Goal: Task Accomplishment & Management: Use online tool/utility

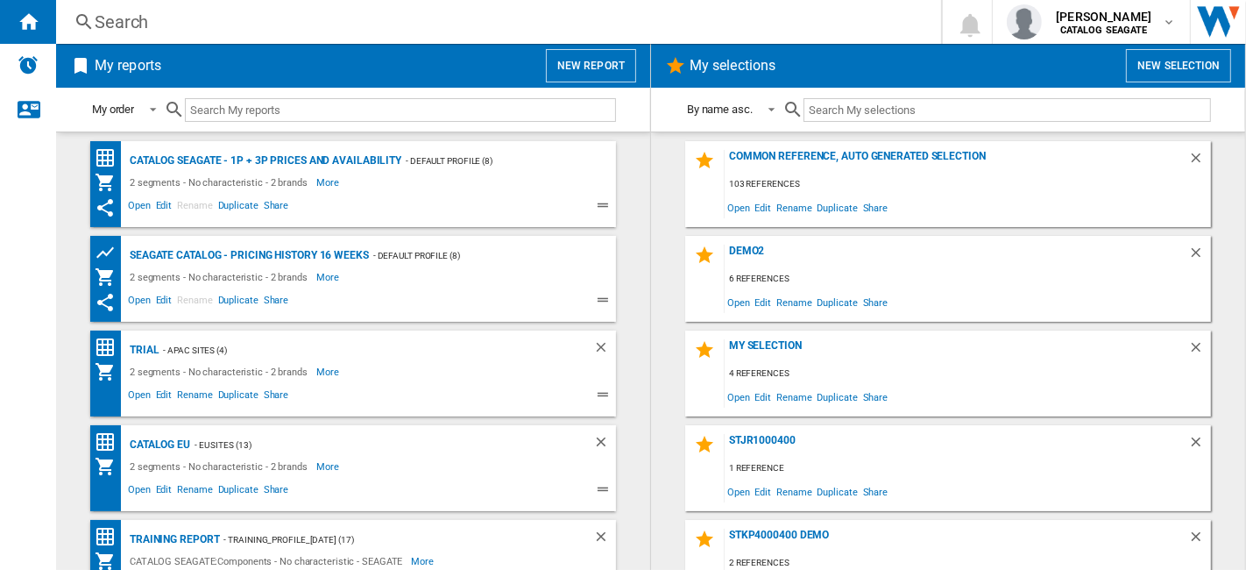
click at [1200, 74] on button "New selection" at bounding box center [1178, 65] width 105 height 33
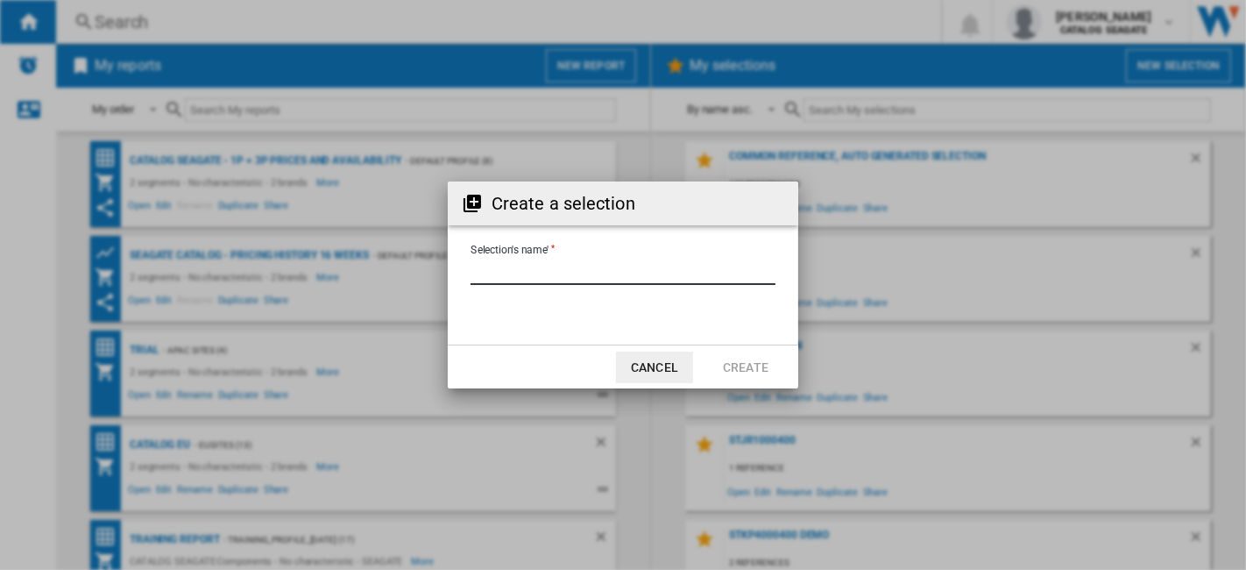
click at [613, 269] on input "Selection's name'" at bounding box center [623, 272] width 305 height 26
type input "**********"
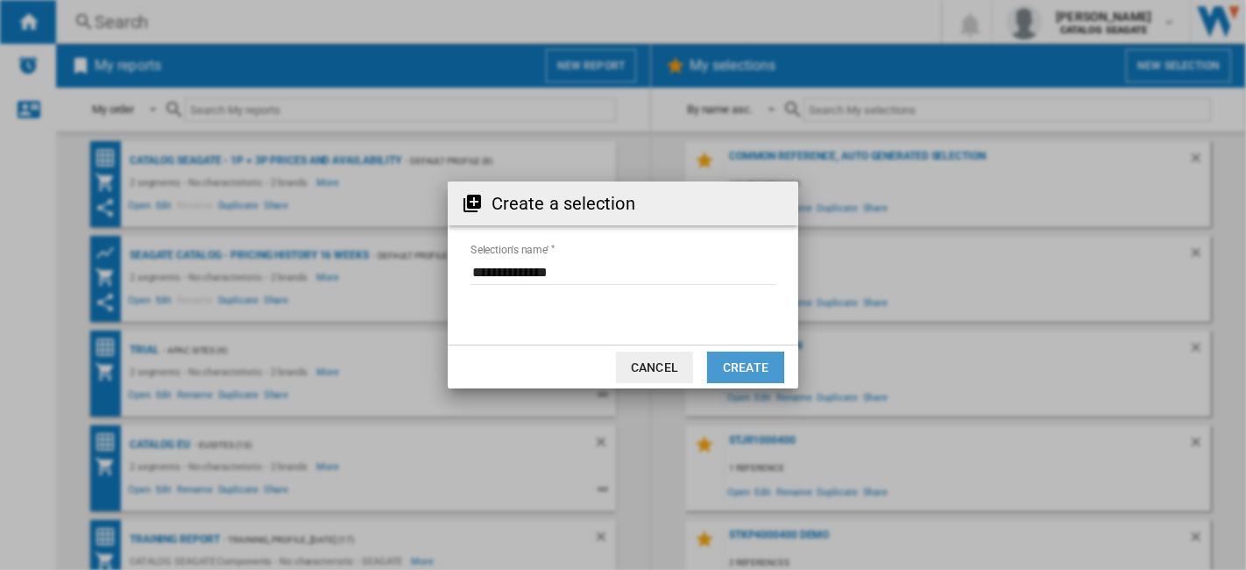
click at [762, 364] on button "Create" at bounding box center [745, 367] width 77 height 32
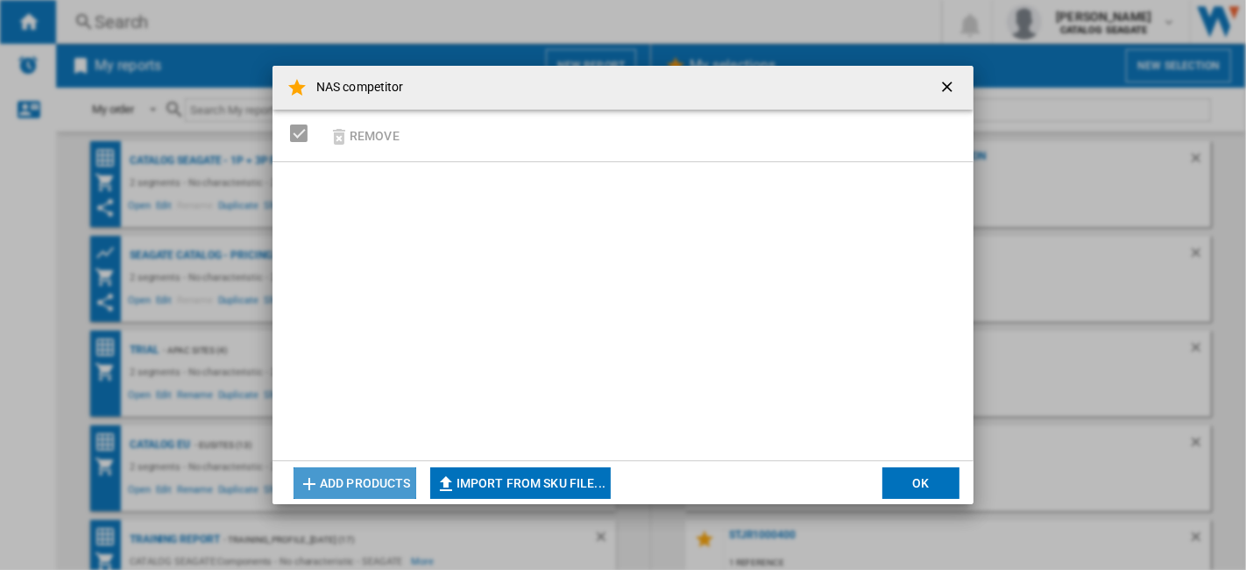
click at [372, 489] on button "Add products" at bounding box center [355, 483] width 123 height 32
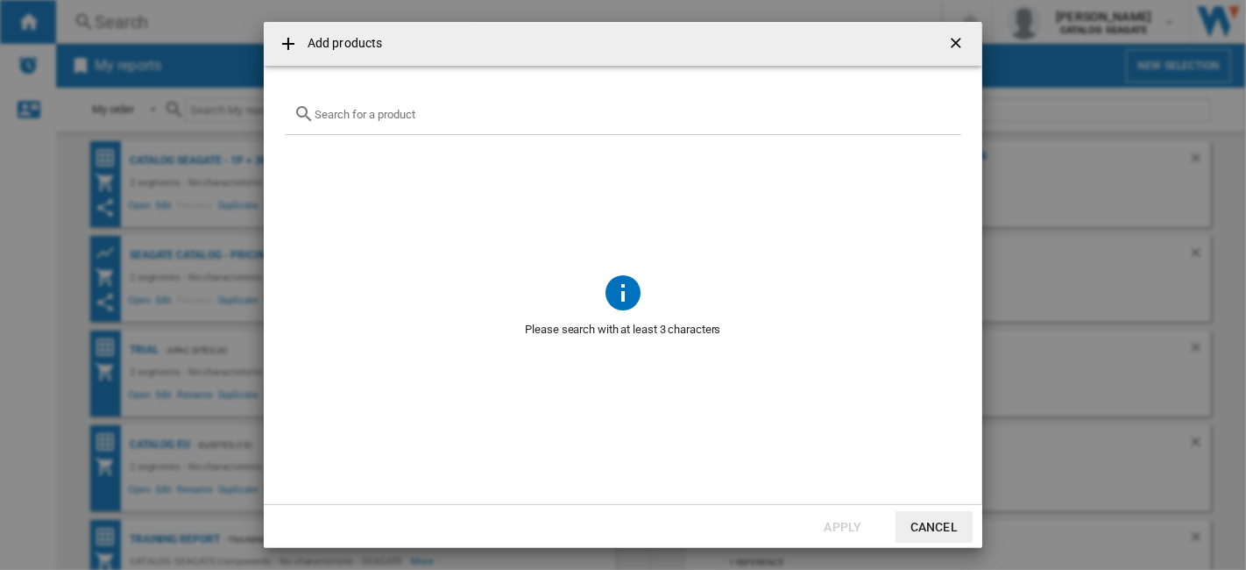
click at [416, 111] on input "text" at bounding box center [634, 114] width 638 height 13
paste input "ST4000VNZ06"
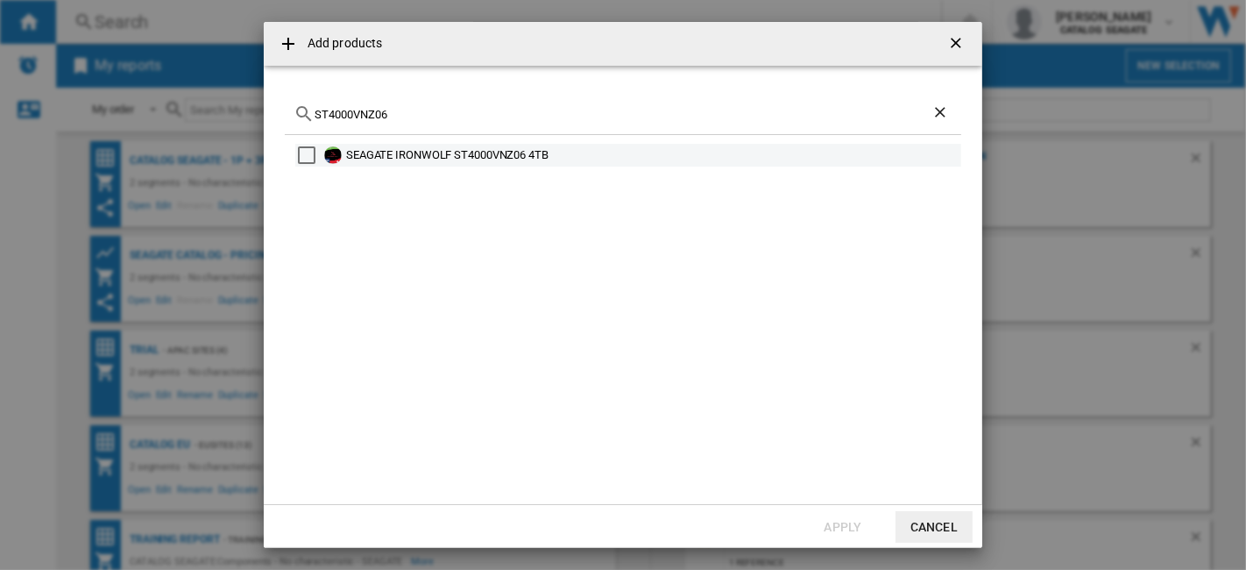
type input "ST4000VNZ06"
click at [301, 152] on div "Select" at bounding box center [307, 155] width 18 height 18
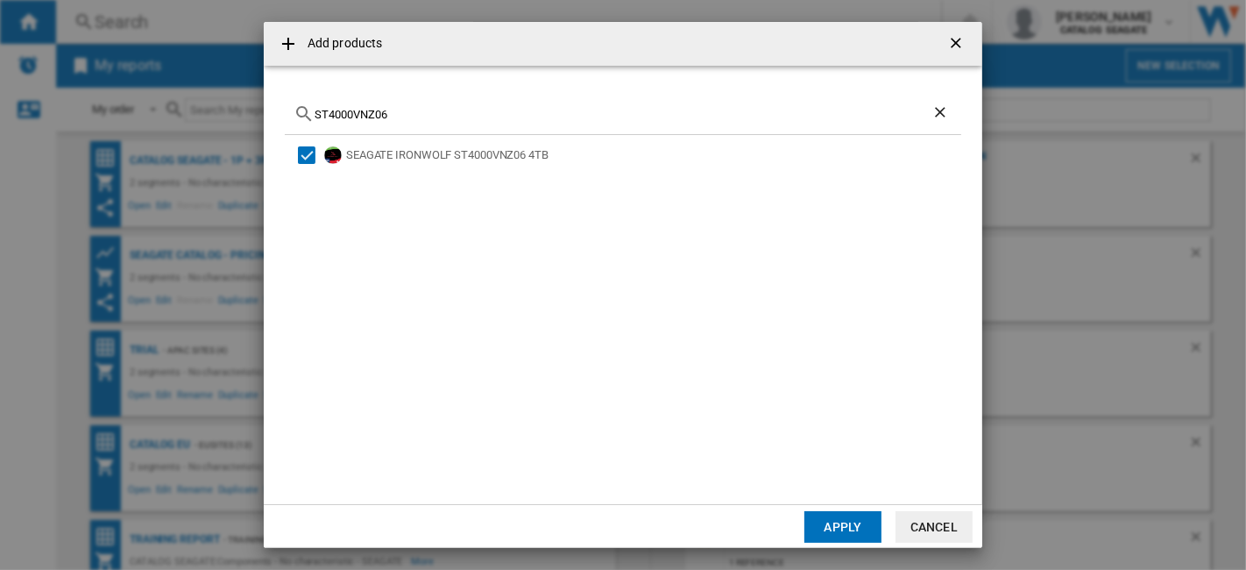
click at [853, 517] on button "Apply" at bounding box center [843, 527] width 77 height 32
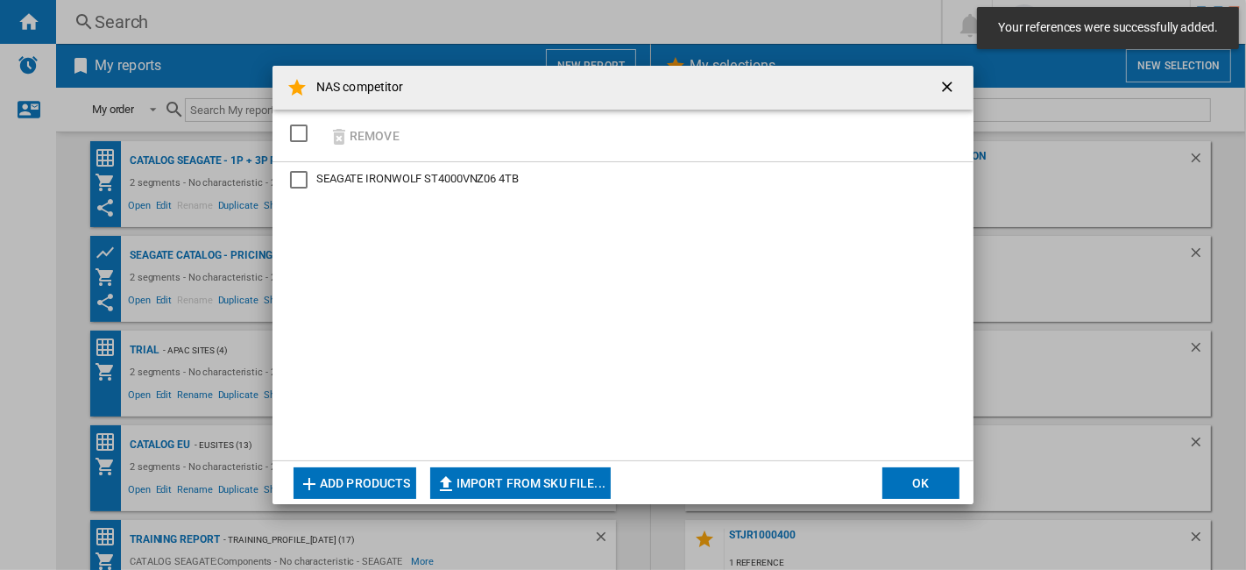
click at [378, 482] on button "Add products" at bounding box center [355, 483] width 123 height 32
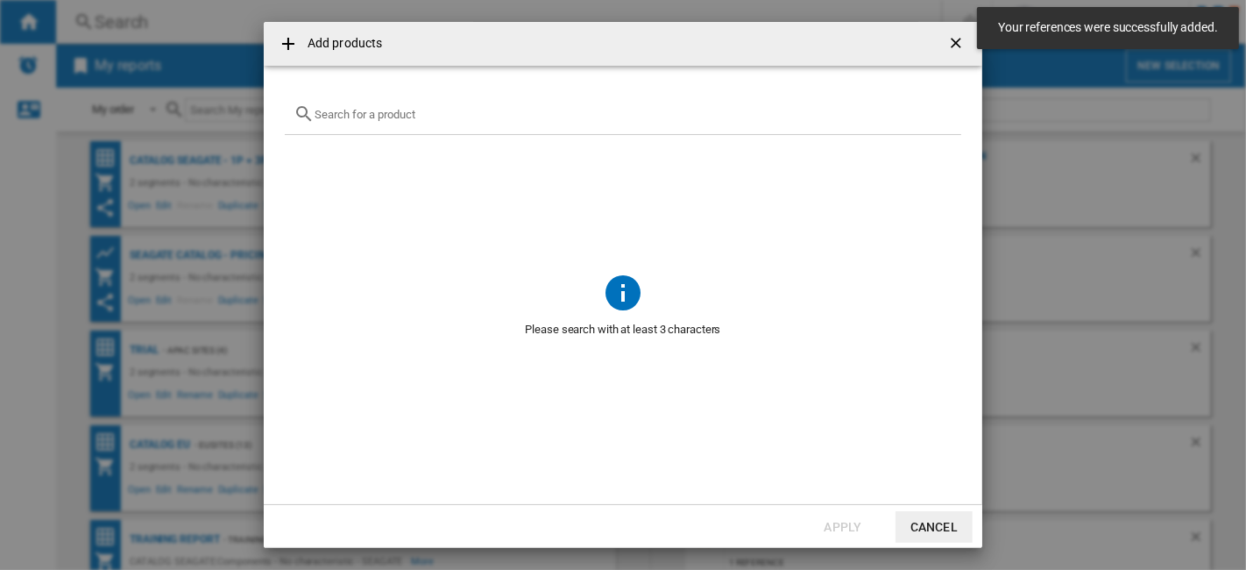
drag, startPoint x: 434, startPoint y: 124, endPoint x: 446, endPoint y: 114, distance: 15.6
click at [436, 119] on div "{{getI18NText('SELECTIONS.EDITION_POPUP.OPEN_PRODUCTS_POPUP')}} {{::getI18NText…" at bounding box center [623, 114] width 677 height 41
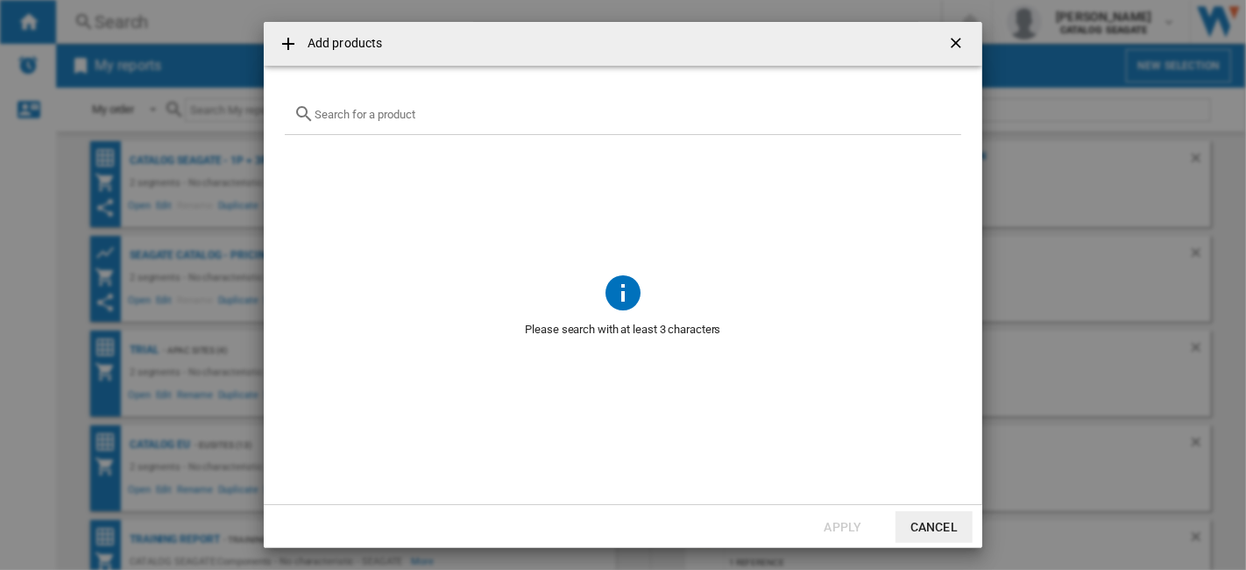
click at [446, 114] on input "{{getI18NText('SELECTIONS.EDITION_POPUP.OPEN_PRODUCTS_POPUP')}} {{::getI18NText…" at bounding box center [634, 114] width 638 height 13
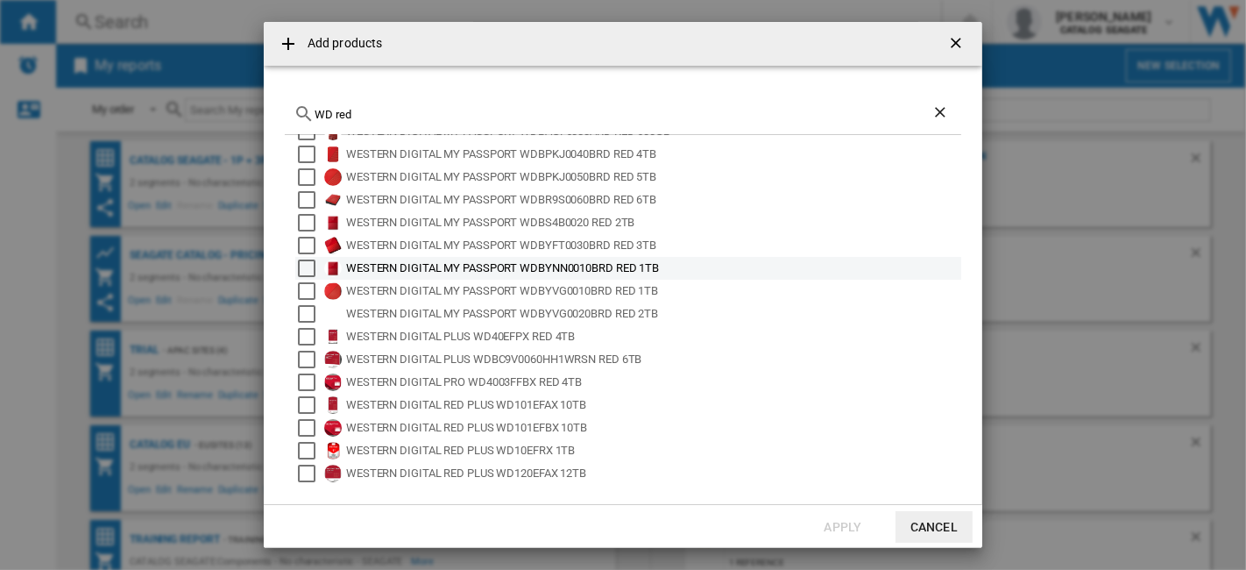
scroll to position [116, 0]
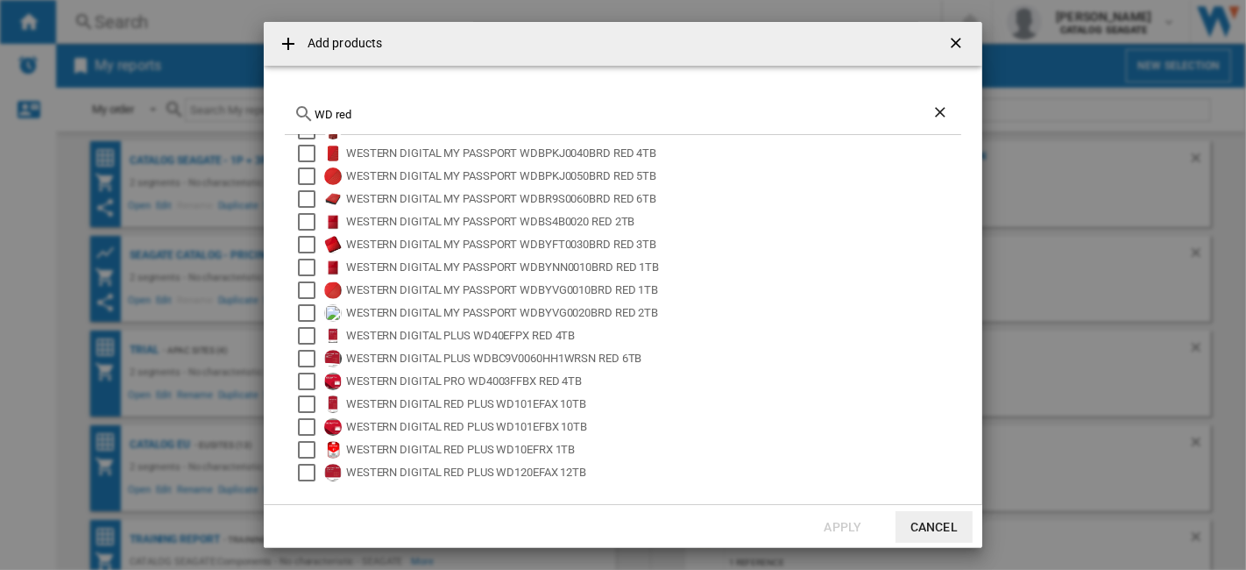
drag, startPoint x: 422, startPoint y: 117, endPoint x: 226, endPoint y: 118, distance: 195.4
click at [226, 118] on div "Add products WD red SYNOLOGY DS923 PLUS WD RED 16TB WESTERN DIGITAL MY PASSPORT…" at bounding box center [623, 285] width 1246 height 570
paste input "40EFPX"
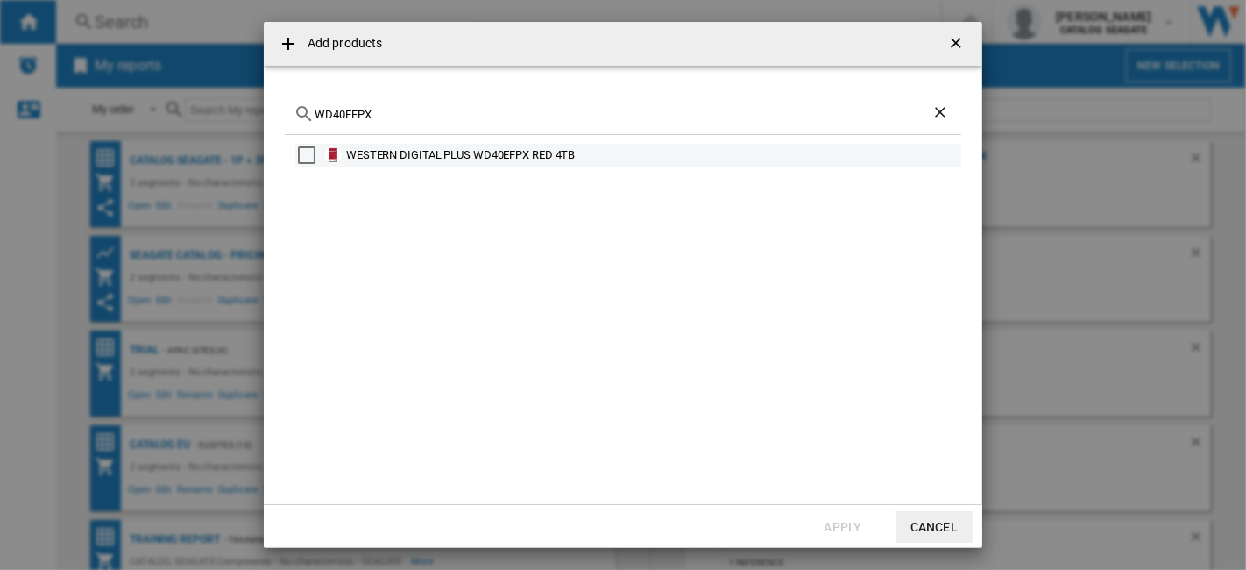
type input "WD40EFPX"
click at [311, 154] on div "Select" at bounding box center [307, 155] width 18 height 18
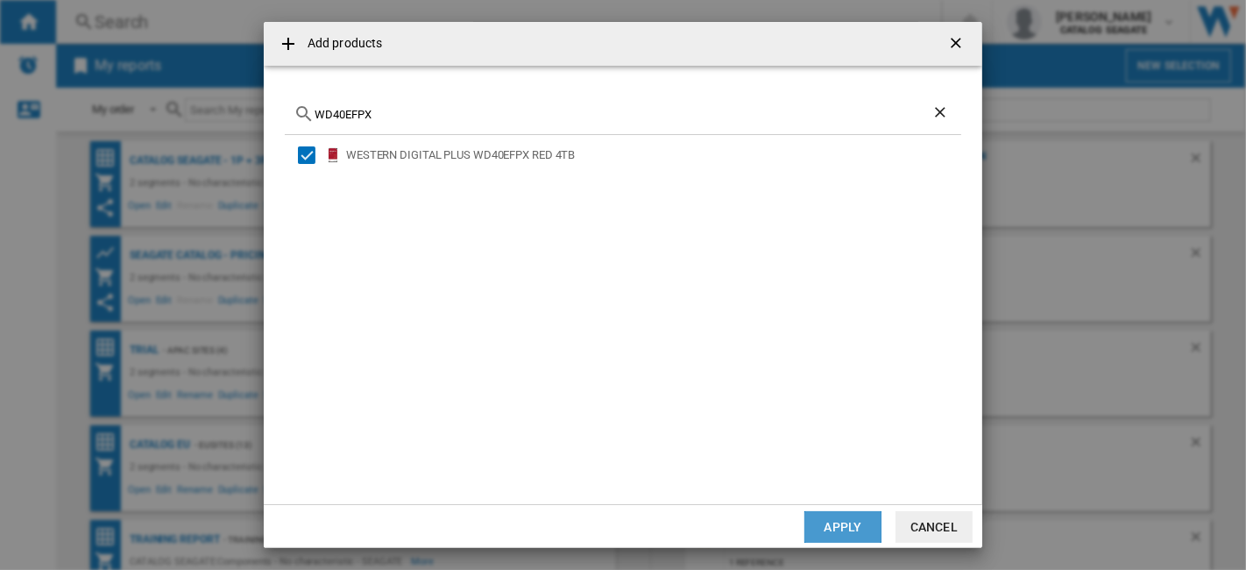
click at [840, 517] on button "Apply" at bounding box center [843, 527] width 77 height 32
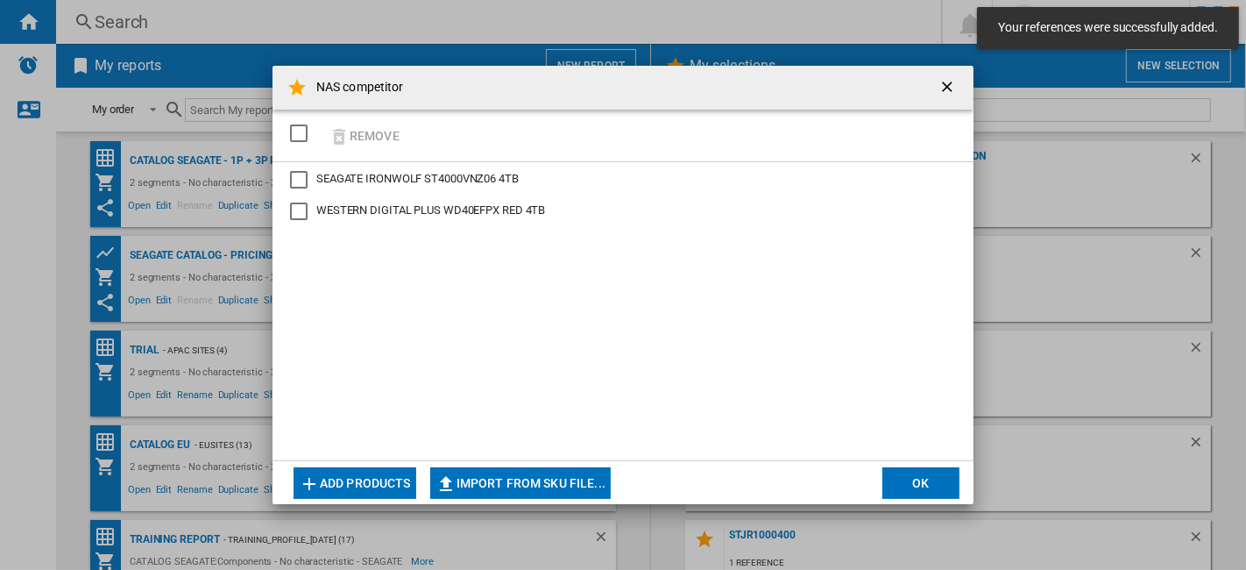
click at [358, 477] on button "Add products" at bounding box center [355, 483] width 123 height 32
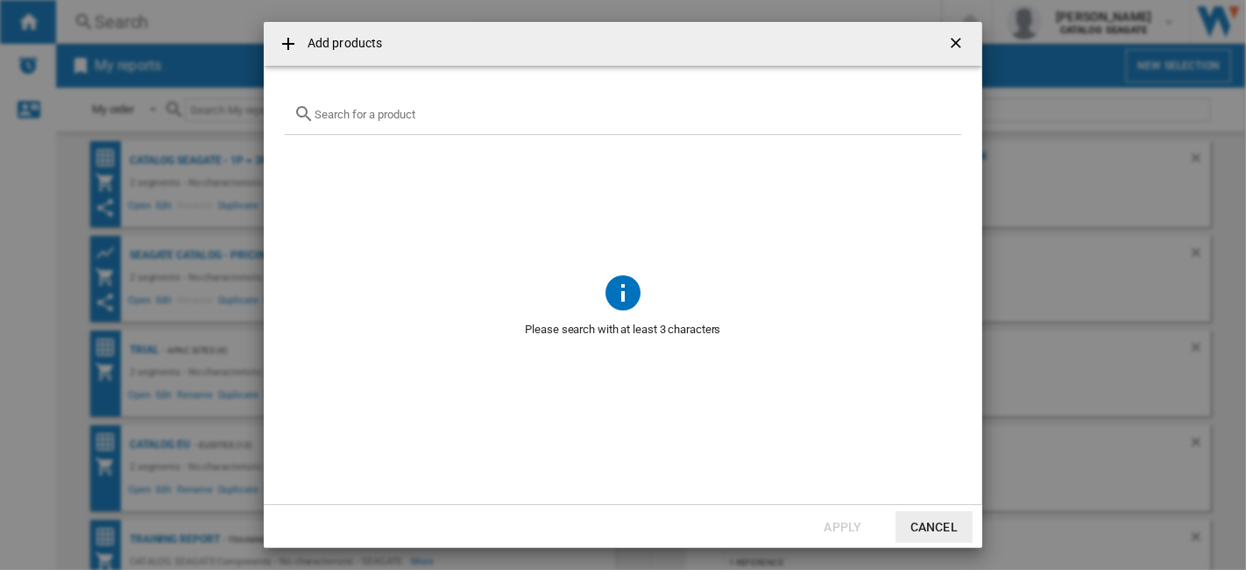
click at [448, 123] on div "{{getI18NText('SELECTIONS.EDITION_POPUP.OPEN_PRODUCTS_POPUP')}} {{::getI18NText…" at bounding box center [623, 114] width 677 height 41
click at [456, 112] on input "{{getI18NText('SELECTIONS.EDITION_POPUP.OPEN_PRODUCTS_POPUP')}} {{::getI18NText…" at bounding box center [634, 114] width 638 height 13
click at [488, 116] on input "{{getI18NText('SELECTIONS.EDITION_POPUP.OPEN_PRODUCTS_POPUP')}} {{::getI18NText…" at bounding box center [634, 114] width 638 height 13
paste input "HDWG440UZSVB"
drag, startPoint x: 430, startPoint y: 115, endPoint x: 291, endPoint y: 111, distance: 139.4
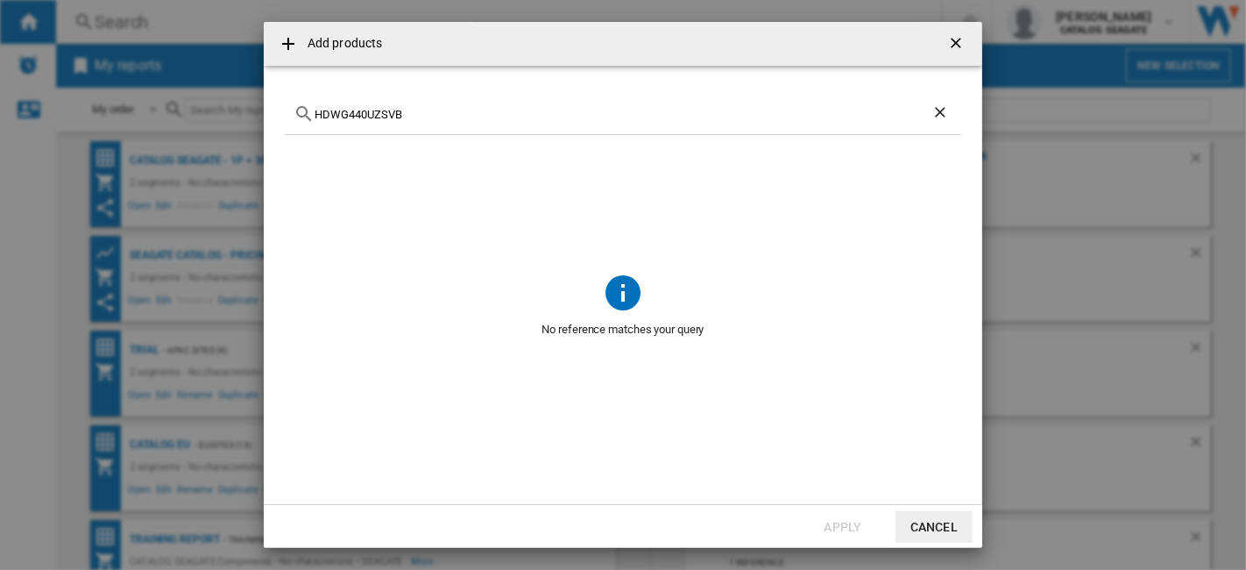
click at [261, 111] on div "Add products HDWG440UZSVB No reference matches your query Apply Cancel" at bounding box center [623, 285] width 1246 height 570
paste input "Toshiba N300"
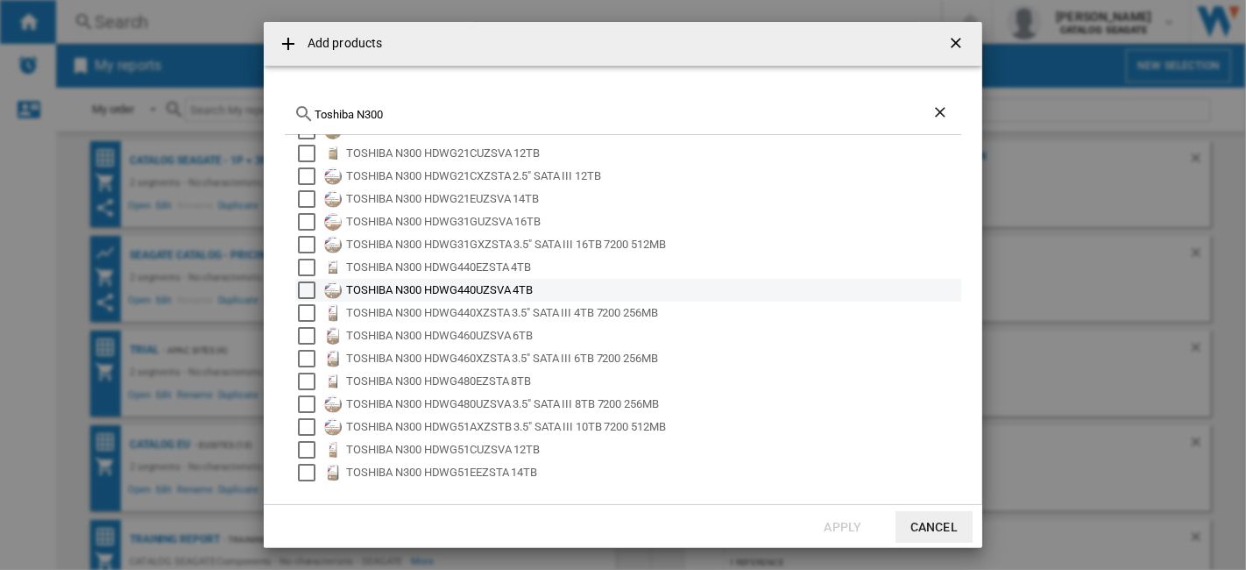
type input "Toshiba N300"
click at [308, 287] on div "Select" at bounding box center [307, 290] width 18 height 18
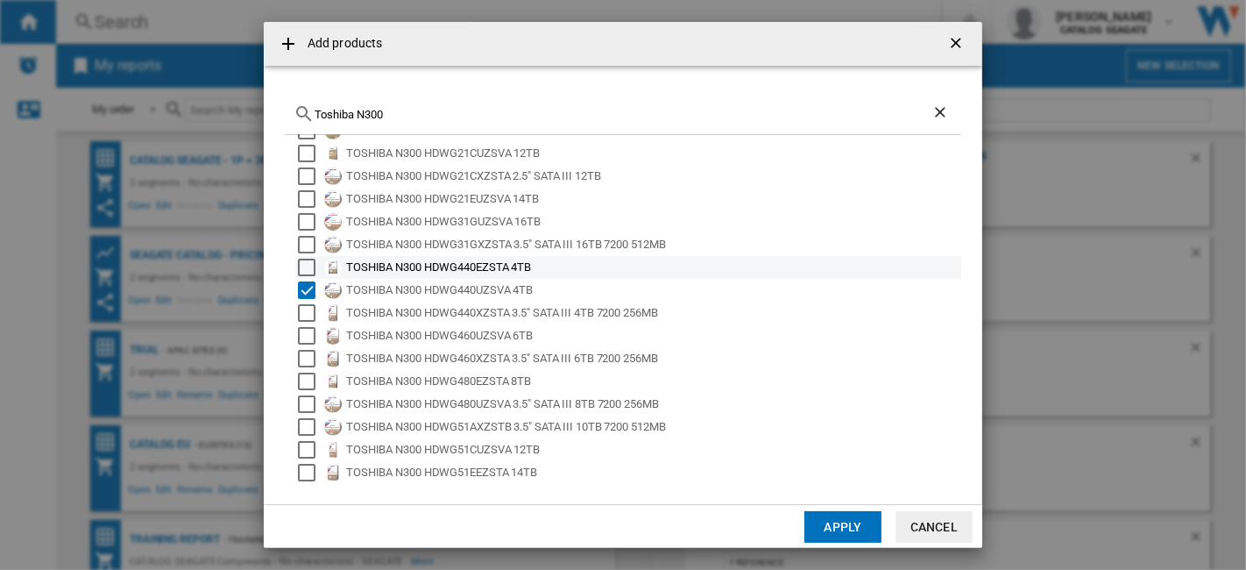
click at [309, 269] on div "Select" at bounding box center [307, 268] width 18 height 18
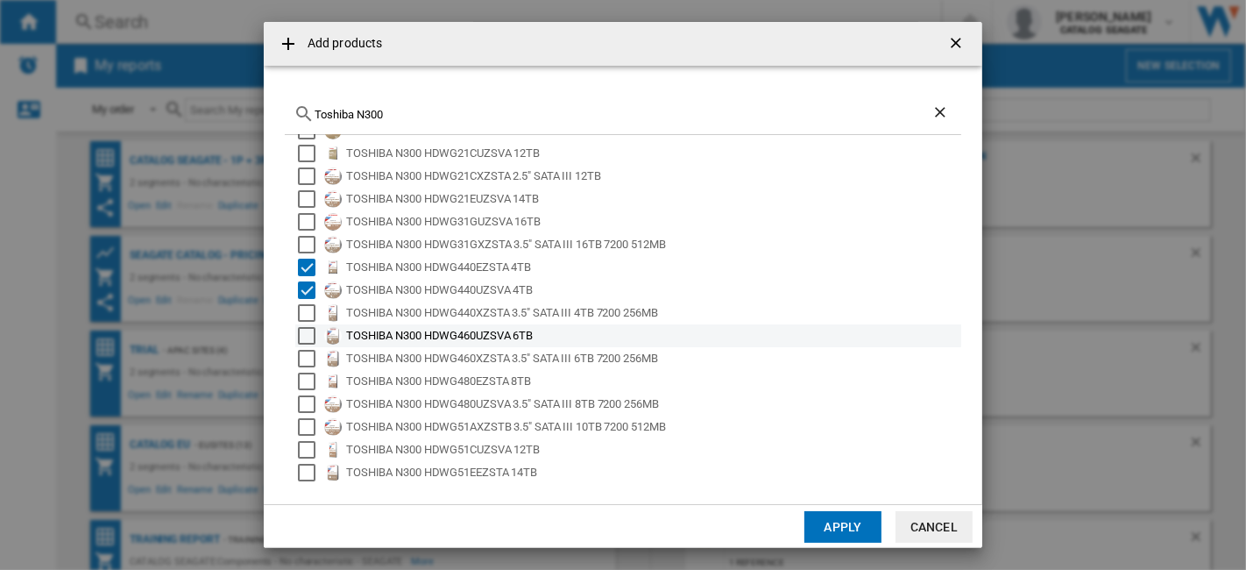
drag, startPoint x: 310, startPoint y: 314, endPoint x: 338, endPoint y: 337, distance: 36.1
click at [311, 314] on div "Select" at bounding box center [307, 313] width 18 height 18
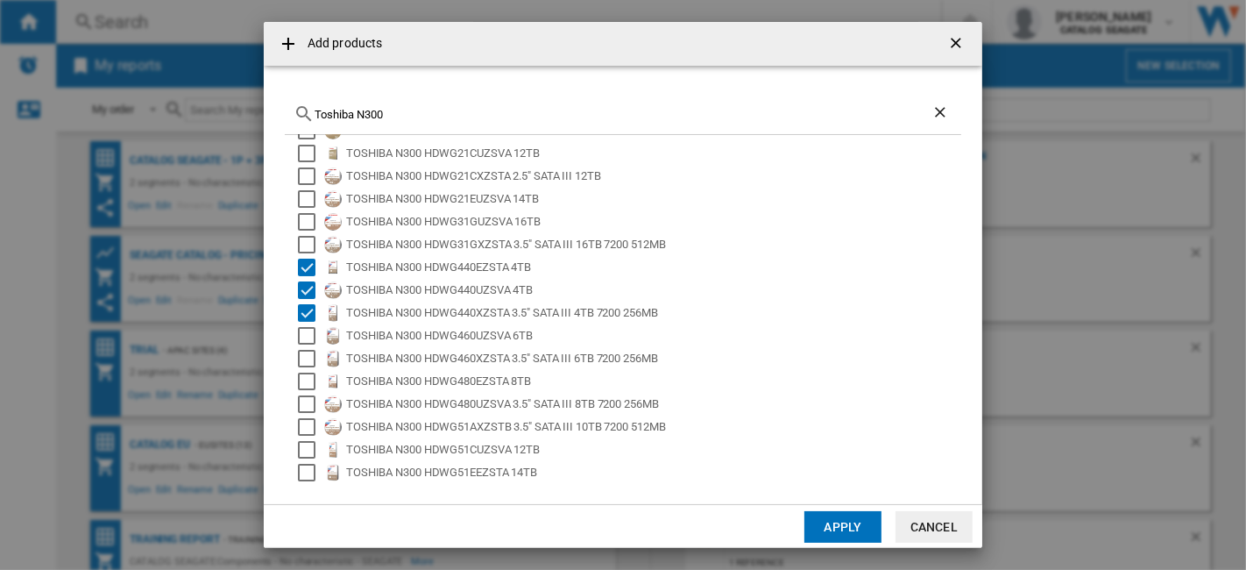
click at [854, 522] on button "Apply" at bounding box center [843, 527] width 77 height 32
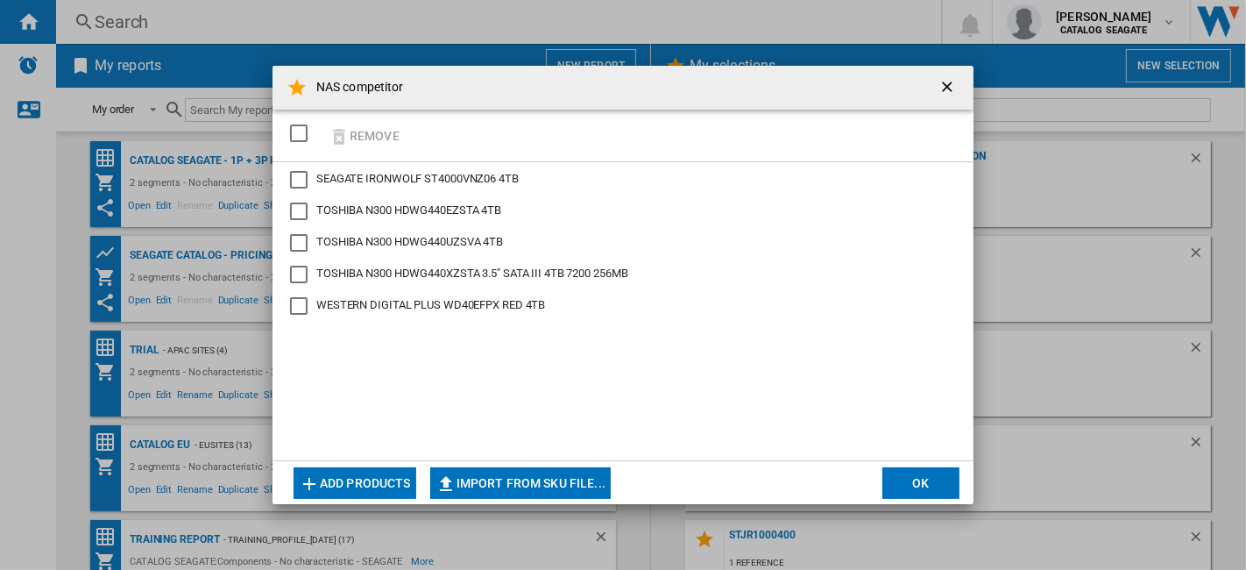
click at [924, 484] on button "OK" at bounding box center [921, 483] width 77 height 32
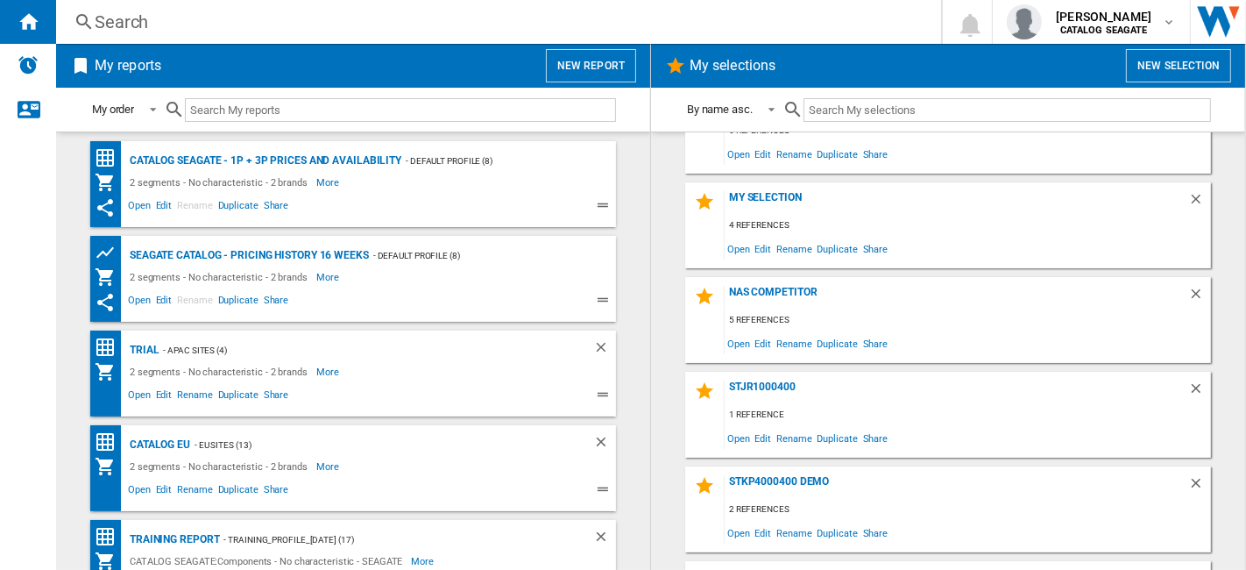
scroll to position [0, 0]
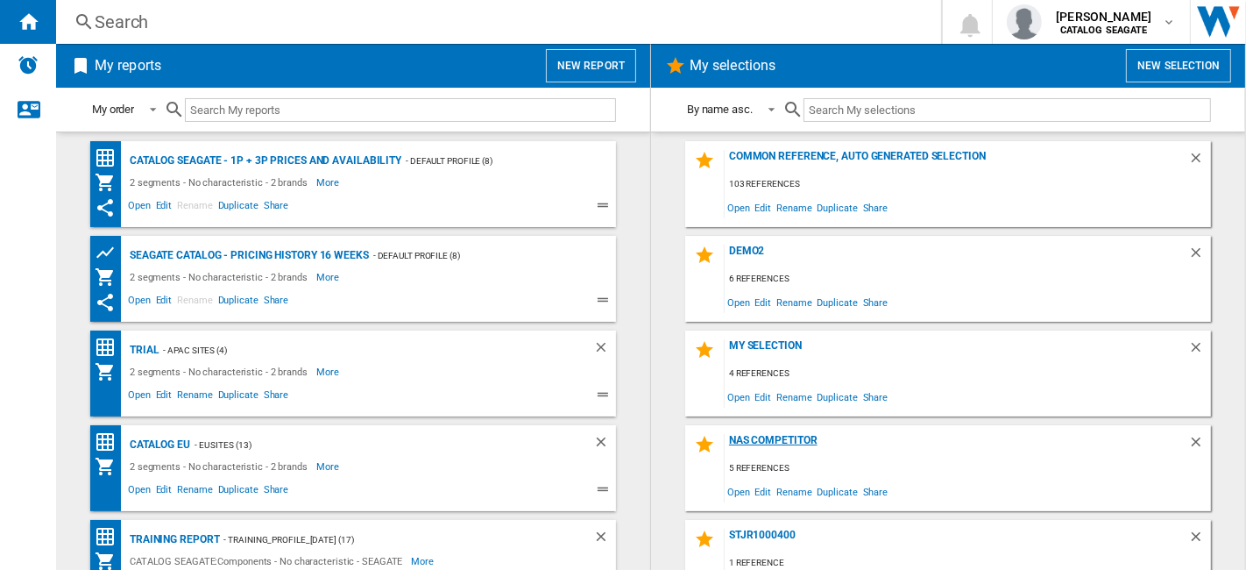
click at [794, 442] on div "NAS competitor" at bounding box center [957, 446] width 464 height 24
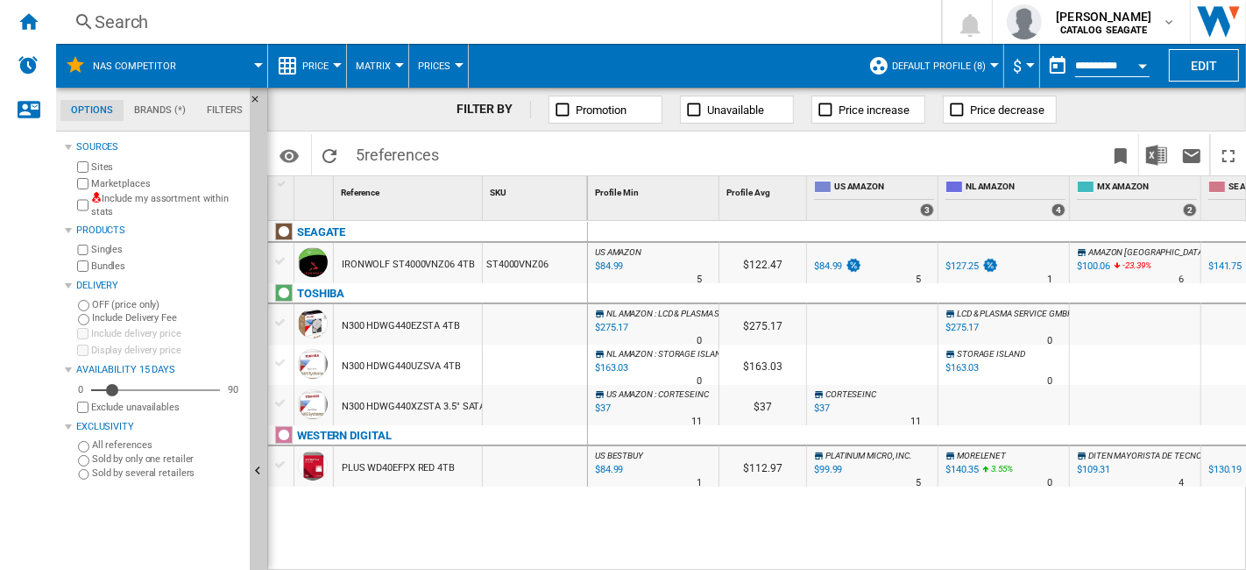
click at [976, 60] on span "Default profile (8)" at bounding box center [939, 65] width 94 height 11
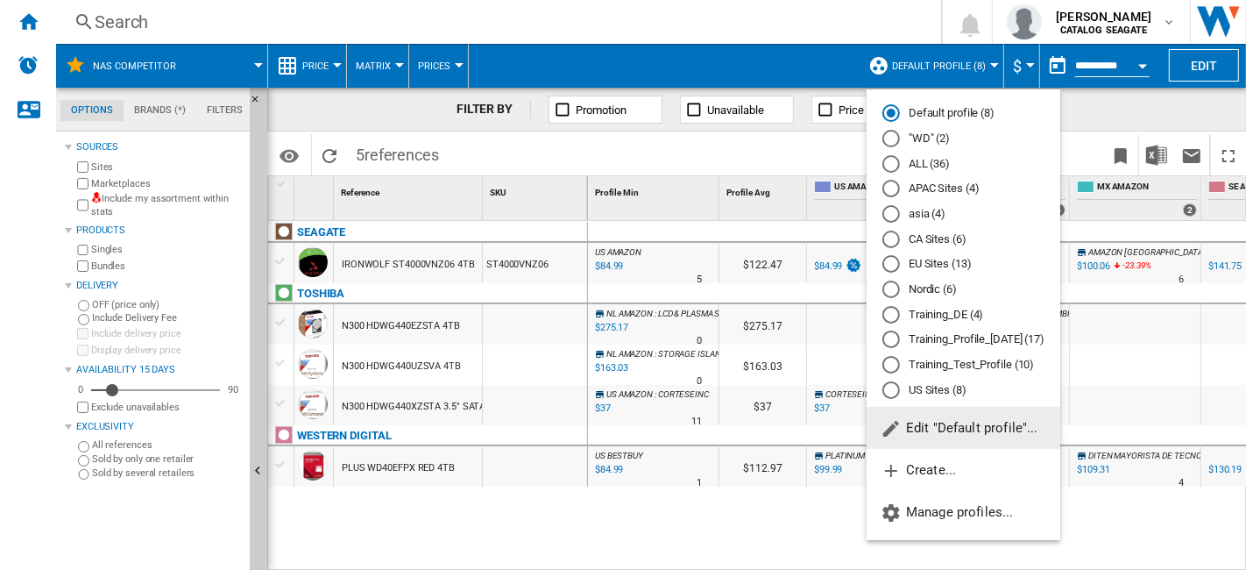
click at [896, 389] on div "US Sites (8)" at bounding box center [892, 390] width 18 height 18
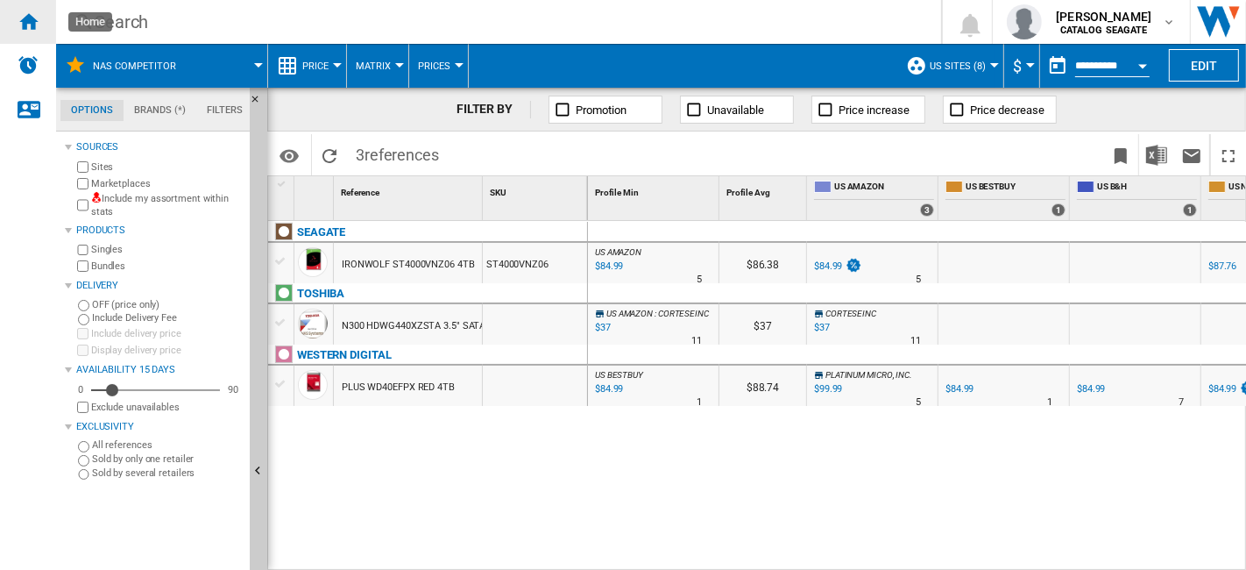
click at [33, 16] on ng-md-icon "Home" at bounding box center [28, 21] width 21 height 21
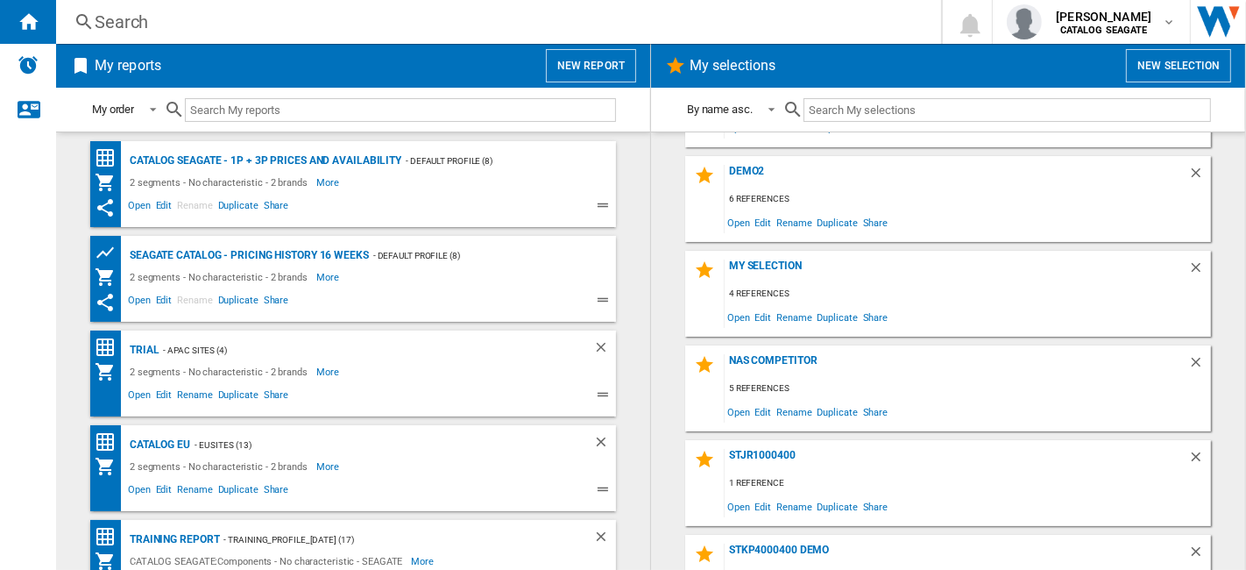
scroll to position [97, 0]
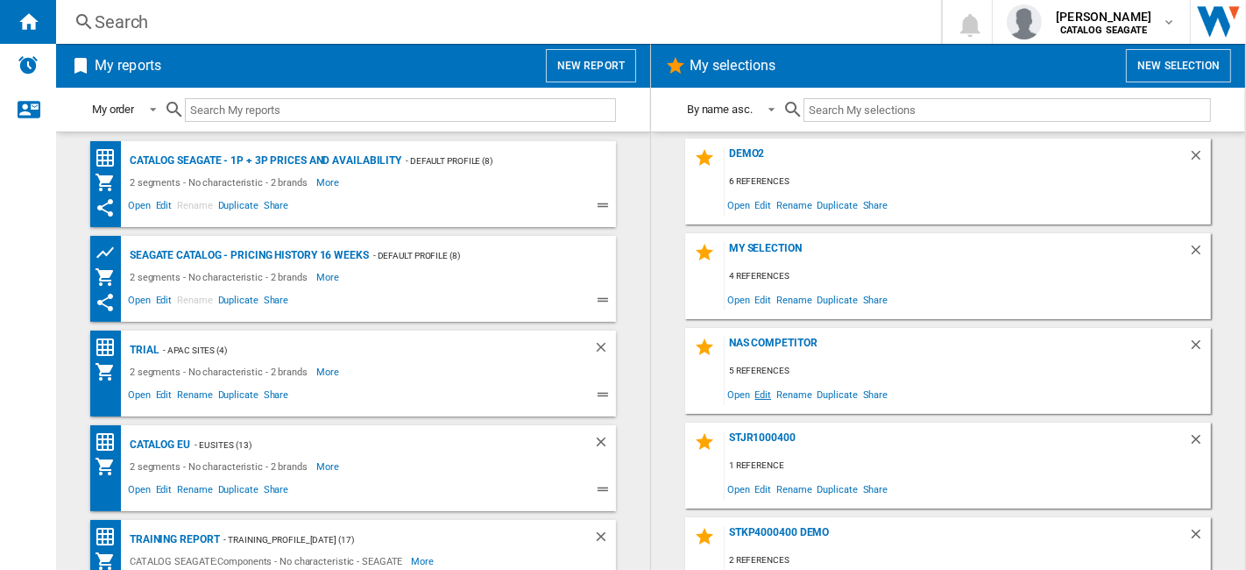
click at [761, 398] on span "Edit" at bounding box center [764, 394] width 22 height 24
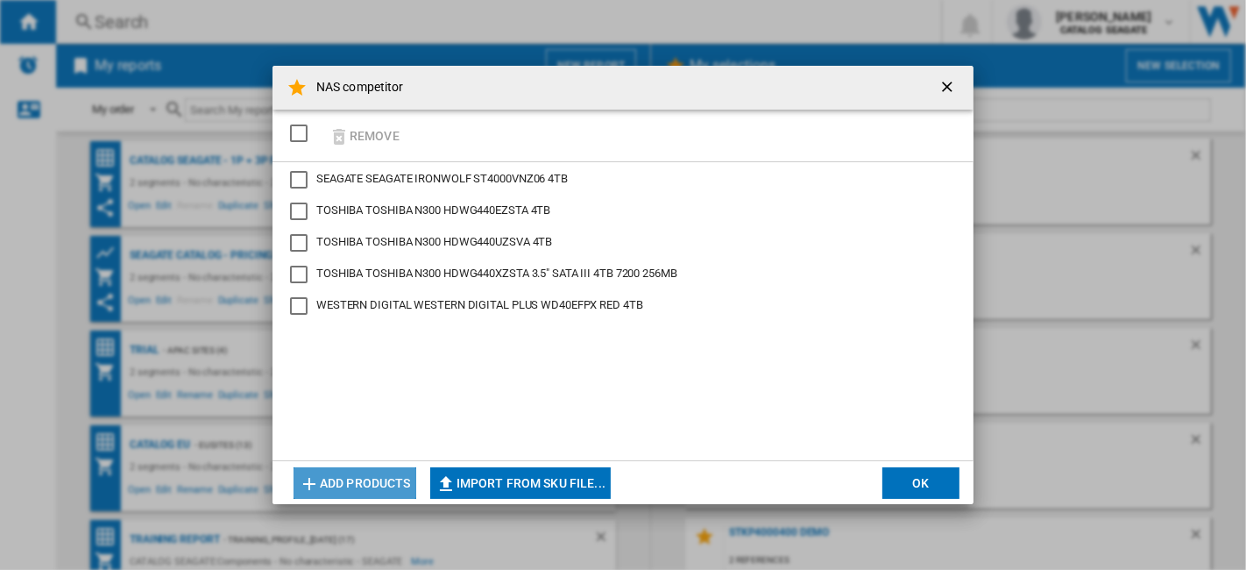
click at [356, 479] on button "Add products" at bounding box center [355, 483] width 123 height 32
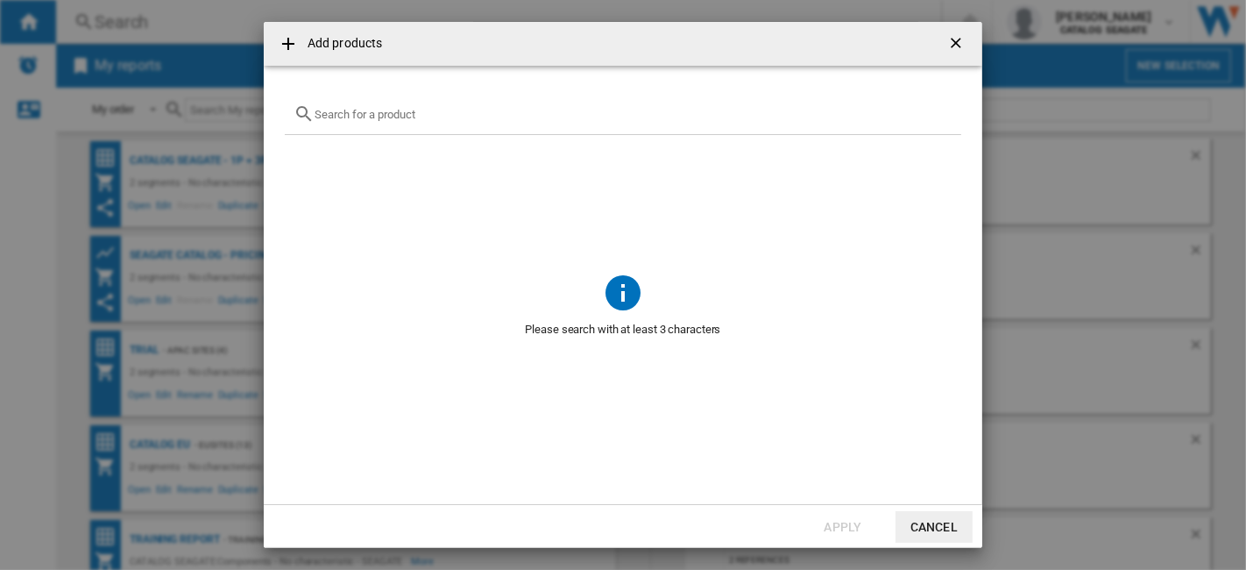
click at [386, 119] on input "Add products ..." at bounding box center [634, 114] width 638 height 13
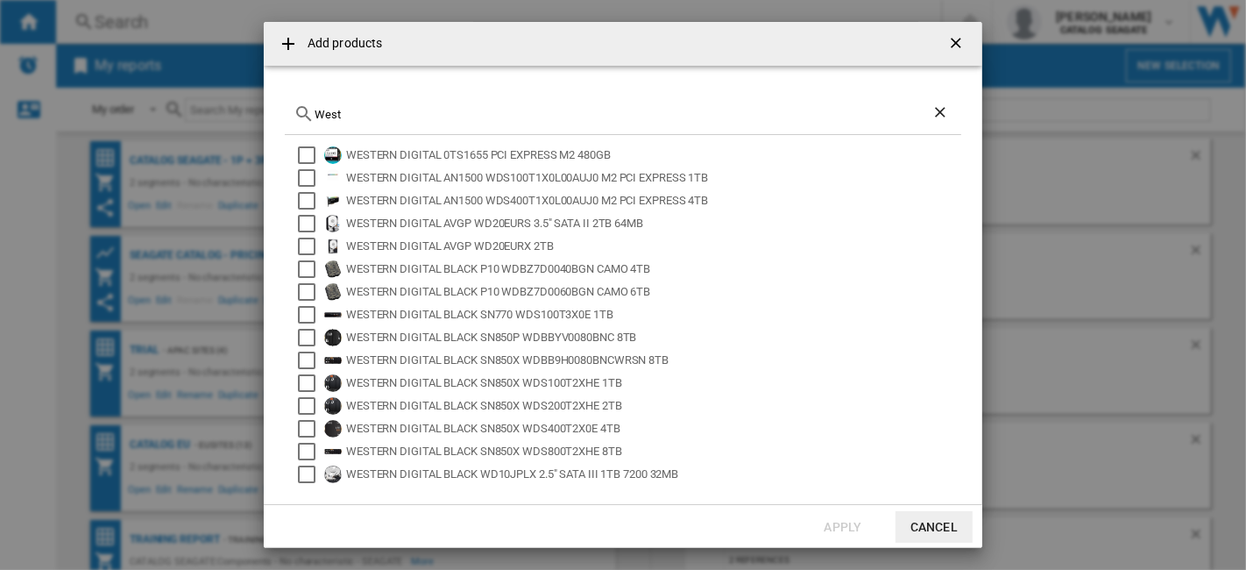
drag, startPoint x: 401, startPoint y: 108, endPoint x: 258, endPoint y: 113, distance: 143.8
click at [258, 113] on div "Add products West WESTERN DIGITAL 0TS1655 PCI EXPRESS M2 480GB WESTERN DIGITAL …" at bounding box center [623, 285] width 1246 height 570
paste input "D40EFPX"
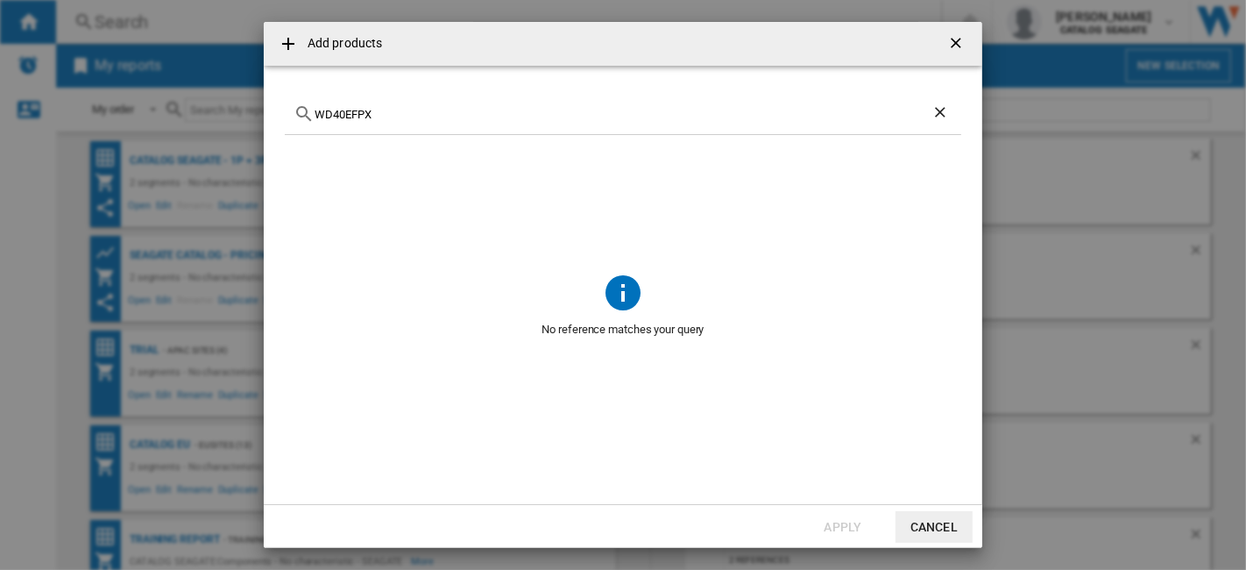
type input "WD40EFPX"
click at [949, 114] on ng-md-icon "Clear search" at bounding box center [942, 113] width 21 height 21
click at [673, 119] on input "Add products ..." at bounding box center [634, 114] width 638 height 13
paste input "WD40EFPX"
type input "WD40EFPX"
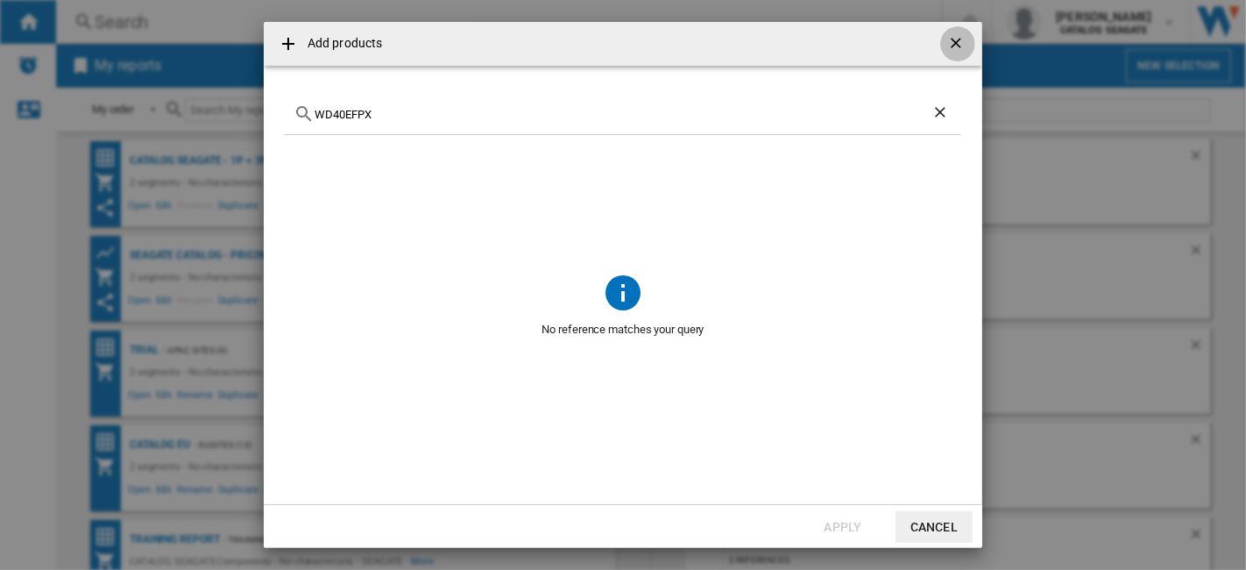
click at [953, 41] on ng-md-icon "getI18NText('BUTTONS.CLOSE_DIALOG')" at bounding box center [957, 44] width 21 height 21
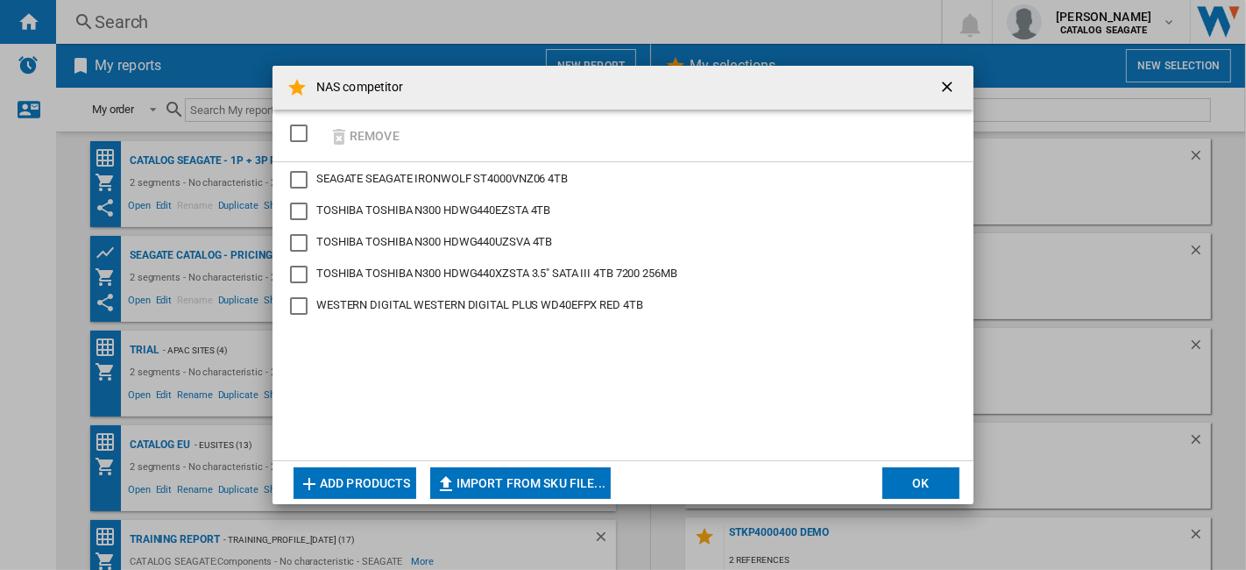
click at [372, 475] on button "Add products" at bounding box center [355, 483] width 123 height 32
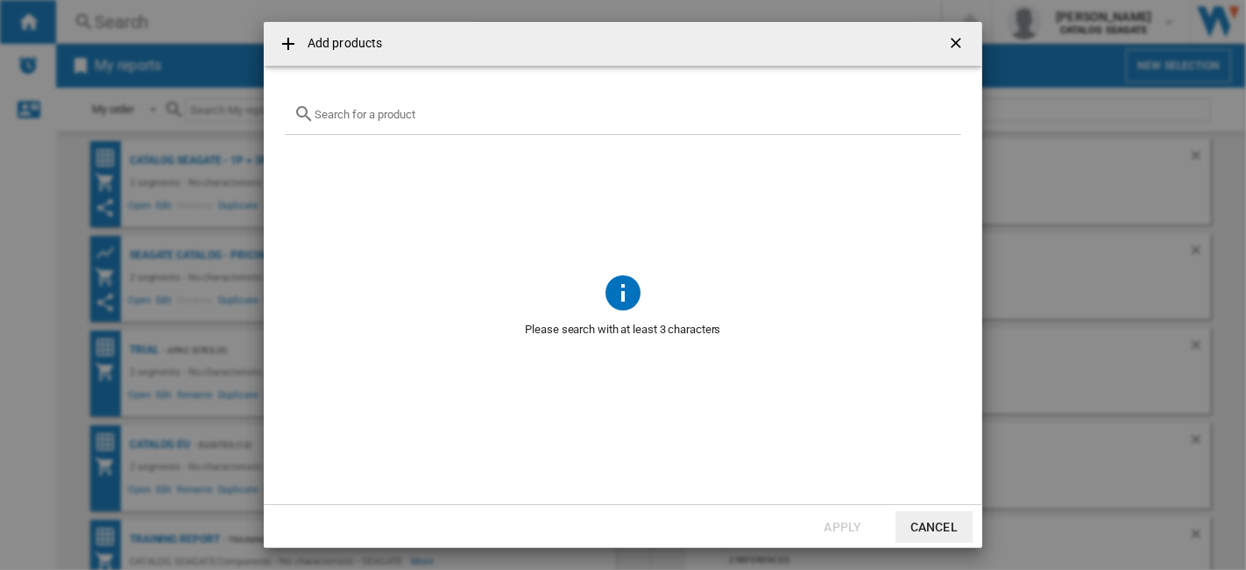
drag, startPoint x: 429, startPoint y: 121, endPoint x: 440, endPoint y: 117, distance: 11.4
click at [430, 121] on div "Add products ..." at bounding box center [623, 114] width 677 height 41
click at [440, 117] on input "Add products ..." at bounding box center [634, 114] width 638 height 13
type input "western dig"
click at [966, 51] on ng-md-icon "getI18NText('BUTTONS.CLOSE_DIALOG')" at bounding box center [957, 44] width 21 height 21
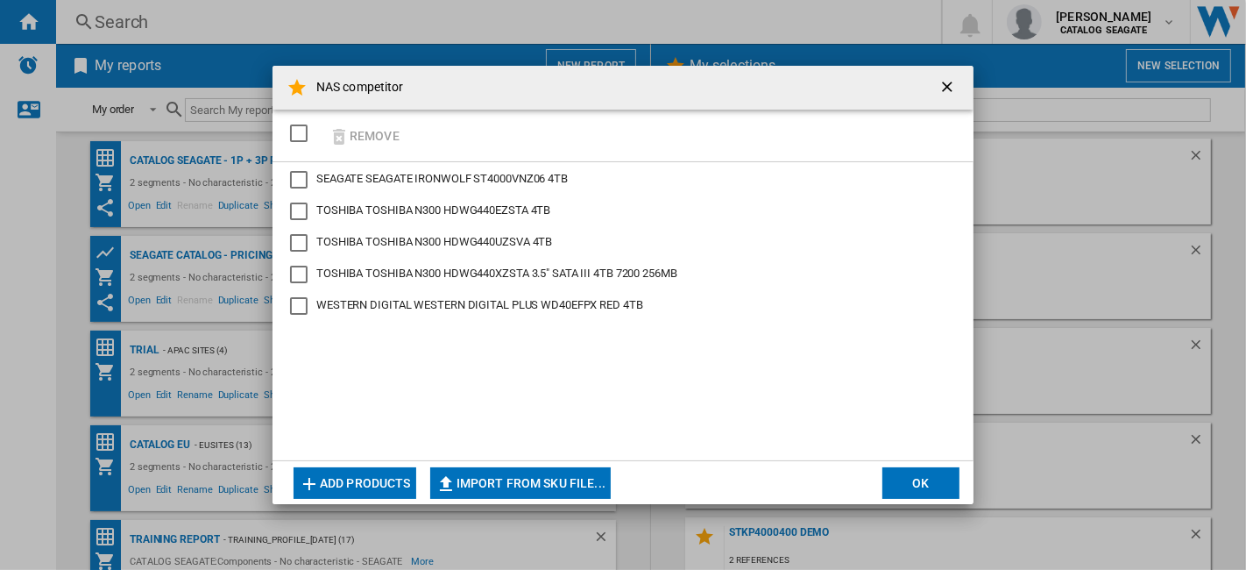
click at [952, 93] on ng-md-icon "getI18NText('BUTTONS.CLOSE_DIALOG')" at bounding box center [949, 88] width 21 height 21
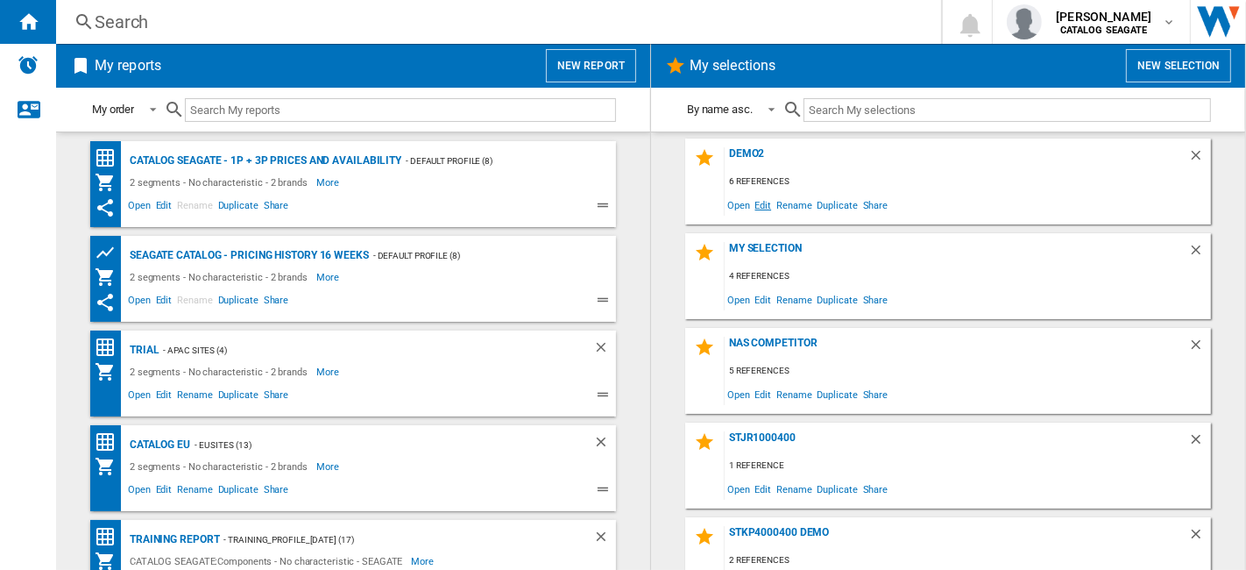
click at [757, 206] on span "Edit" at bounding box center [764, 205] width 22 height 24
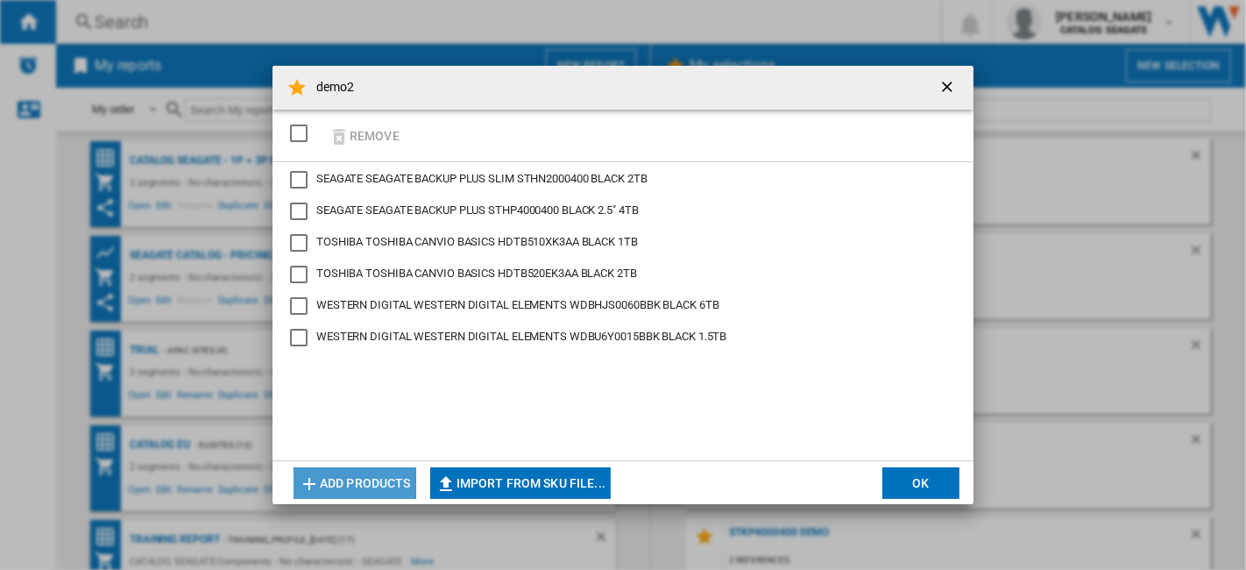
click at [363, 479] on button "Add products" at bounding box center [355, 483] width 123 height 32
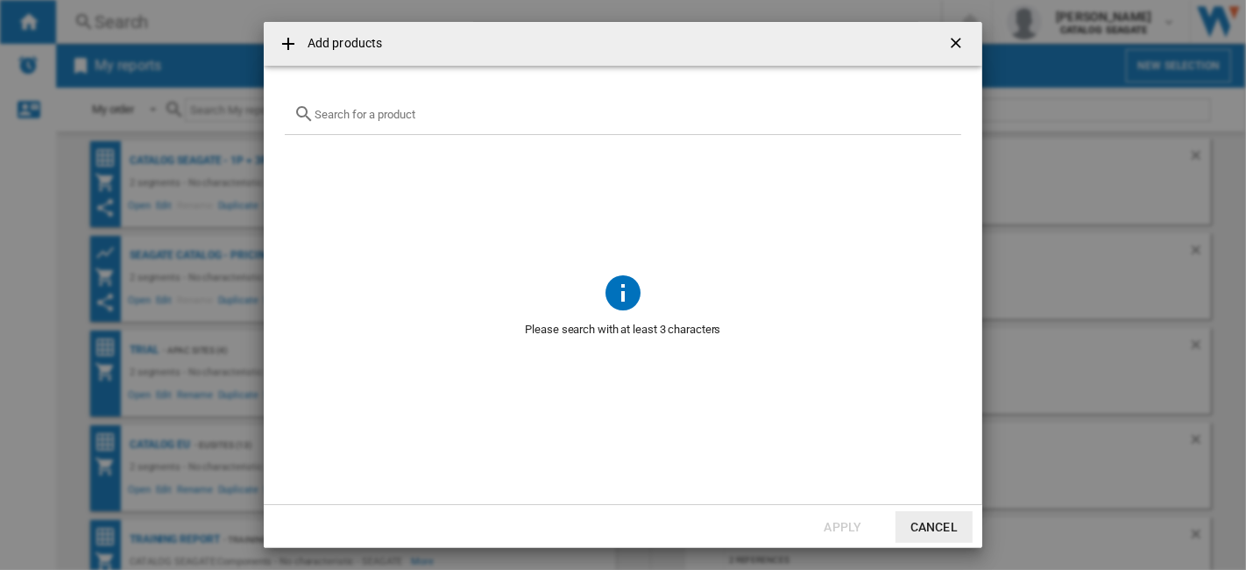
click at [357, 118] on input "Add products ..." at bounding box center [634, 114] width 638 height 13
paste input "WD40EFPX"
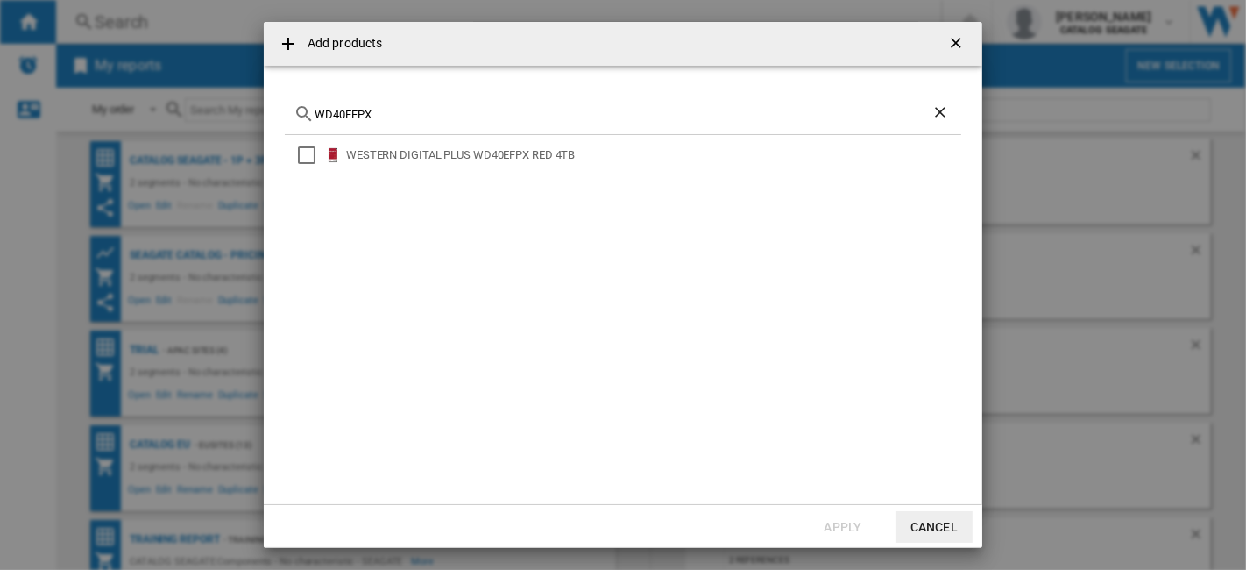
type input "WD40EFPX"
click at [963, 43] on ng-md-icon "getI18NText('BUTTONS.CLOSE_DIALOG')" at bounding box center [957, 44] width 21 height 21
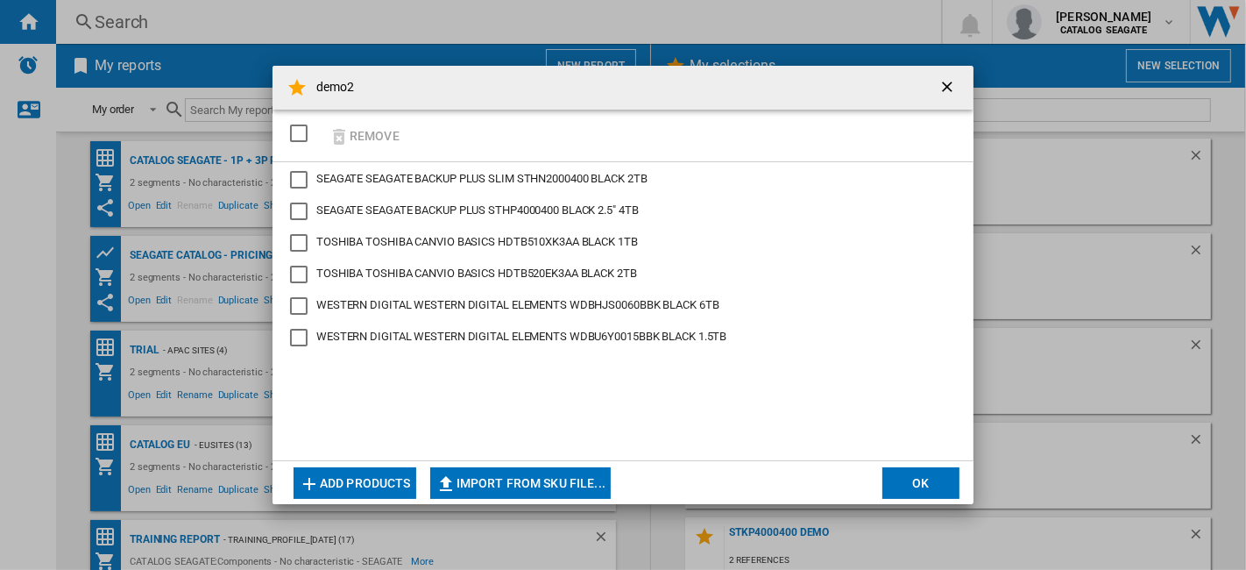
click at [947, 85] on ng-md-icon "getI18NText('BUTTONS.CLOSE_DIALOG')" at bounding box center [949, 88] width 21 height 21
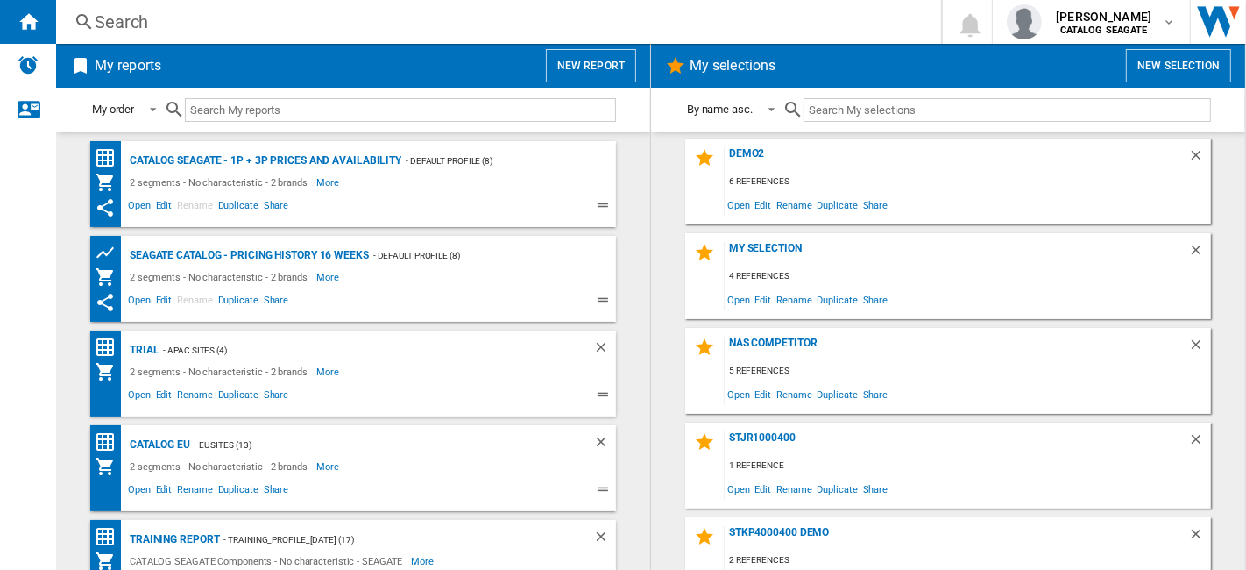
click at [1183, 68] on button "New selection" at bounding box center [1178, 65] width 105 height 33
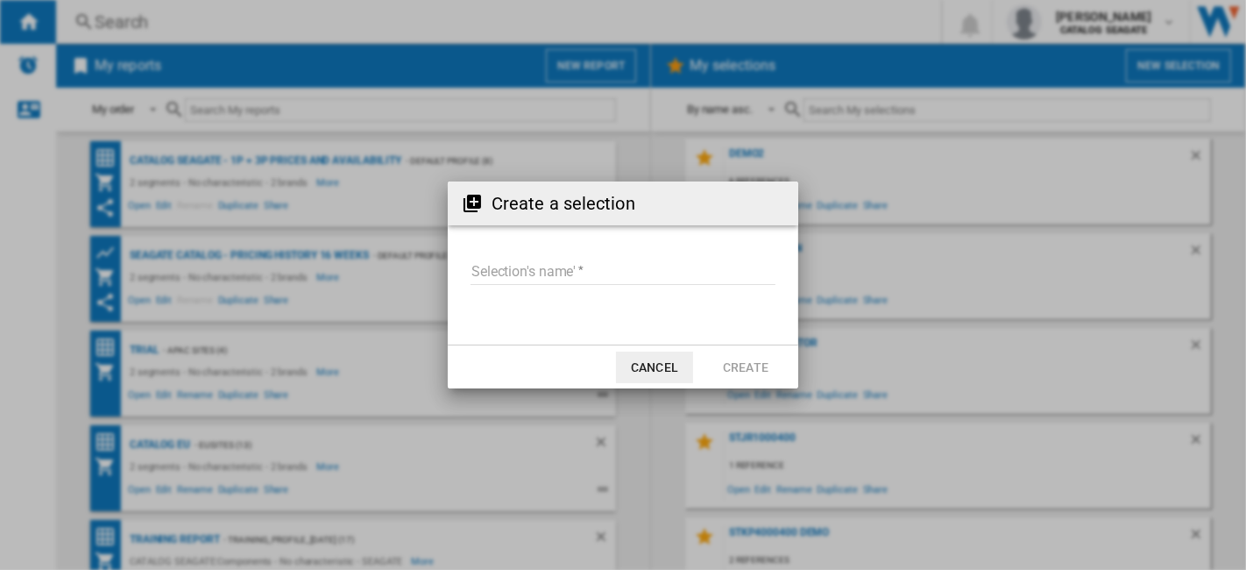
click at [876, 76] on div "Create a selection Selection's name' Cancel Create" at bounding box center [623, 285] width 1246 height 570
drag, startPoint x: 645, startPoint y: 374, endPoint x: 918, endPoint y: 287, distance: 286.3
click at [644, 374] on button "Cancel" at bounding box center [654, 367] width 77 height 32
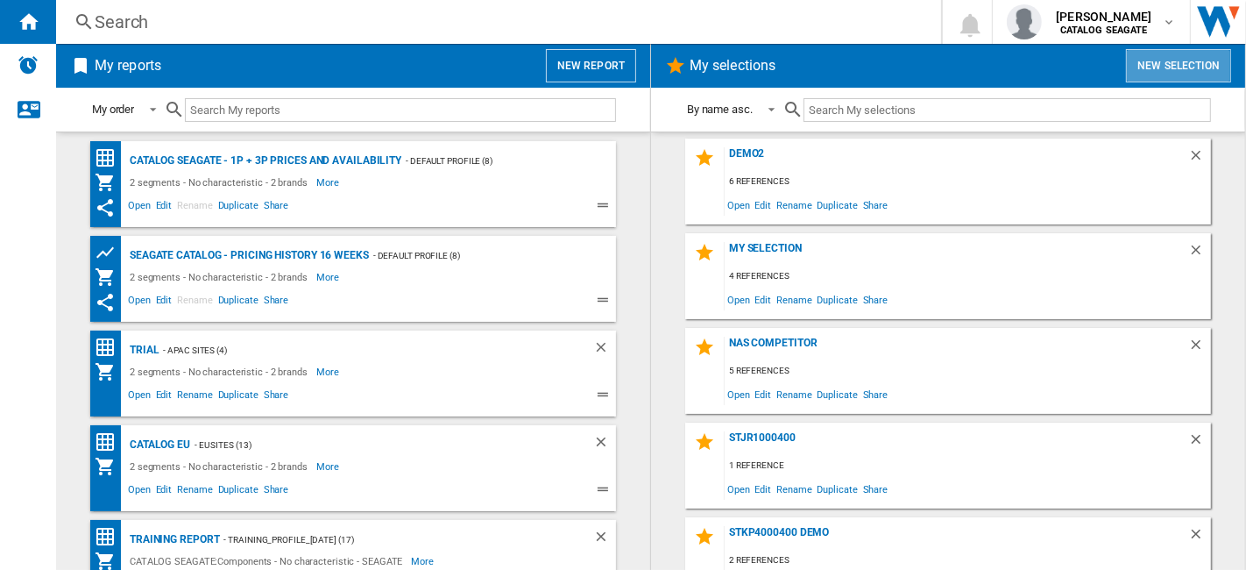
click at [1173, 76] on button "New selection" at bounding box center [1178, 65] width 105 height 33
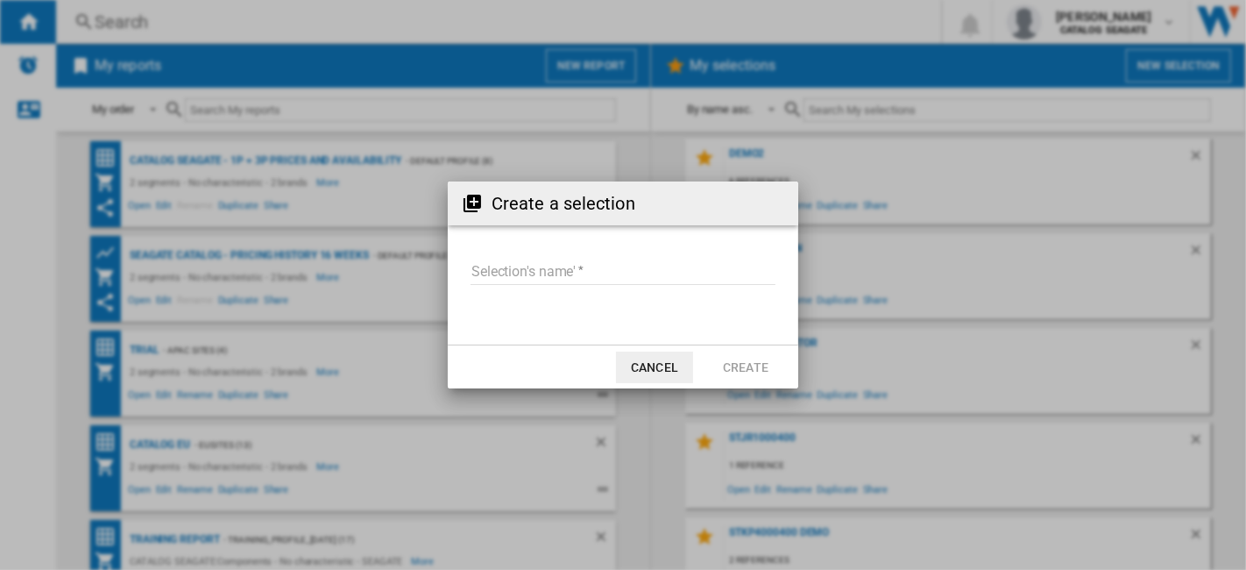
click at [578, 269] on input "Selection's name'" at bounding box center [623, 272] width 305 height 26
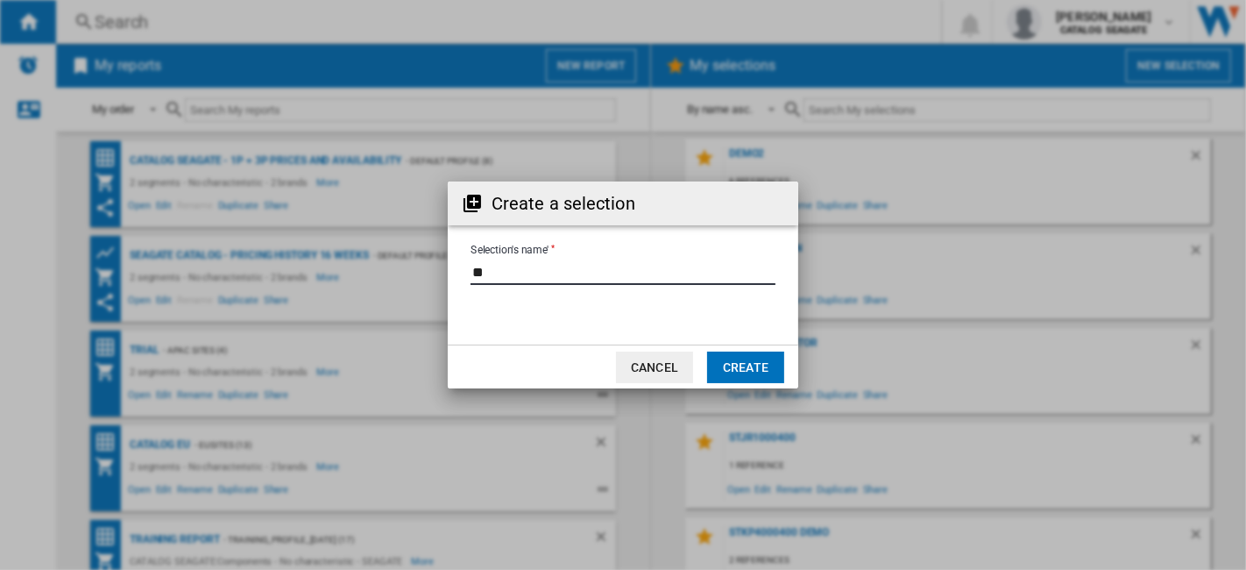
type input "**"
click at [749, 366] on button "Create" at bounding box center [745, 367] width 77 height 32
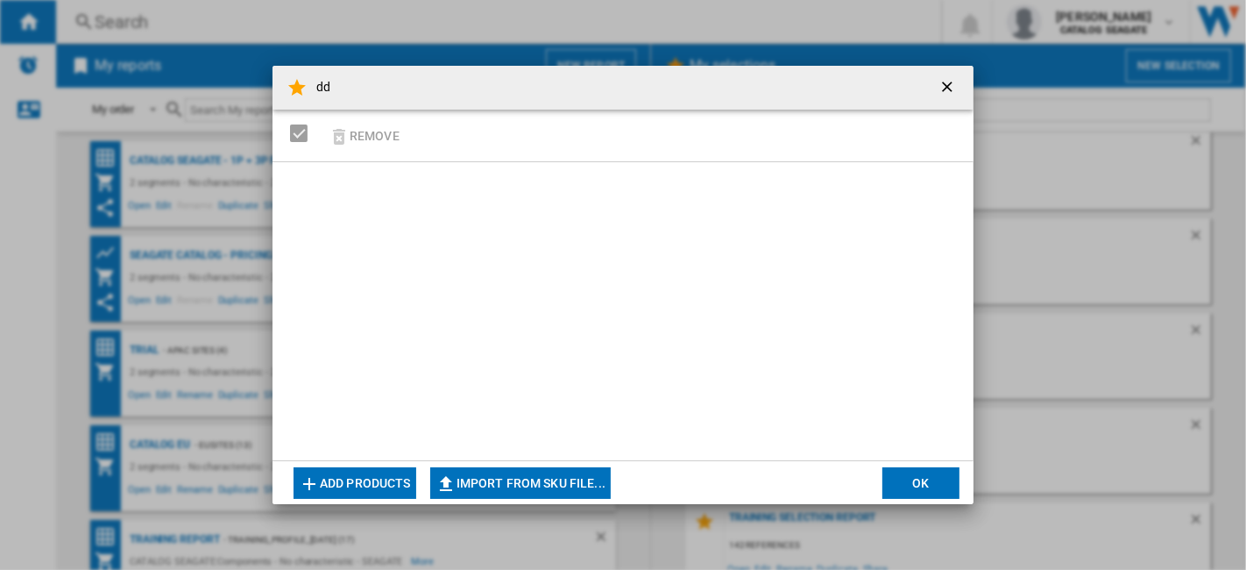
scroll to position [413, 0]
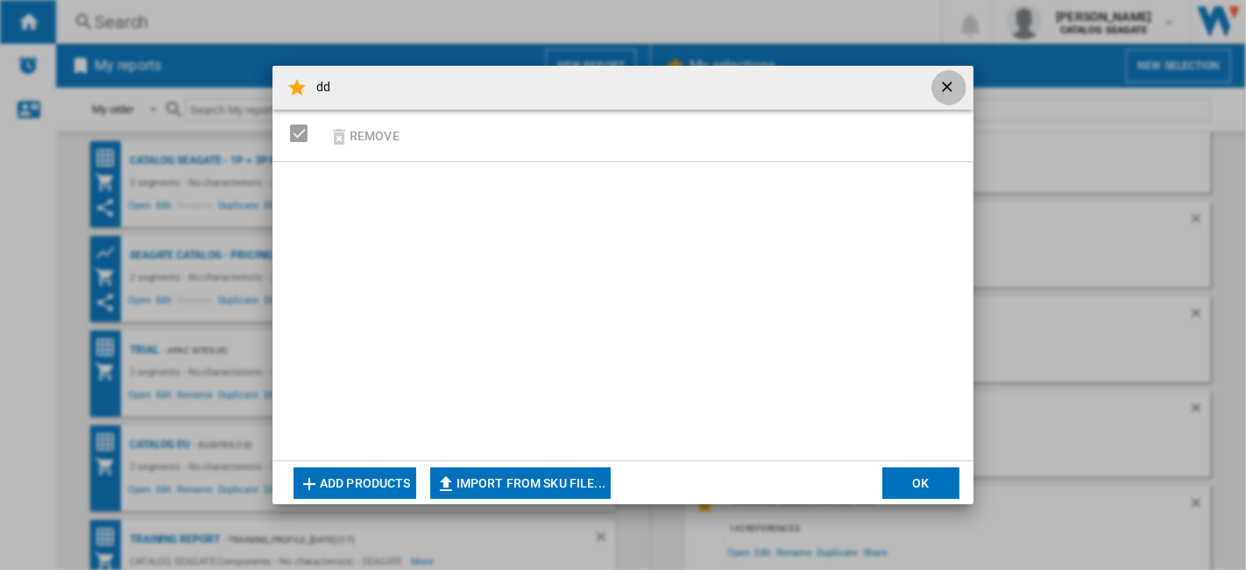
click at [956, 85] on ng-md-icon "getI18NText('BUTTONS.CLOSE_DIALOG')" at bounding box center [949, 88] width 21 height 21
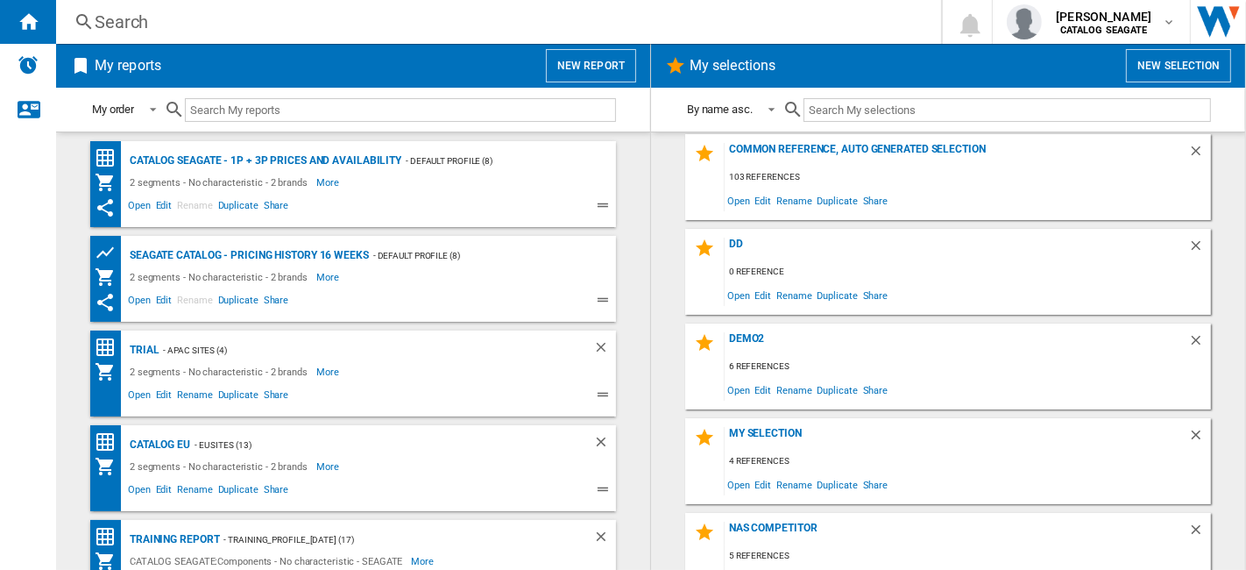
scroll to position [0, 0]
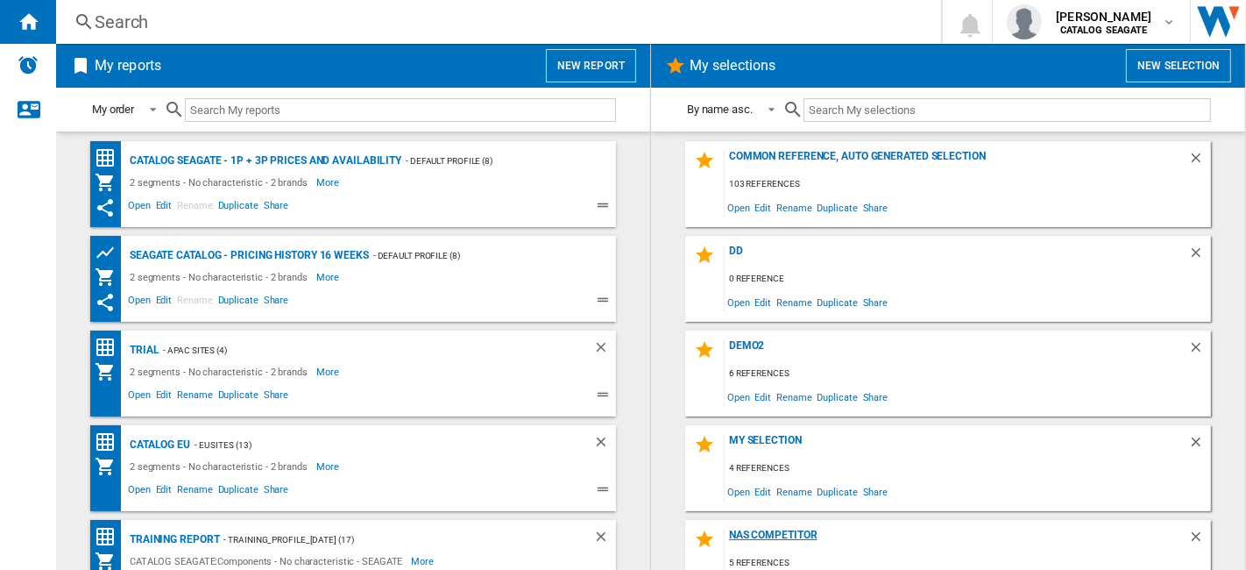
click at [787, 532] on div "NAS competitor" at bounding box center [957, 540] width 464 height 24
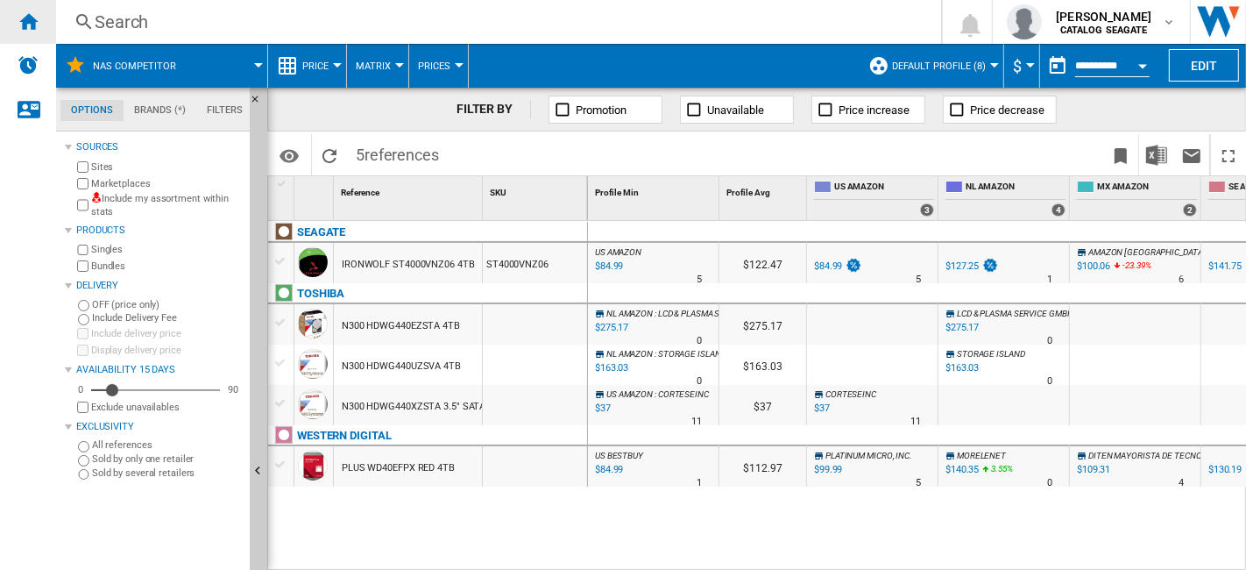
click at [29, 20] on ng-md-icon "Home" at bounding box center [28, 21] width 21 height 21
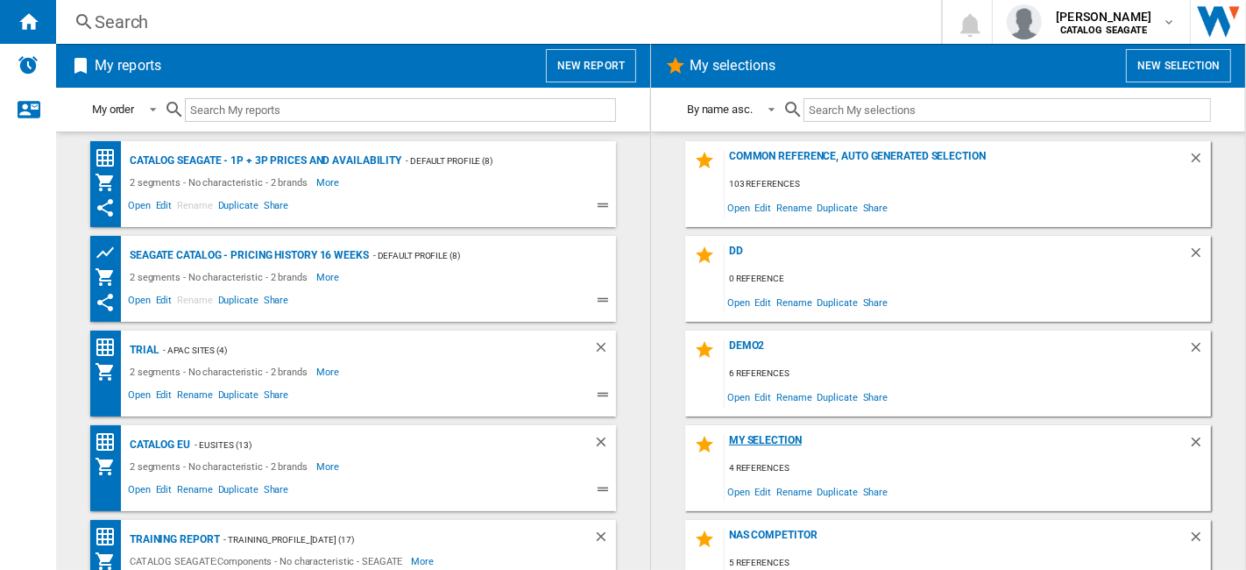
scroll to position [97, 0]
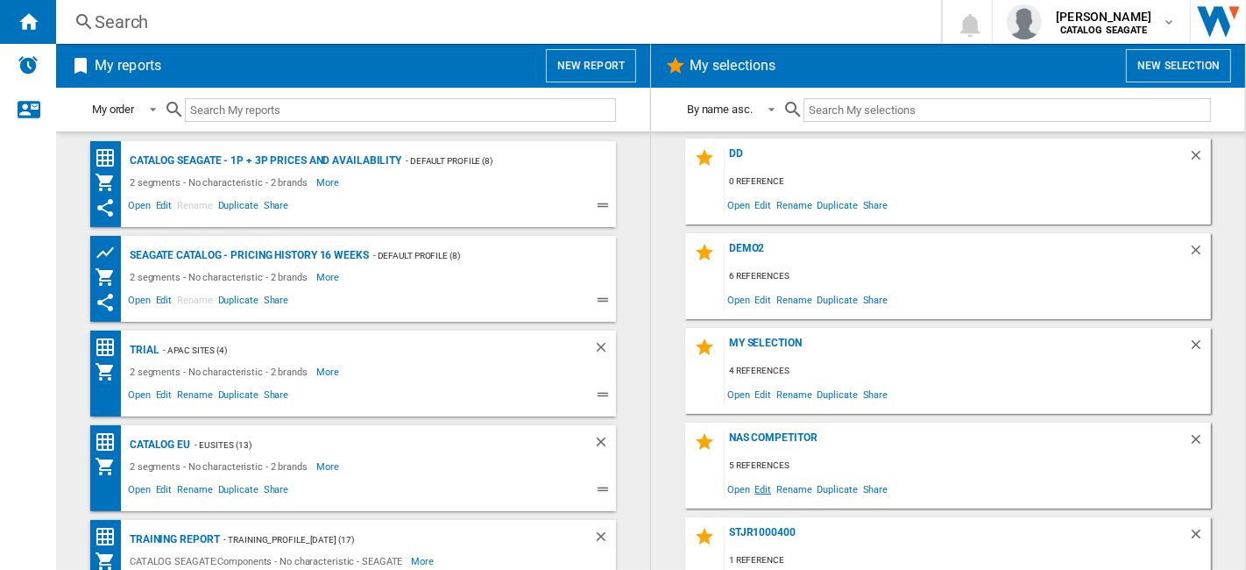
click at [762, 494] on span "Edit" at bounding box center [764, 489] width 22 height 24
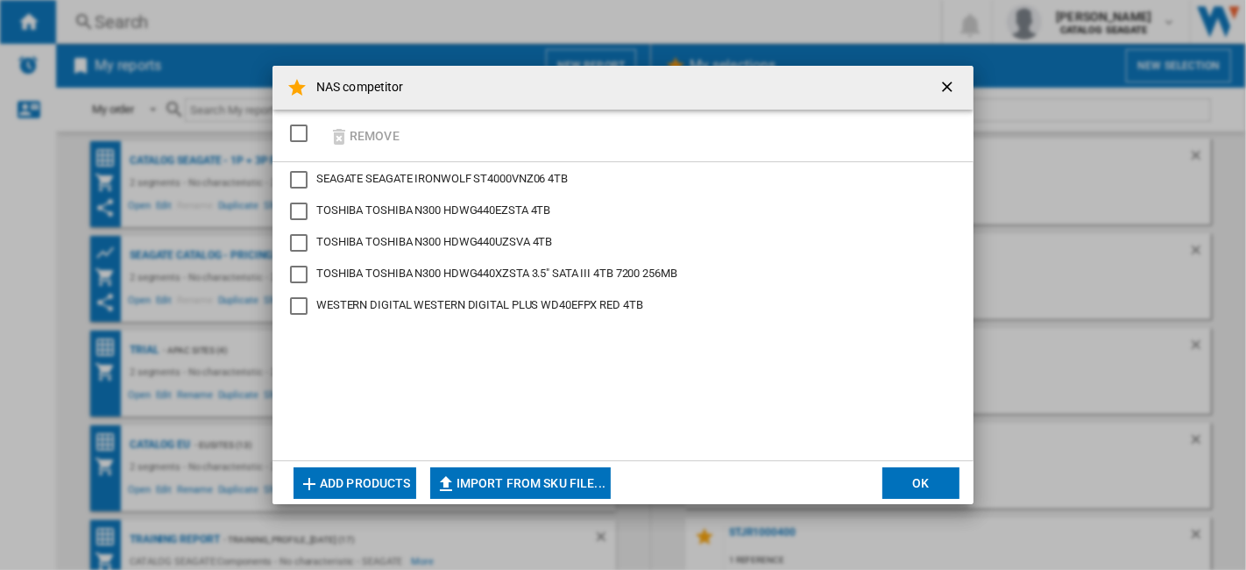
click at [294, 239] on div "TOSHIBA N300 HDWG440UZSVA 4TB" at bounding box center [299, 243] width 18 height 18
click at [304, 212] on div "TOSHIBA N300 HDWG440EZSTA 4TB" at bounding box center [299, 211] width 18 height 18
click at [295, 133] on div "SELECTIONS.EDITION_POPUP.SELECT_DESELECT" at bounding box center [299, 133] width 18 height 18
click at [298, 140] on div "SELECTIONS.EDITION_POPUP.SELECT_DESELECT" at bounding box center [299, 133] width 18 height 18
click at [300, 244] on div "TOSHIBA N300 HDWG440UZSVA 4TB" at bounding box center [299, 243] width 18 height 18
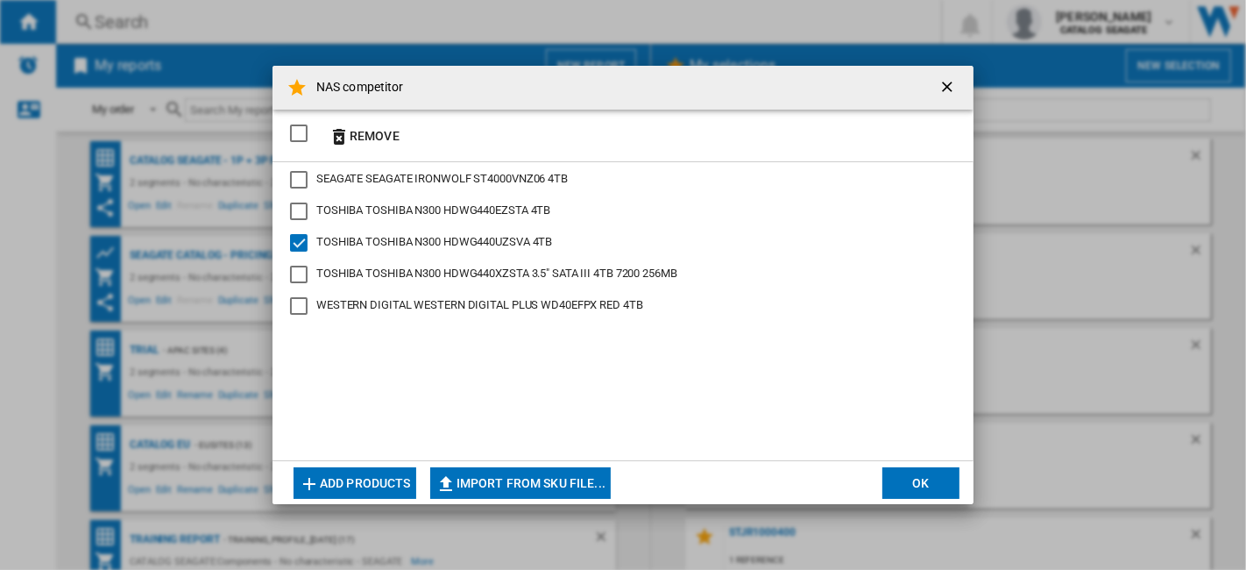
click at [301, 214] on div "TOSHIBA N300 HDWG440EZSTA 4TB" at bounding box center [299, 211] width 18 height 18
click at [370, 130] on button "Remove" at bounding box center [364, 135] width 82 height 41
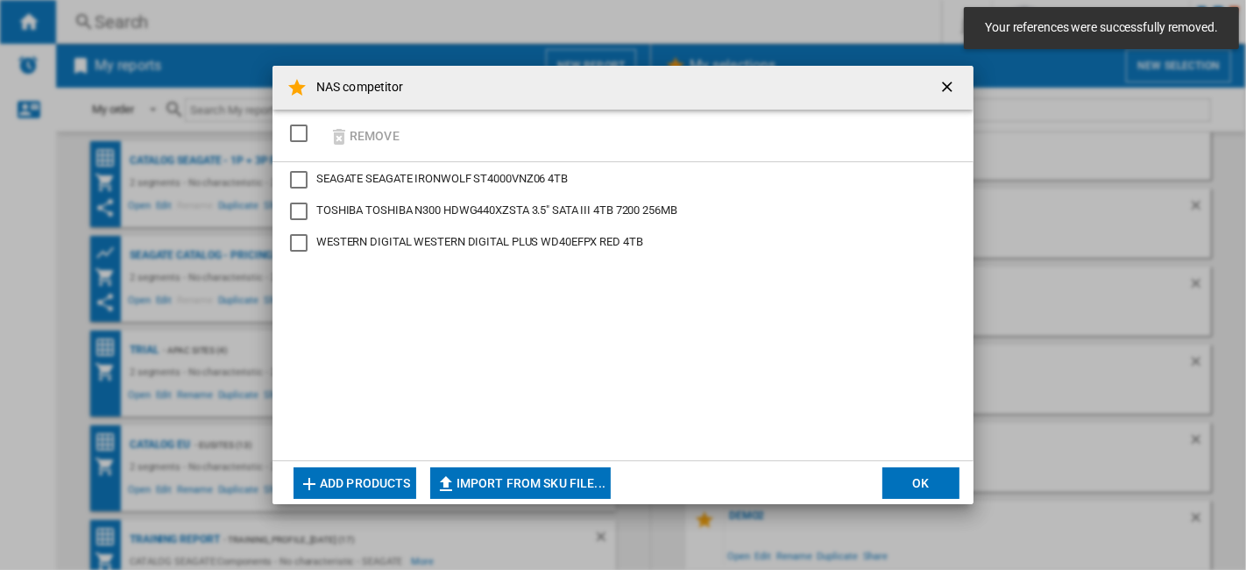
scroll to position [413, 0]
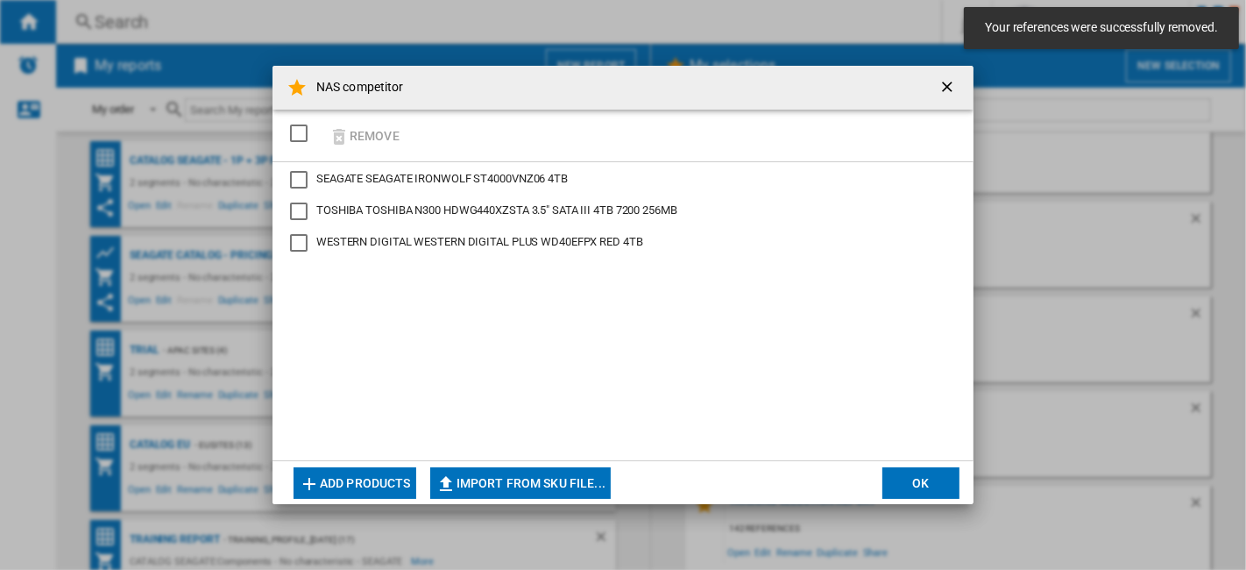
click at [940, 485] on button "OK" at bounding box center [921, 483] width 77 height 32
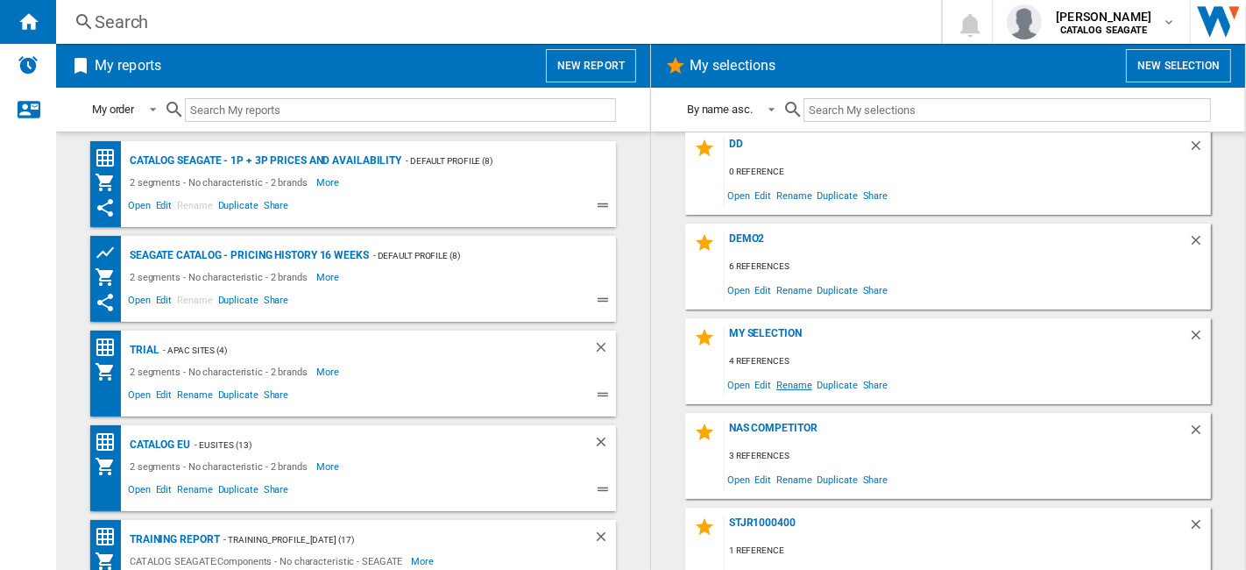
scroll to position [195, 0]
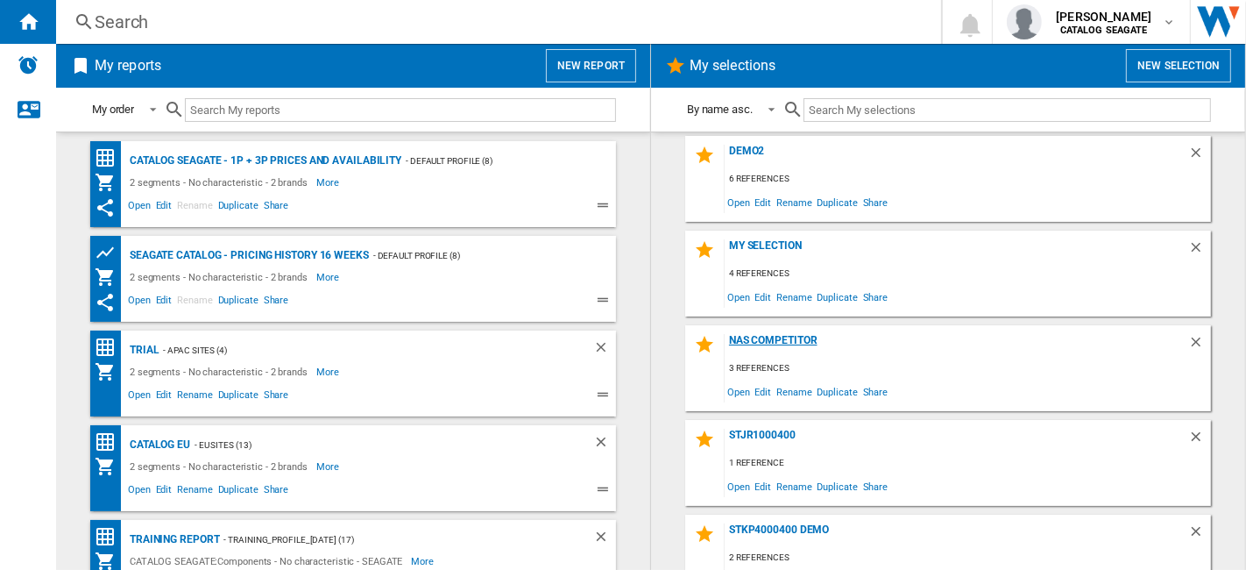
click at [784, 342] on div "NAS competitor" at bounding box center [957, 346] width 464 height 24
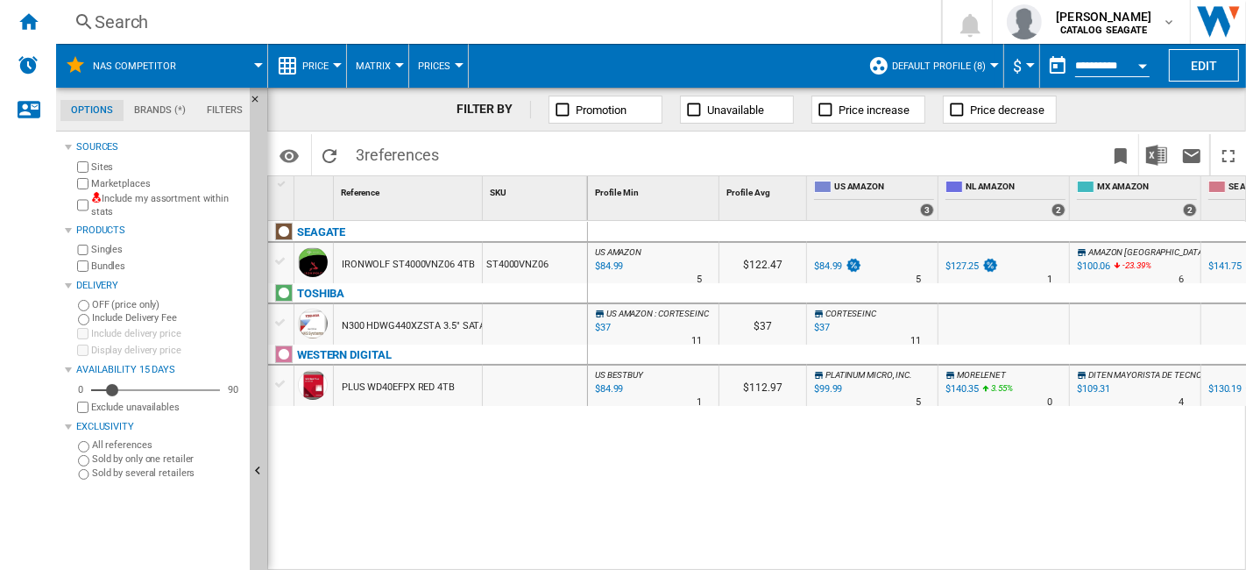
click at [127, 185] on label "Marketplaces" at bounding box center [167, 183] width 152 height 13
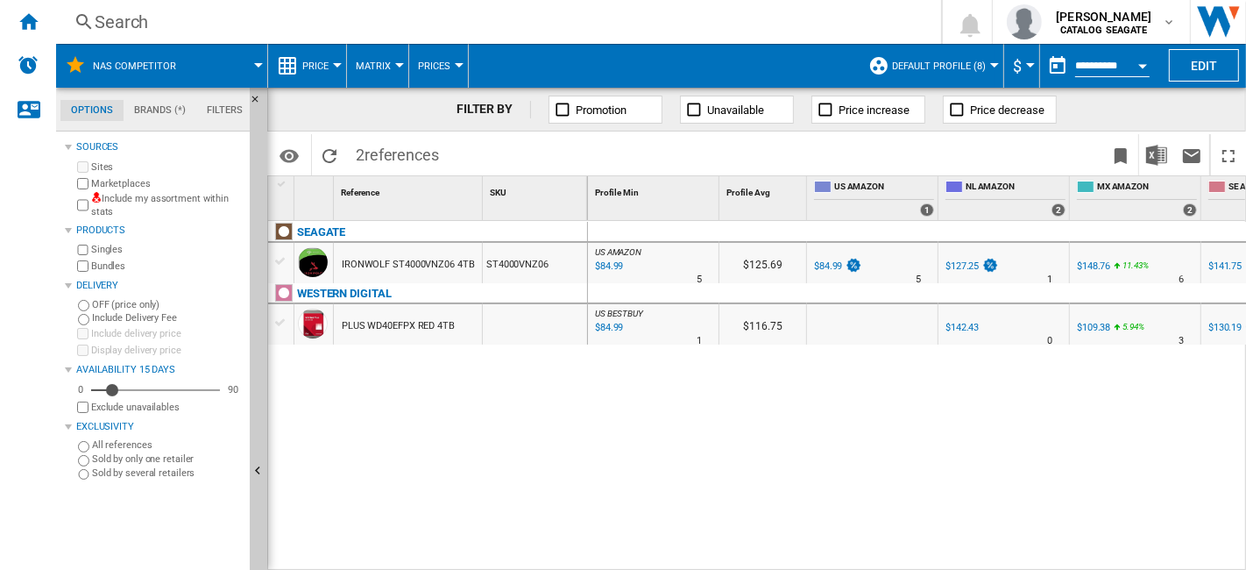
click at [120, 189] on label "Marketplaces" at bounding box center [167, 183] width 152 height 13
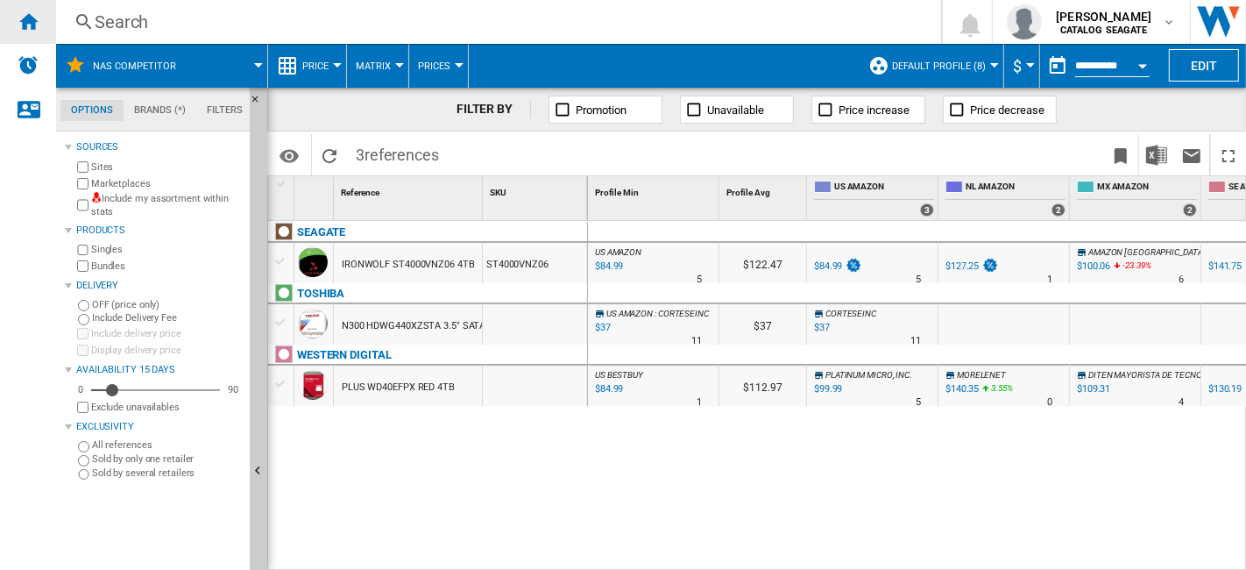
click at [32, 21] on ng-md-icon "Home" at bounding box center [28, 21] width 21 height 21
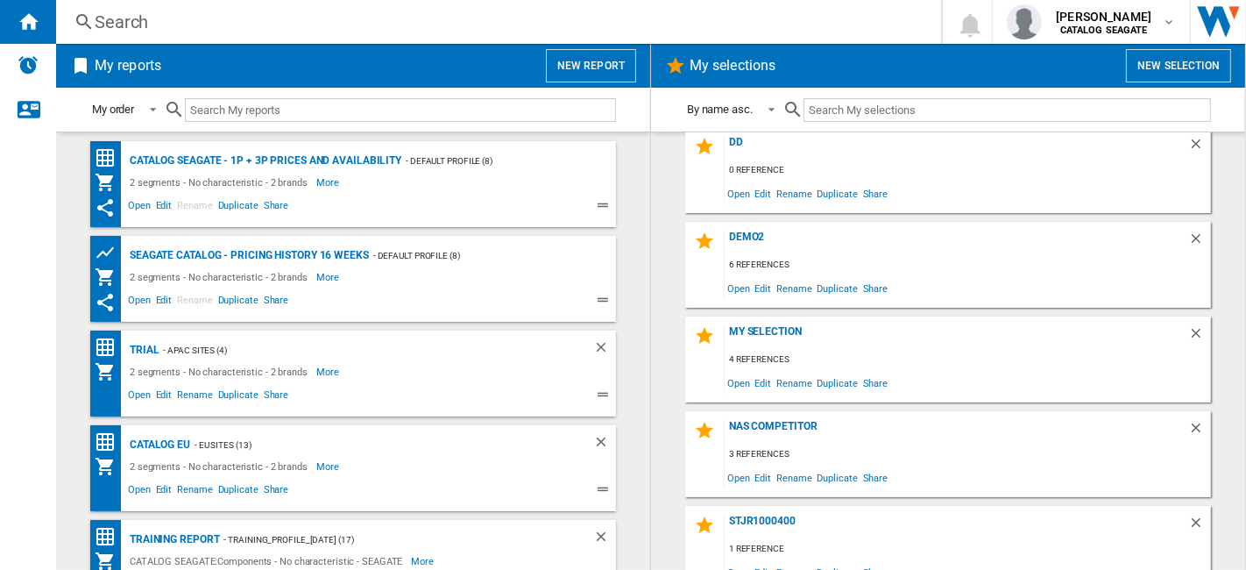
scroll to position [195, 0]
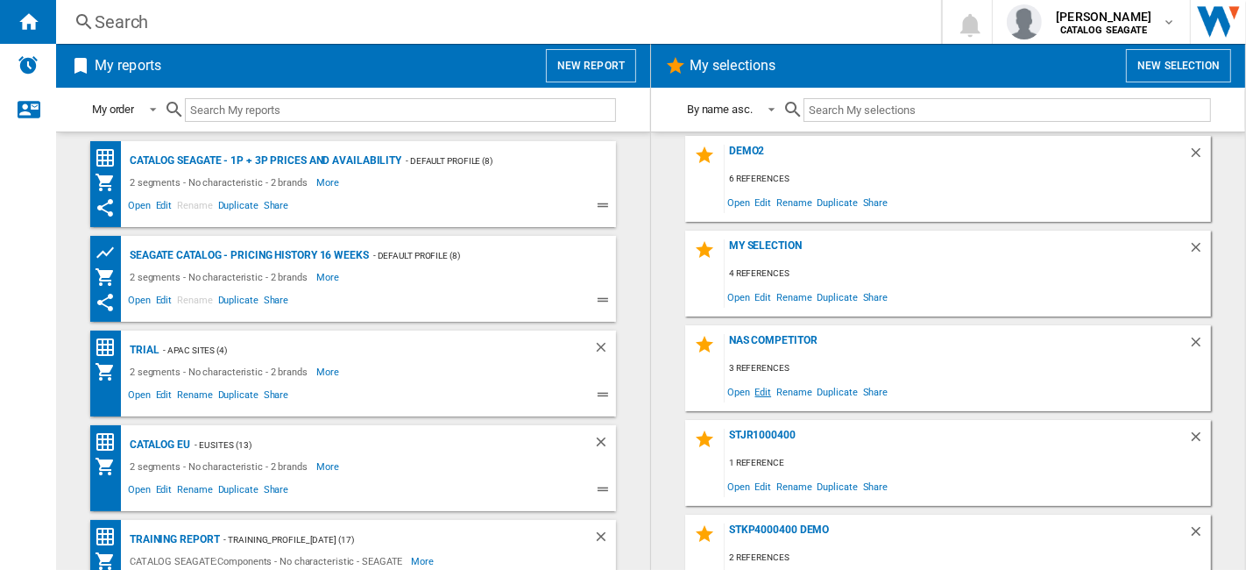
click at [760, 391] on span "Edit" at bounding box center [764, 391] width 22 height 24
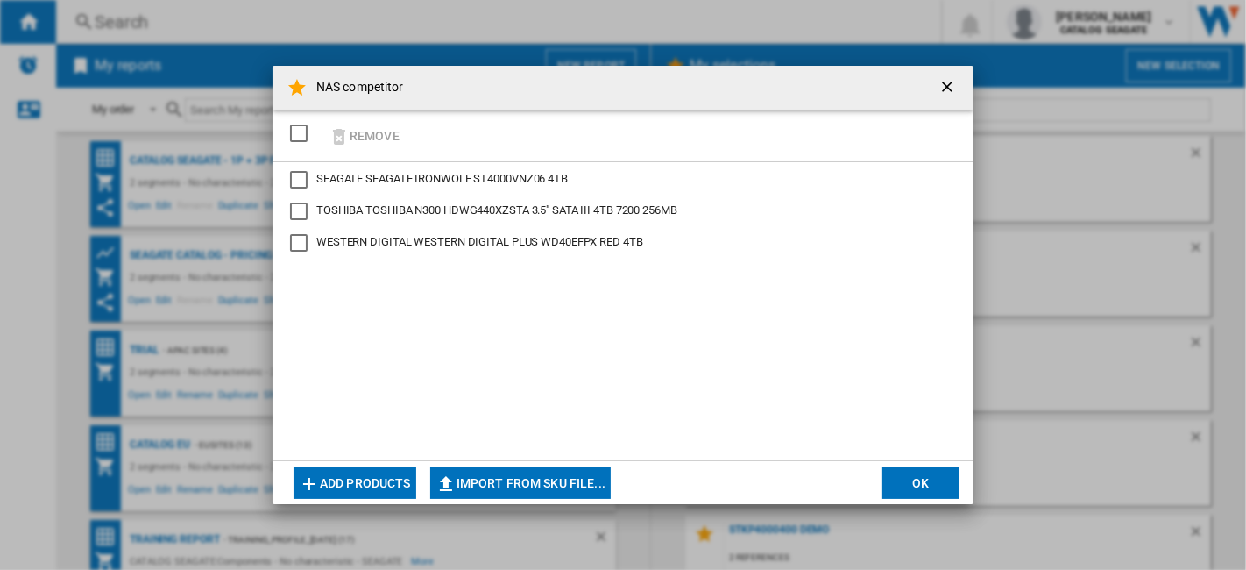
click at [361, 481] on button "Add products" at bounding box center [355, 483] width 123 height 32
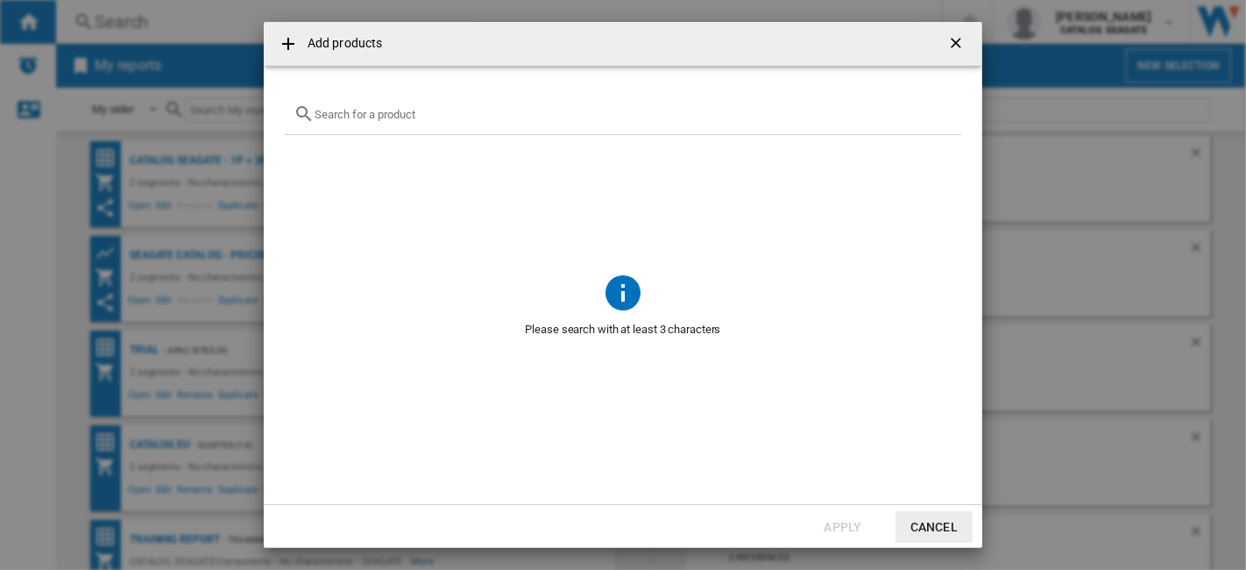
click at [400, 117] on input "Add products ..." at bounding box center [634, 114] width 638 height 13
paste input "HDWG740XZSTC"
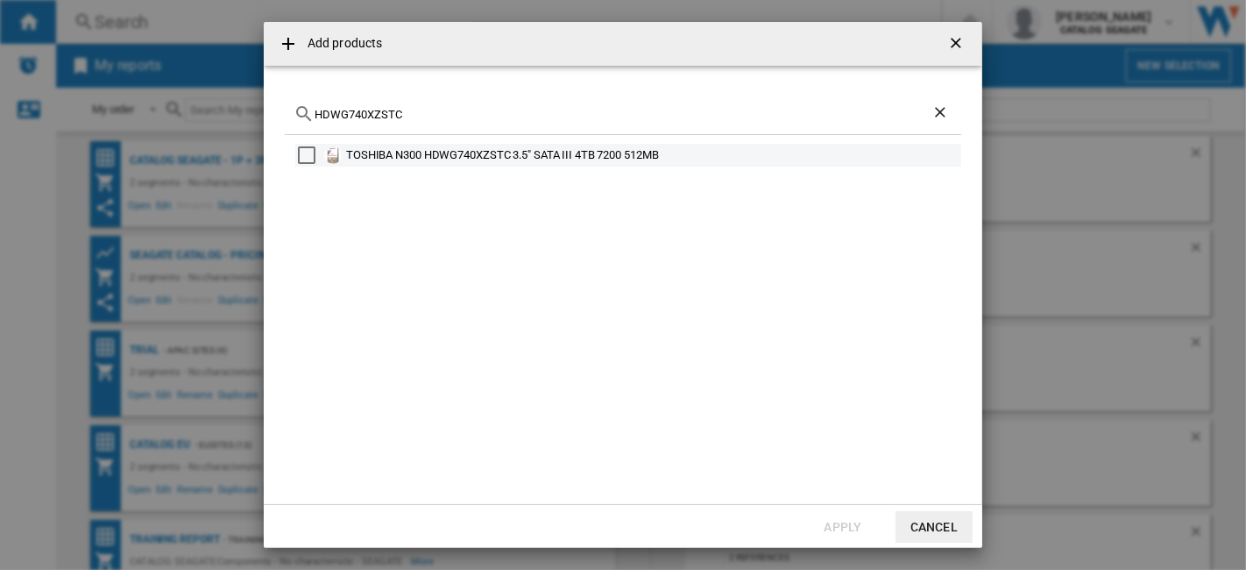
type input "HDWG740XZSTC"
click at [310, 155] on div "Select" at bounding box center [307, 155] width 18 height 18
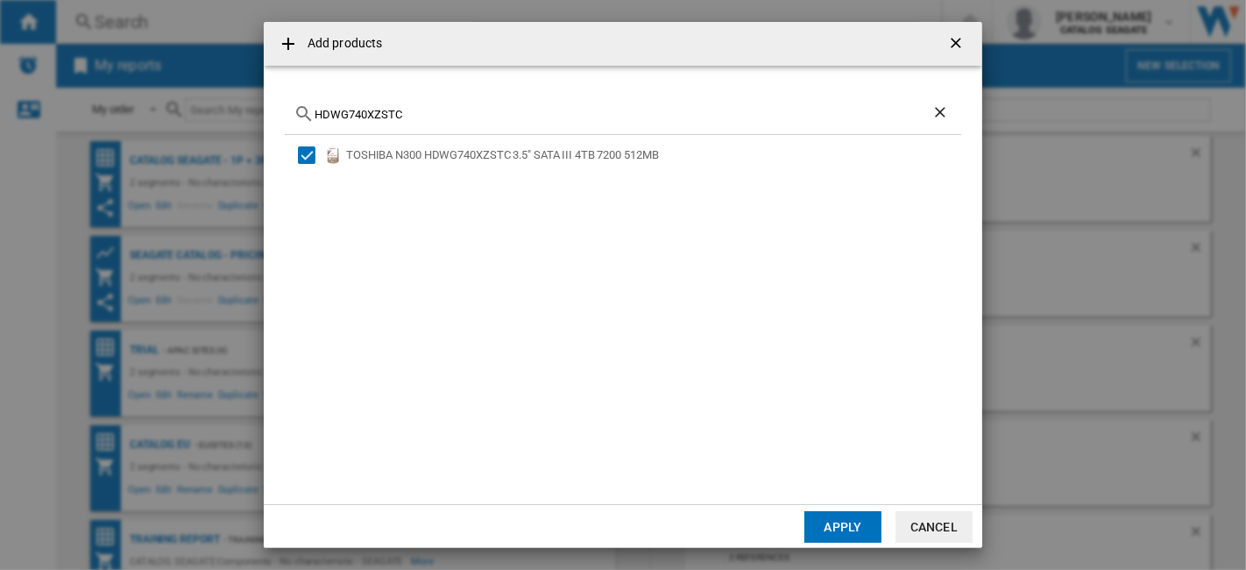
click at [848, 529] on button "Apply" at bounding box center [843, 527] width 77 height 32
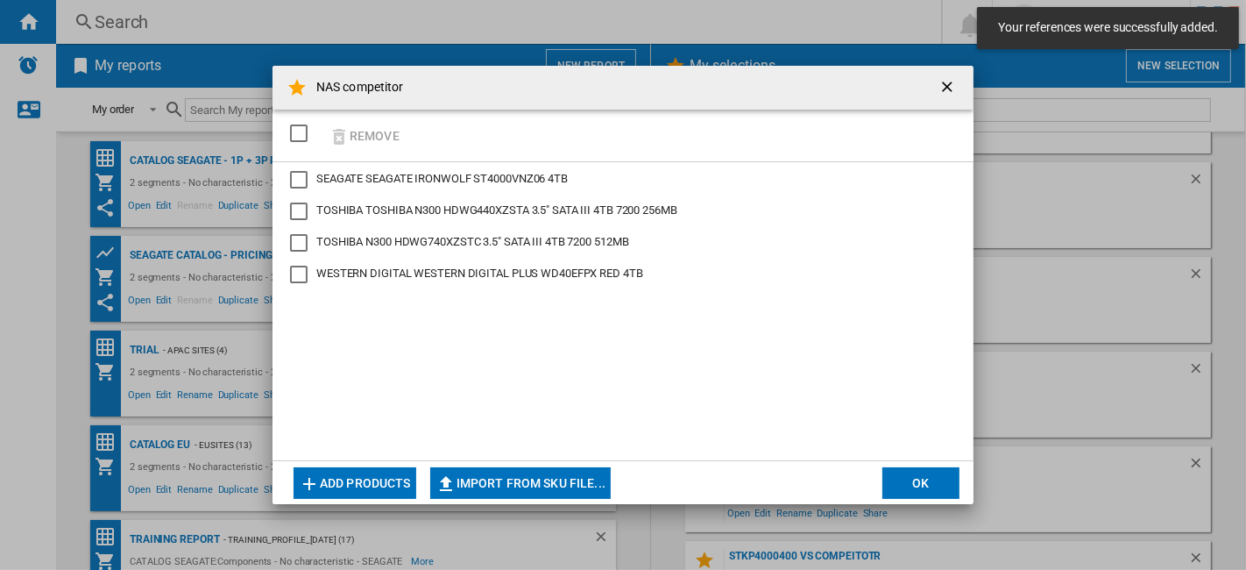
scroll to position [413, 0]
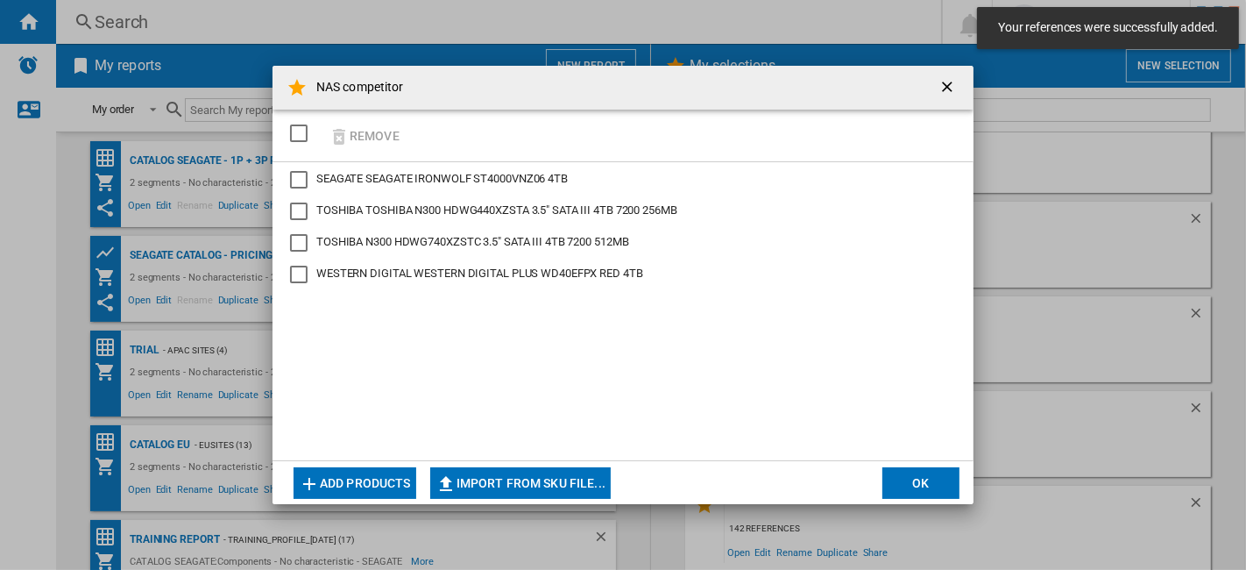
click at [921, 478] on button "OK" at bounding box center [921, 483] width 77 height 32
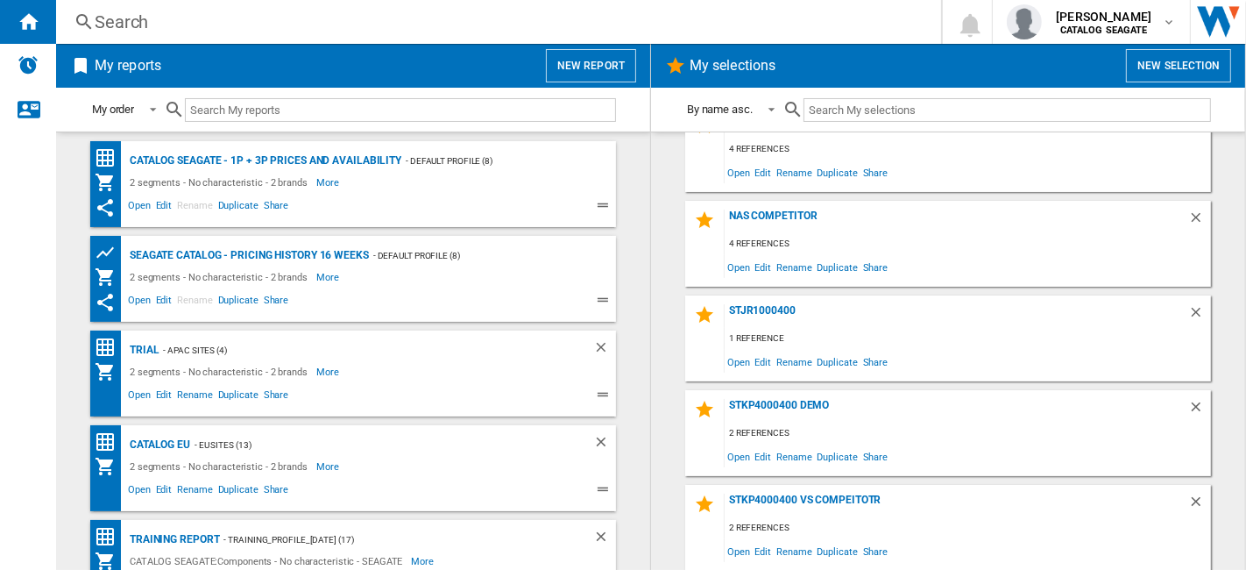
scroll to position [217, 0]
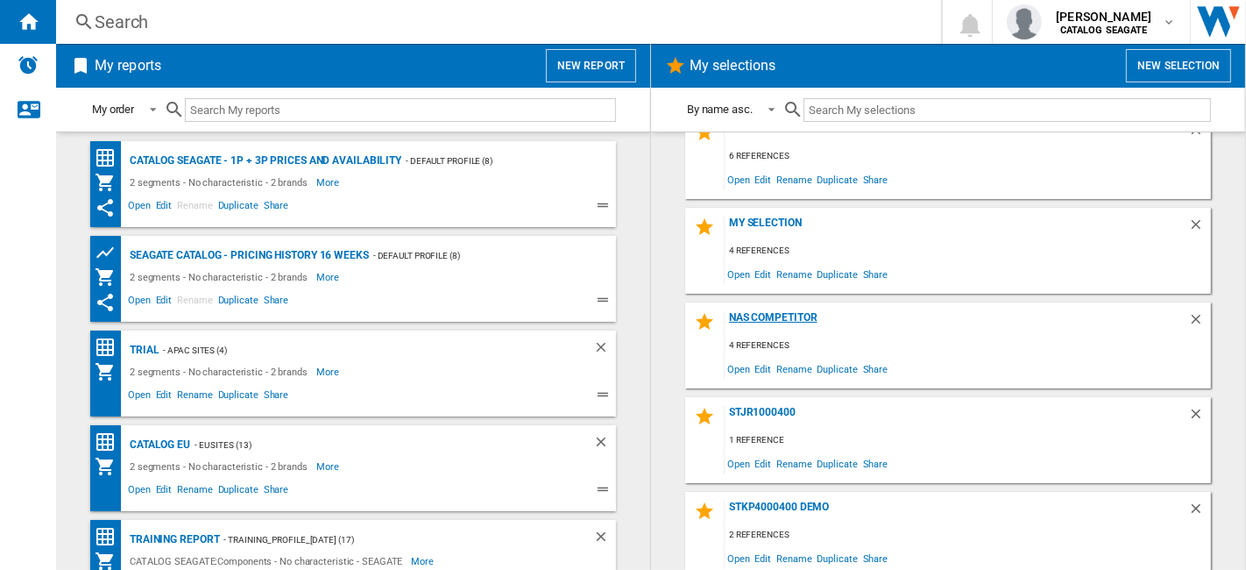
click at [784, 316] on div "NAS competitor" at bounding box center [957, 323] width 464 height 24
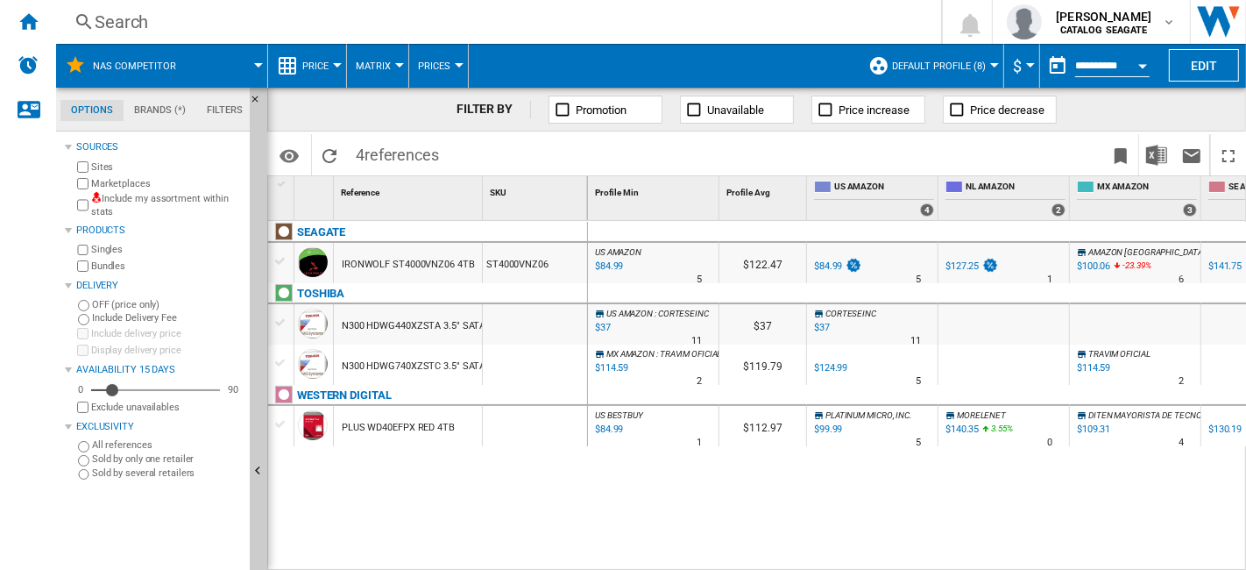
click at [131, 188] on label "Marketplaces" at bounding box center [167, 183] width 152 height 13
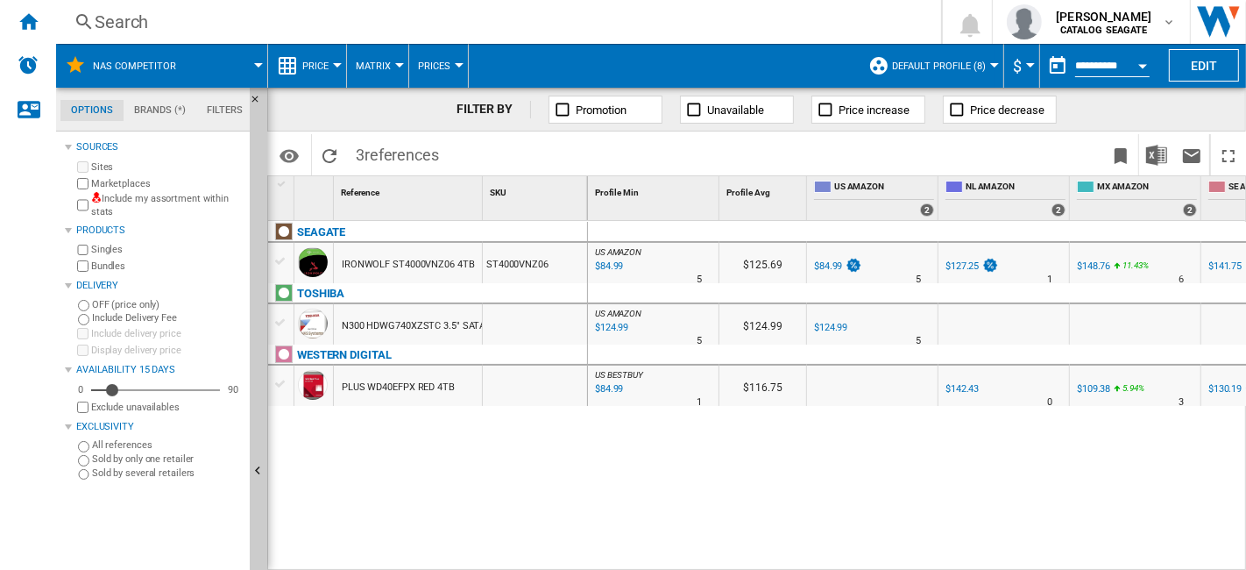
click at [133, 184] on label "Marketplaces" at bounding box center [167, 183] width 152 height 13
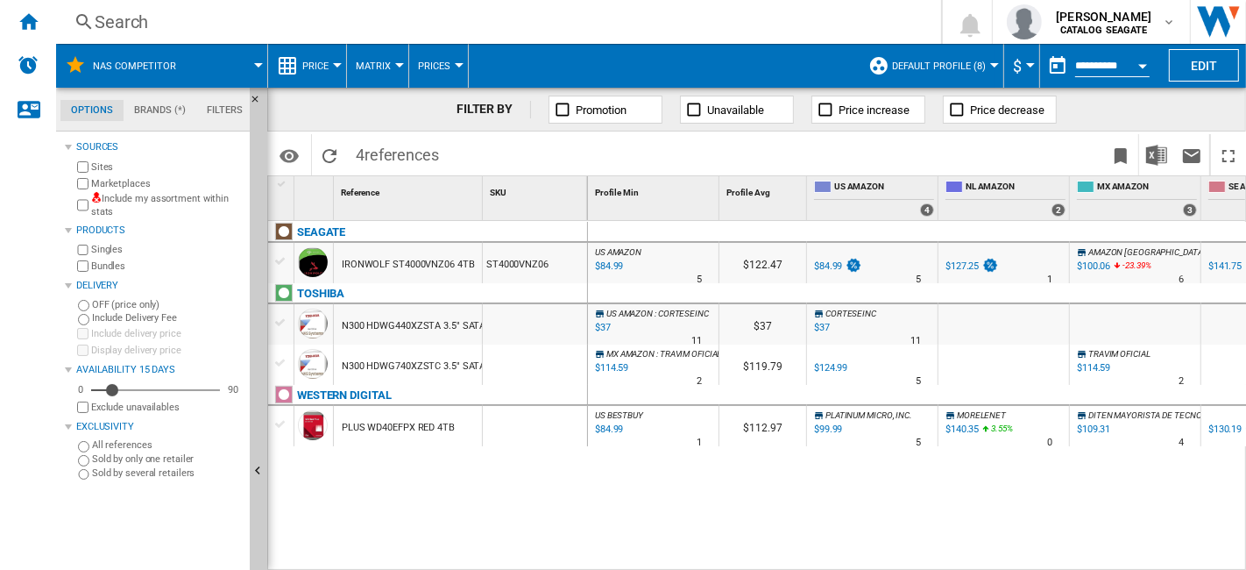
click at [415, 268] on div "IRONWOLF ST4000VNZ06 4TB" at bounding box center [408, 265] width 133 height 40
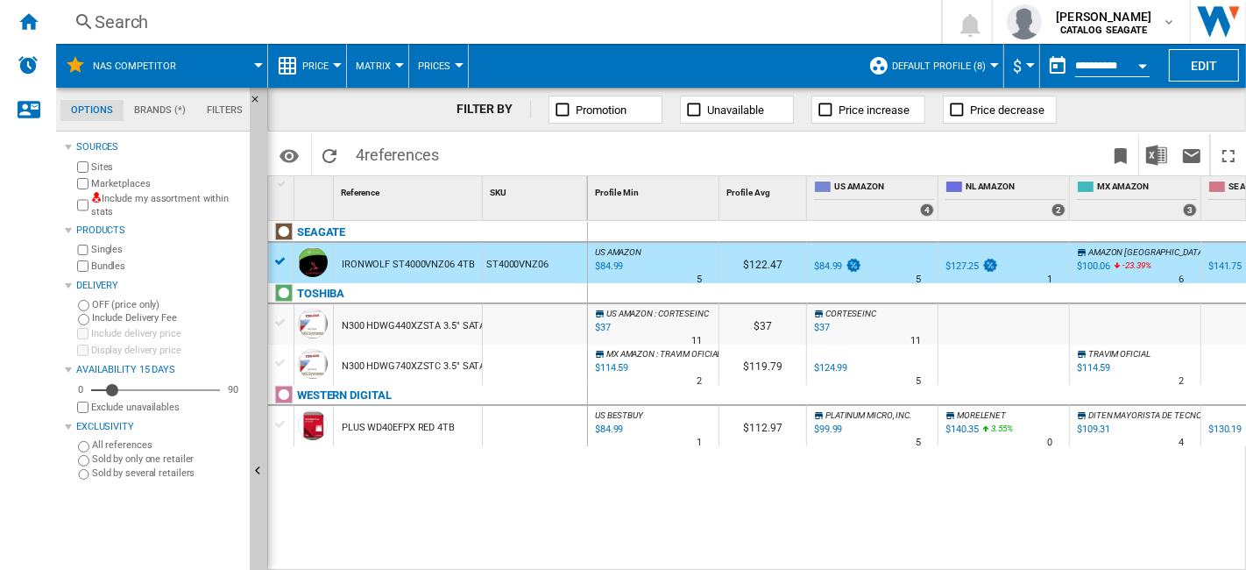
click at [418, 319] on div "N300 HDWG440XZSTA 3.5" SATA III 4TB 7200 256MB" at bounding box center [457, 326] width 230 height 40
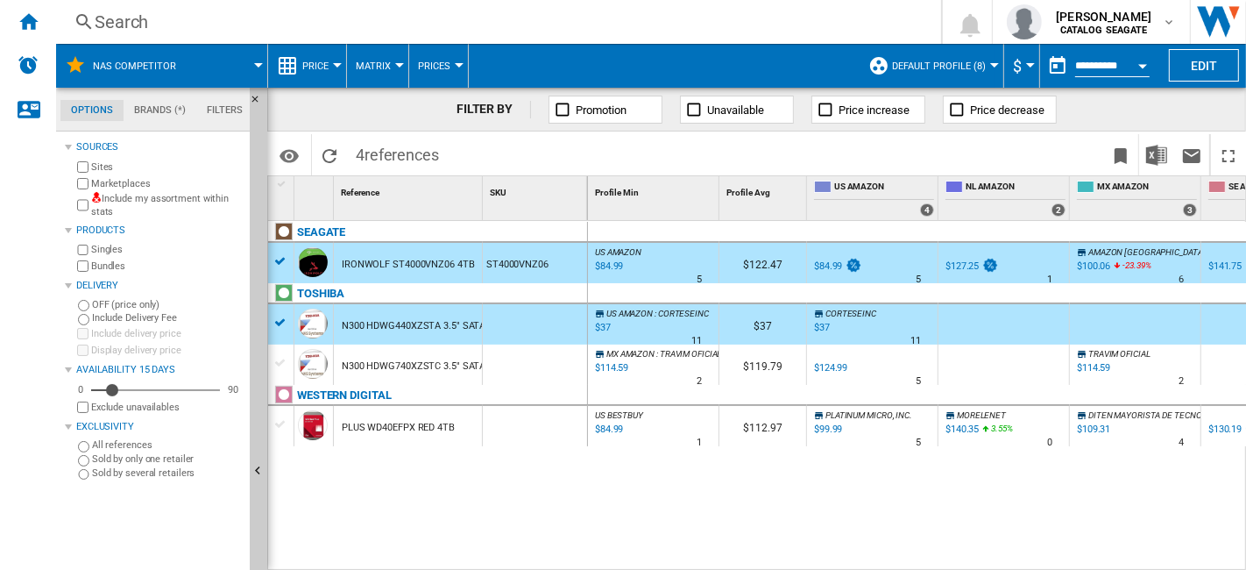
click at [430, 371] on div "N300 HDWG740XZSTC 3.5" SATA III 4TB 7200 512MB" at bounding box center [457, 366] width 230 height 40
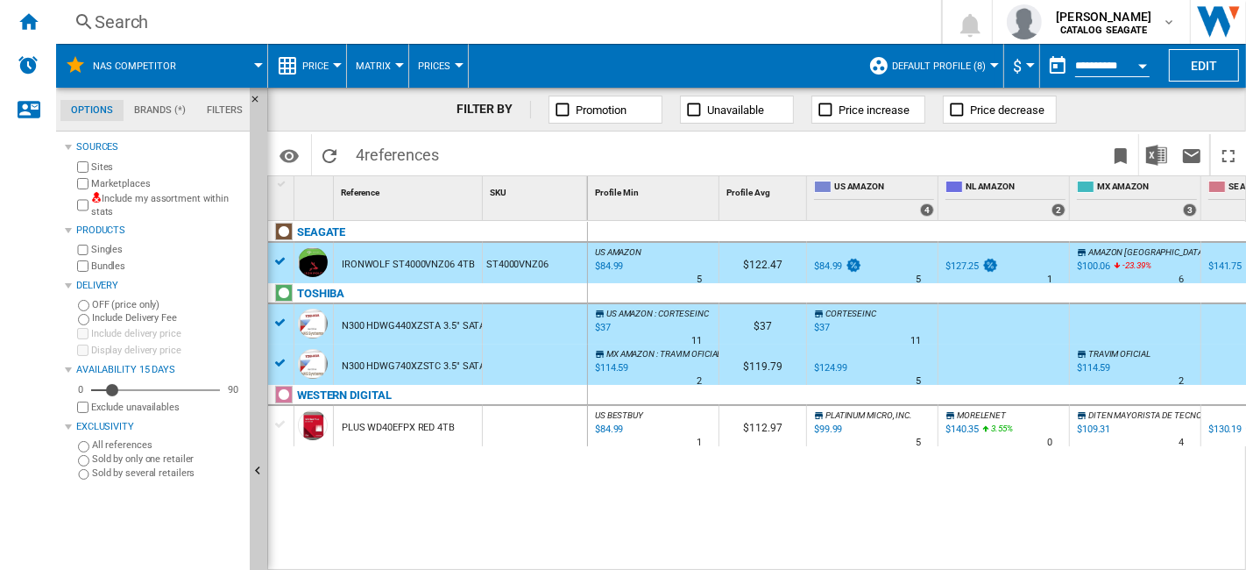
click at [414, 418] on div "PLUS WD40EFPX RED 4TB" at bounding box center [398, 428] width 113 height 40
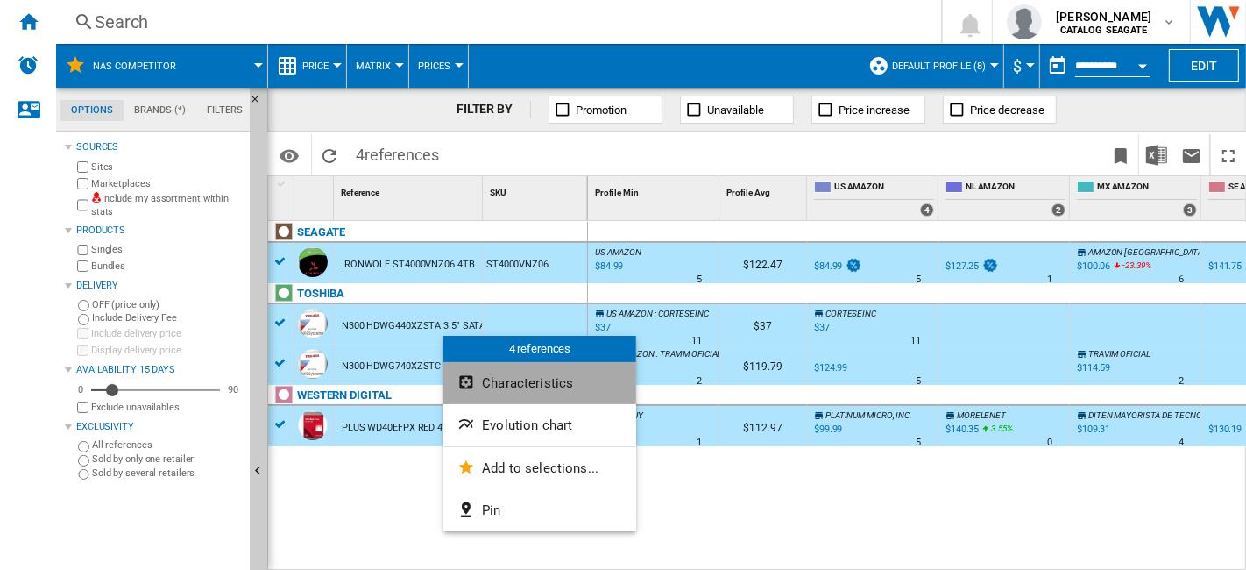
click at [538, 392] on button "Characteristics" at bounding box center [539, 383] width 193 height 42
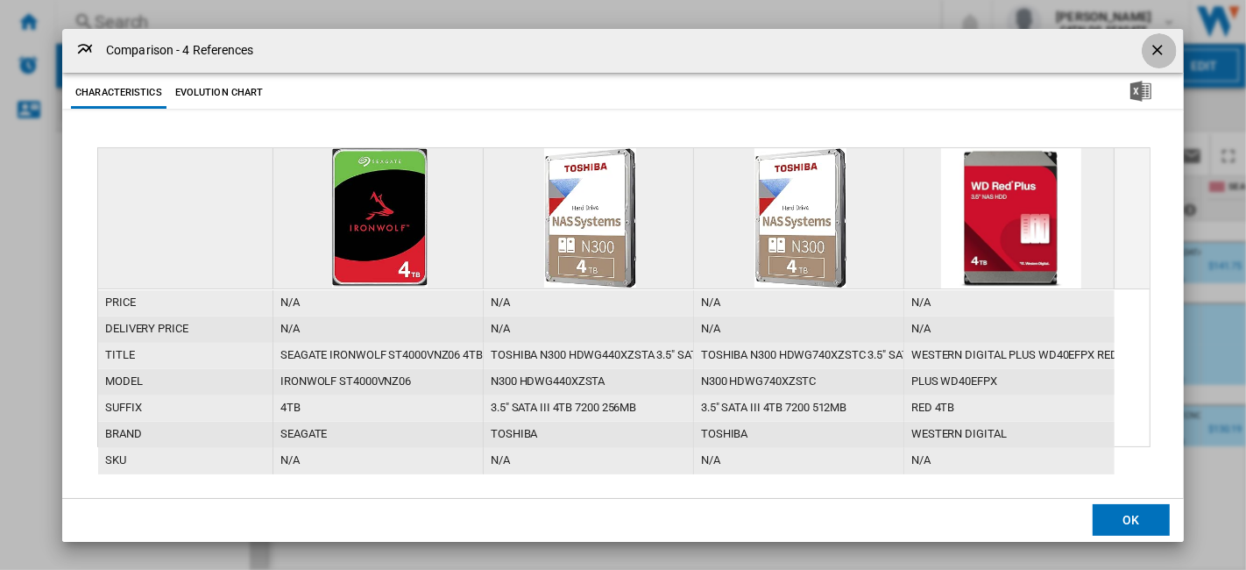
click at [1154, 54] on ng-md-icon "getI18NText('BUTTONS.CLOSE_DIALOG')" at bounding box center [1159, 51] width 21 height 21
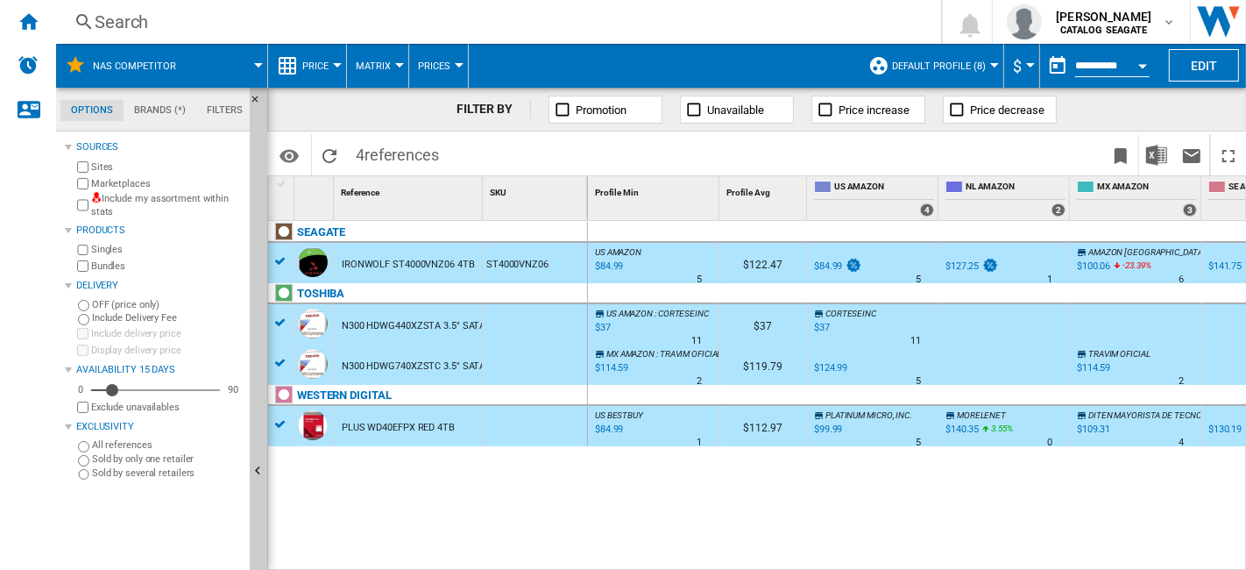
click at [821, 463] on div "US AMAZON : US AMAZON -1.0 % $84.99 % N/A 5 US AMAZON : US AMAZON $122.47 US AM…" at bounding box center [918, 396] width 660 height 351
click at [30, 18] on ng-md-icon "Home" at bounding box center [28, 21] width 21 height 21
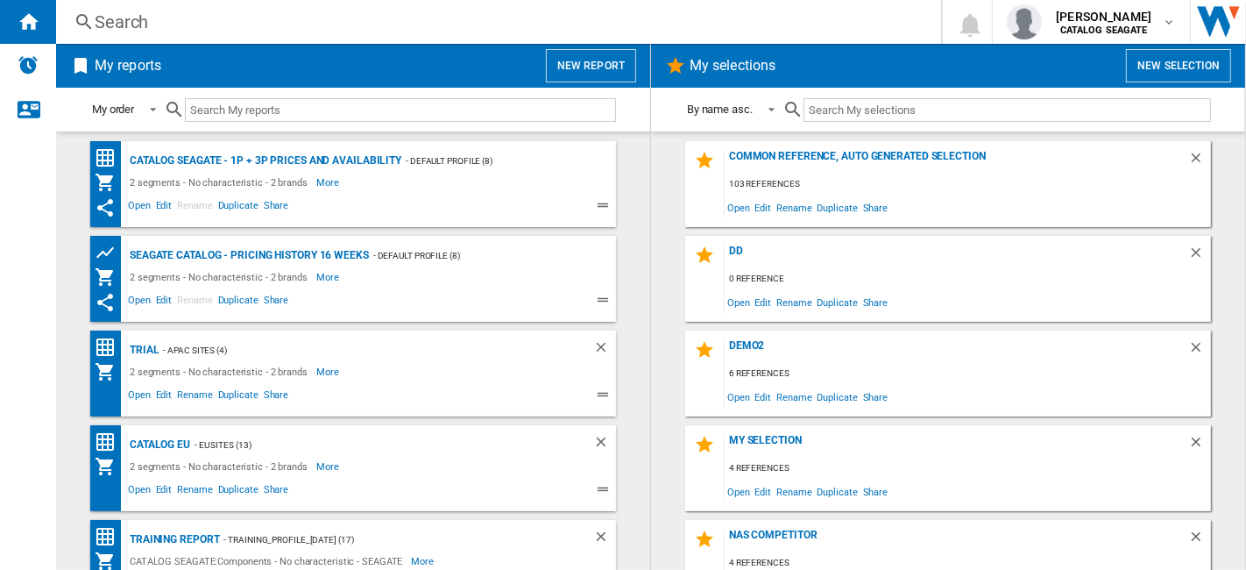
scroll to position [97, 0]
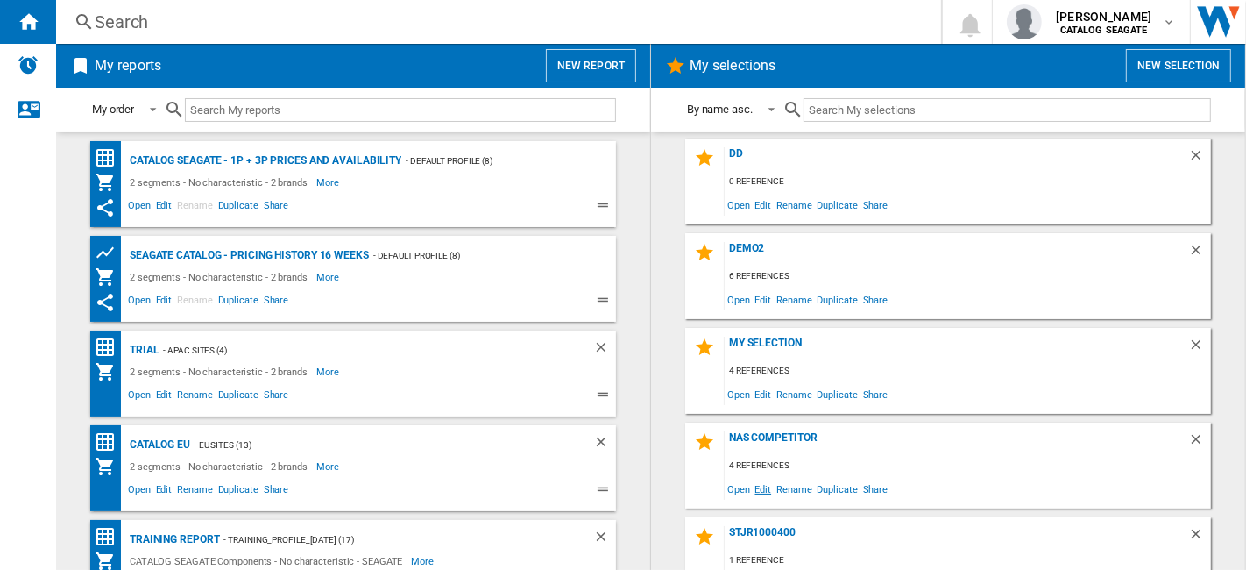
click at [761, 490] on span "Edit" at bounding box center [764, 489] width 22 height 24
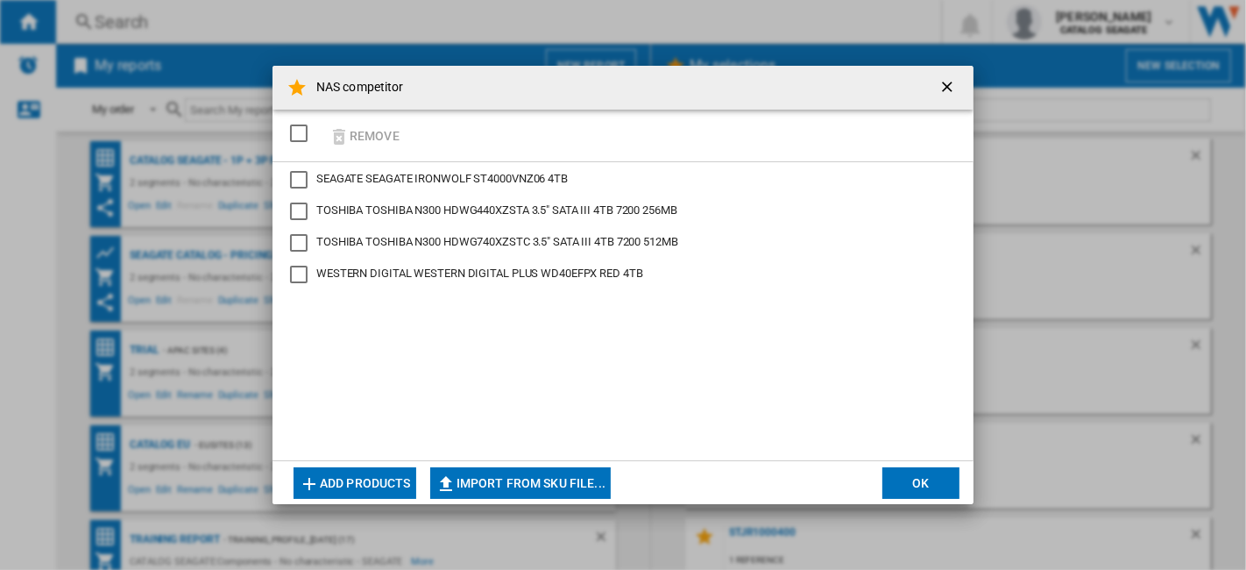
click at [294, 211] on div "NAS competitor ..." at bounding box center [299, 211] width 18 height 18
click at [363, 135] on button "Remove" at bounding box center [364, 135] width 82 height 41
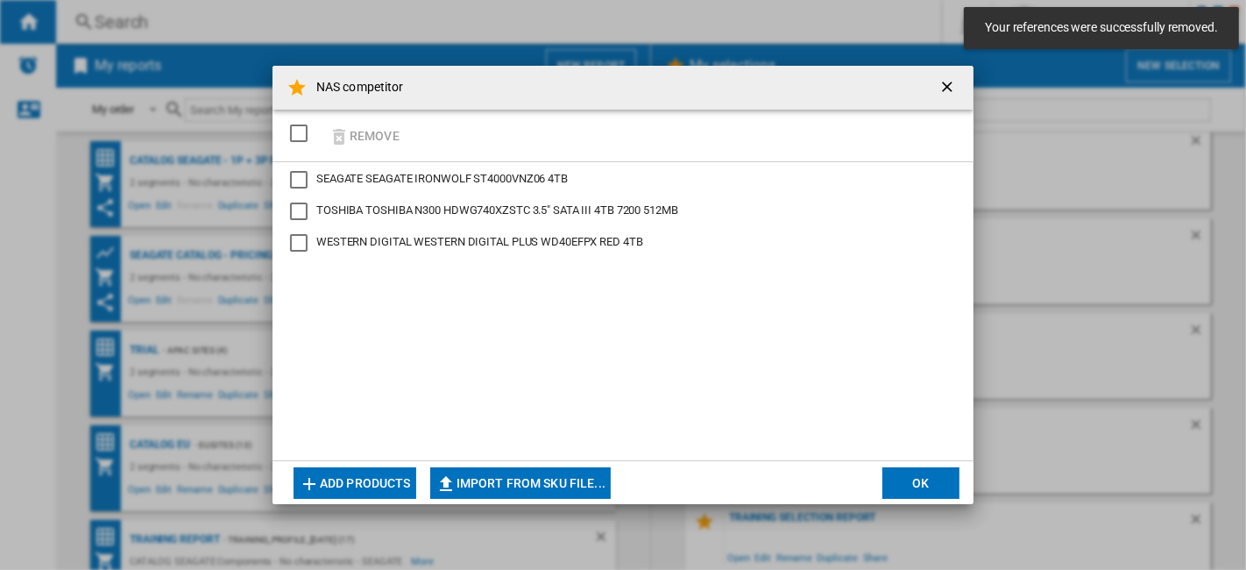
scroll to position [413, 0]
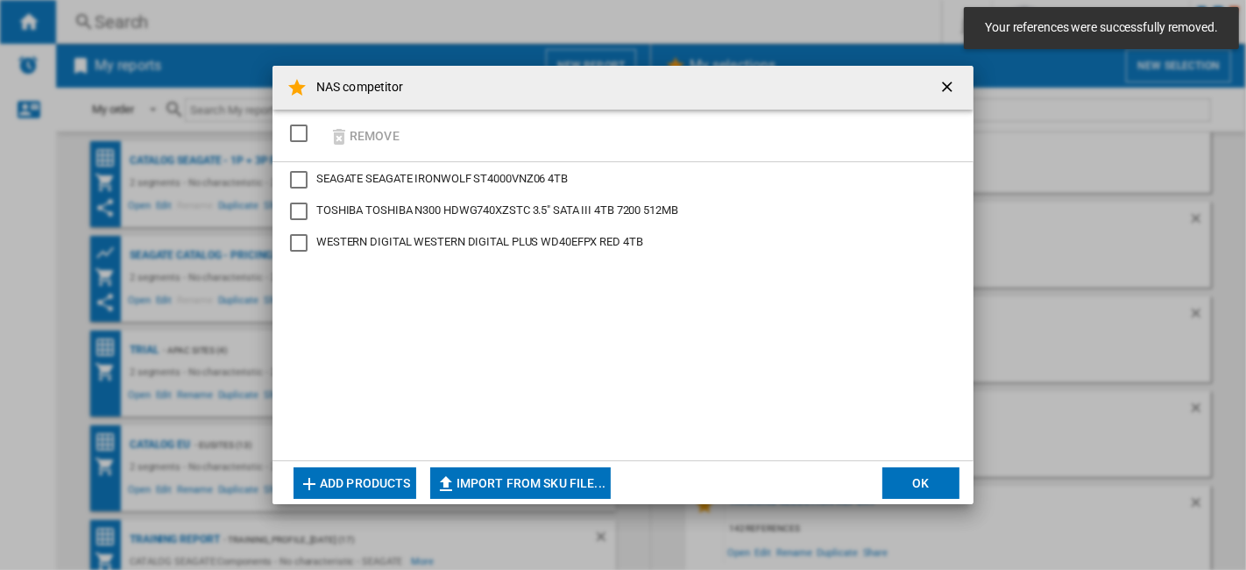
click at [934, 472] on button "OK" at bounding box center [921, 483] width 77 height 32
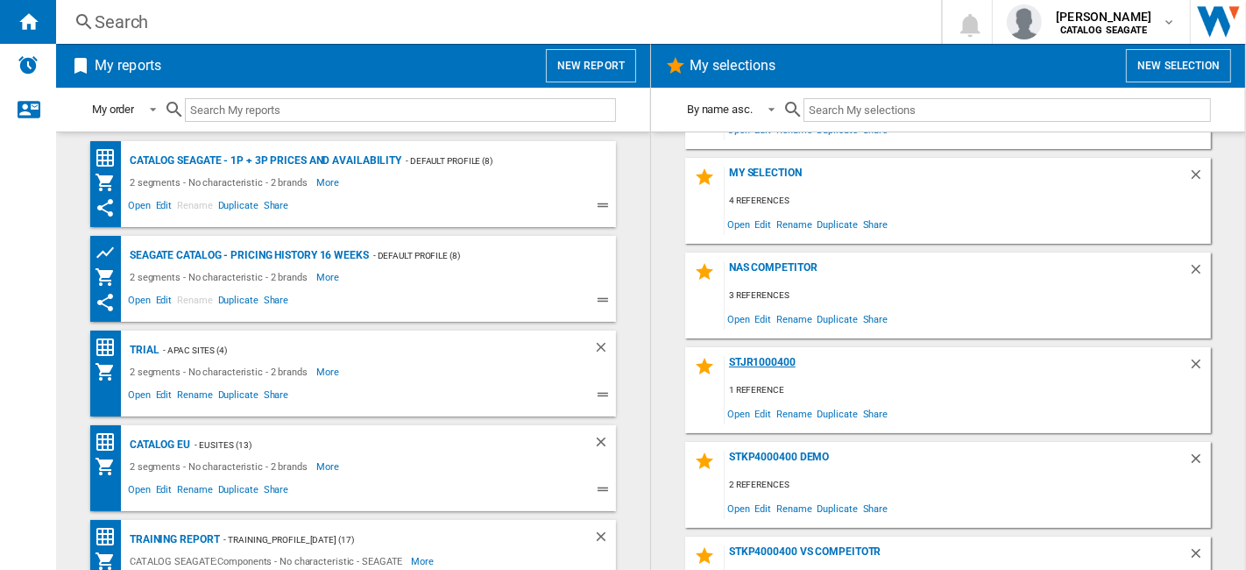
scroll to position [292, 0]
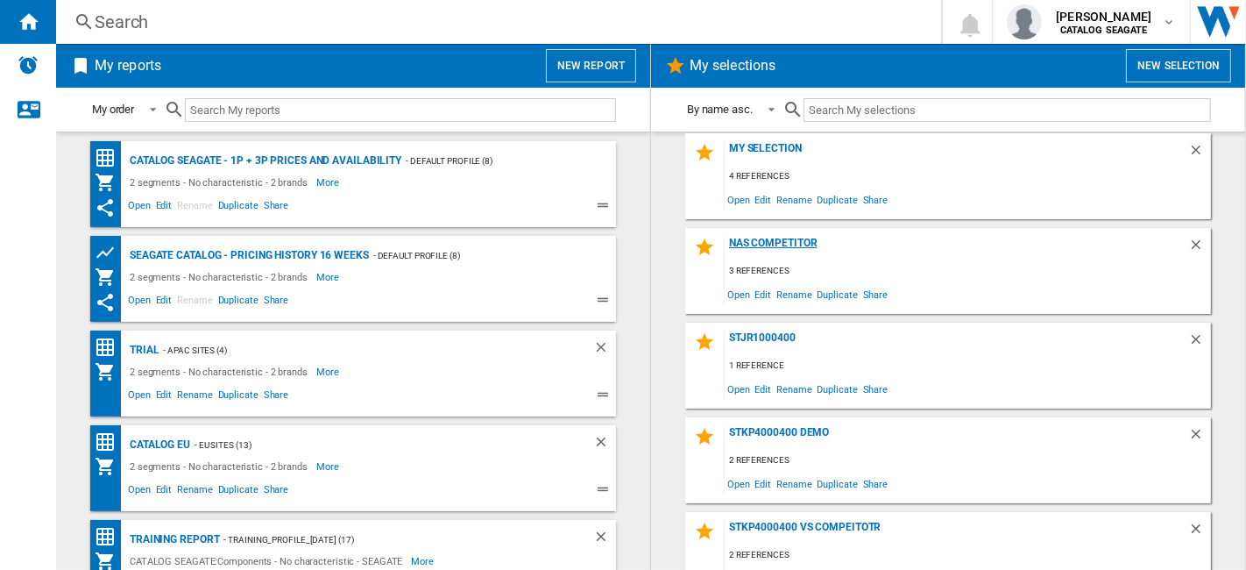
click at [784, 241] on div "NAS competitor" at bounding box center [957, 249] width 464 height 24
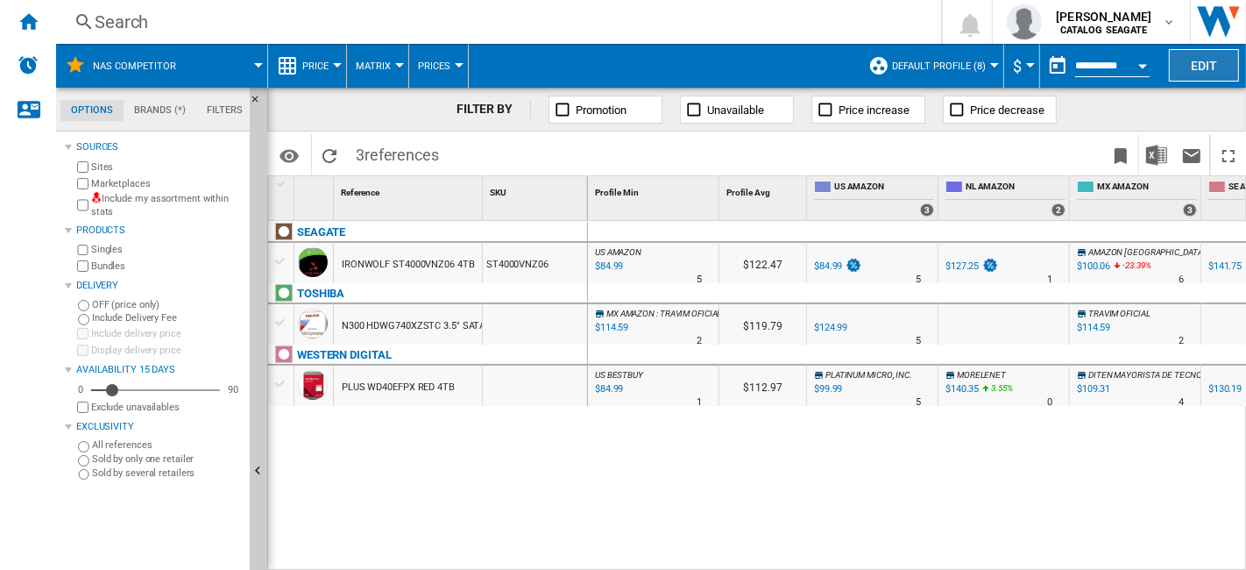
click at [1207, 68] on button "Edit" at bounding box center [1204, 65] width 70 height 32
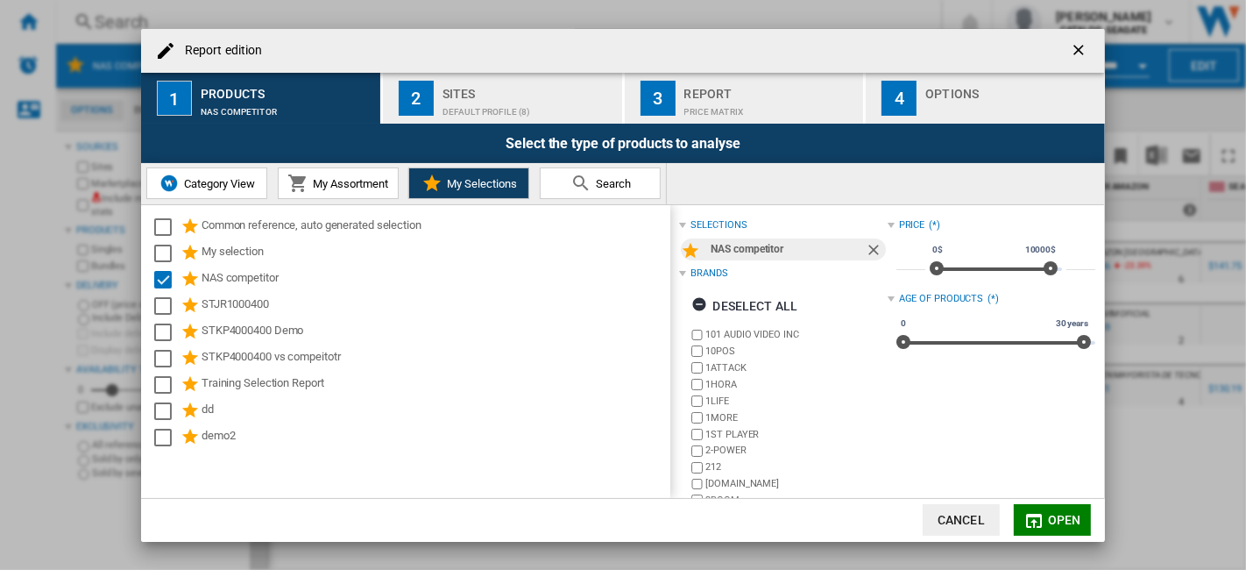
click at [979, 117] on button "4 Options" at bounding box center [985, 98] width 239 height 51
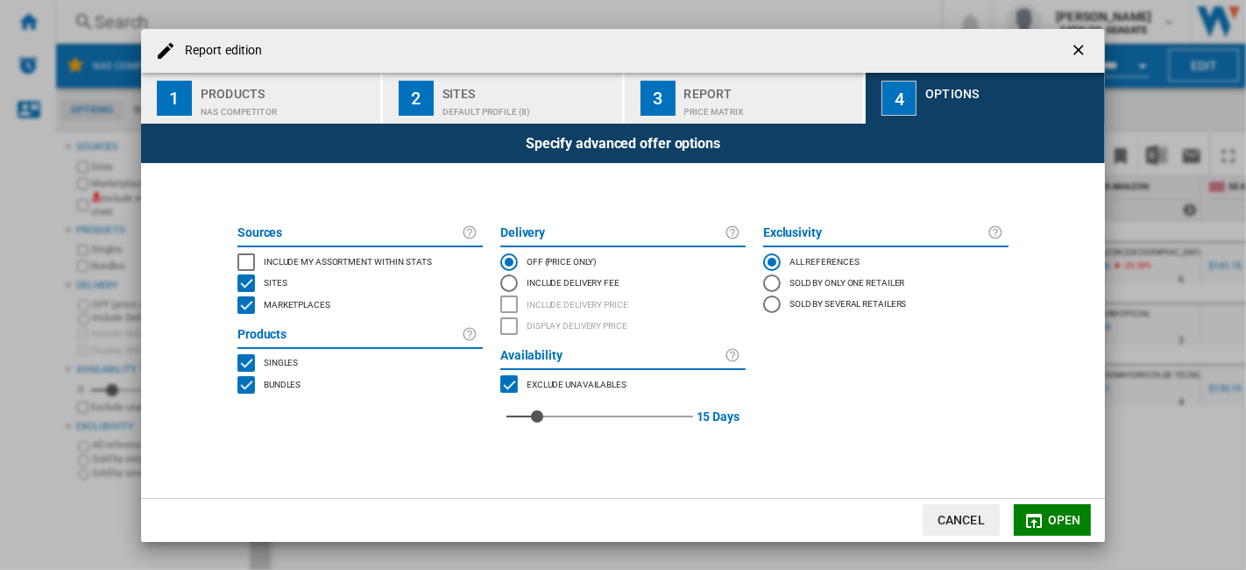
click at [771, 110] on div "Price Matrix" at bounding box center [770, 107] width 173 height 18
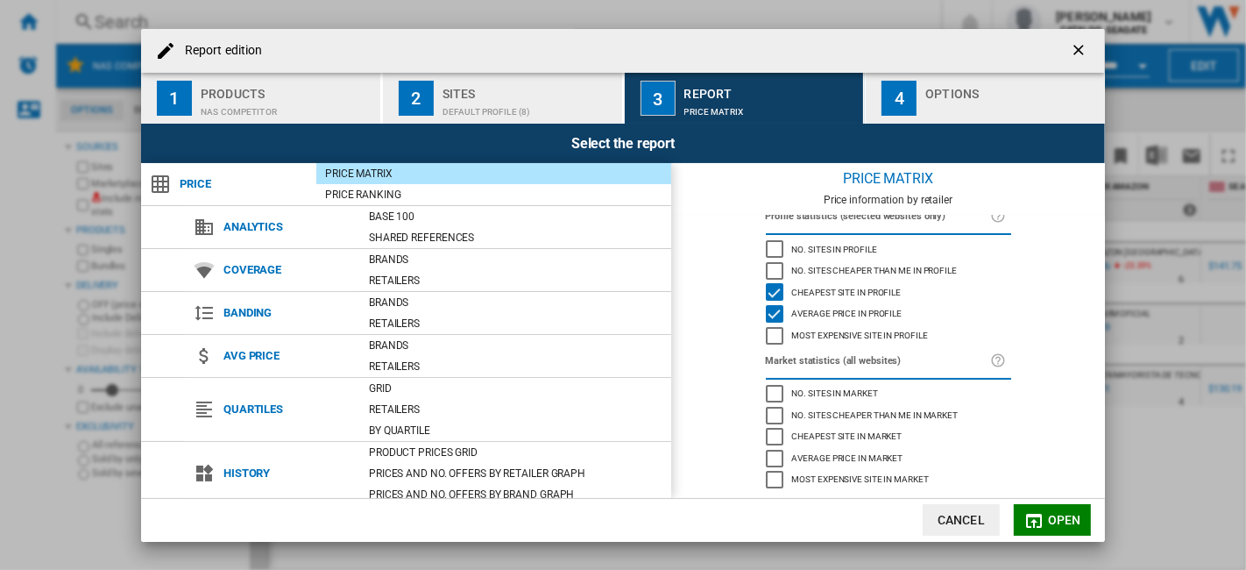
scroll to position [65, 0]
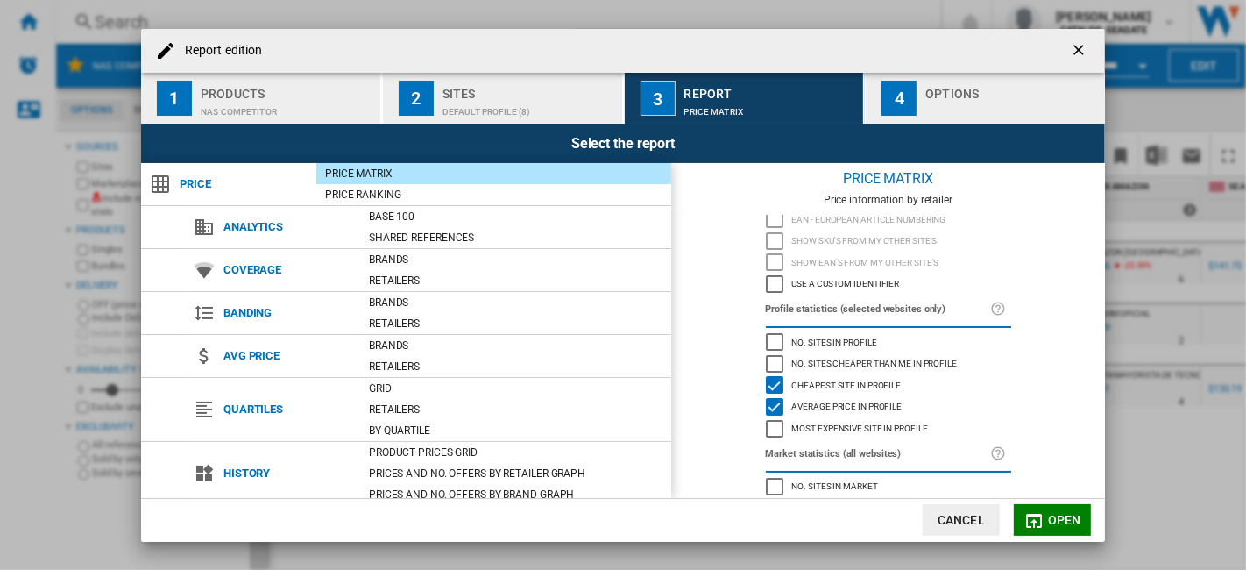
click at [769, 407] on div "Average price in profile" at bounding box center [775, 407] width 18 height 18
click at [1065, 524] on span "Open" at bounding box center [1064, 520] width 33 height 14
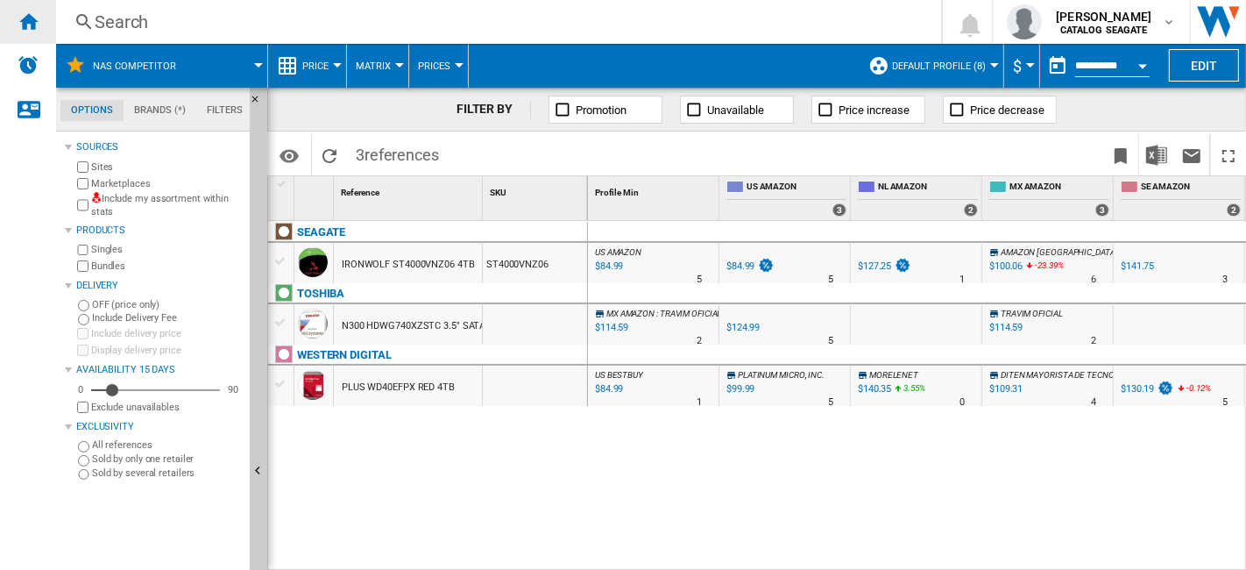
click at [31, 16] on ng-md-icon "Home" at bounding box center [28, 21] width 21 height 21
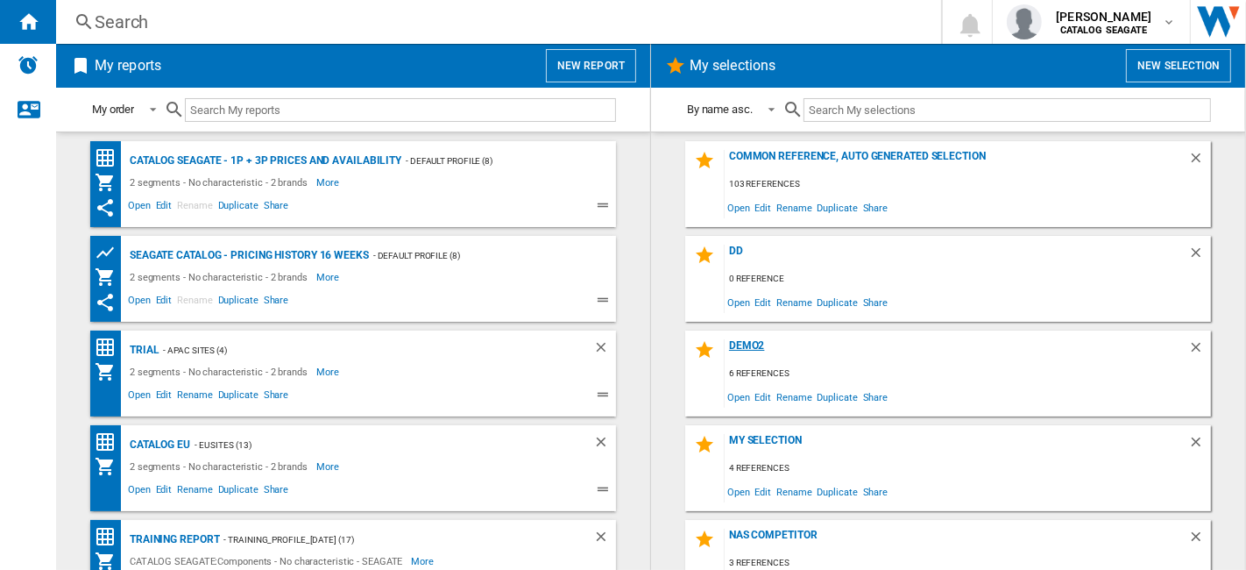
scroll to position [97, 0]
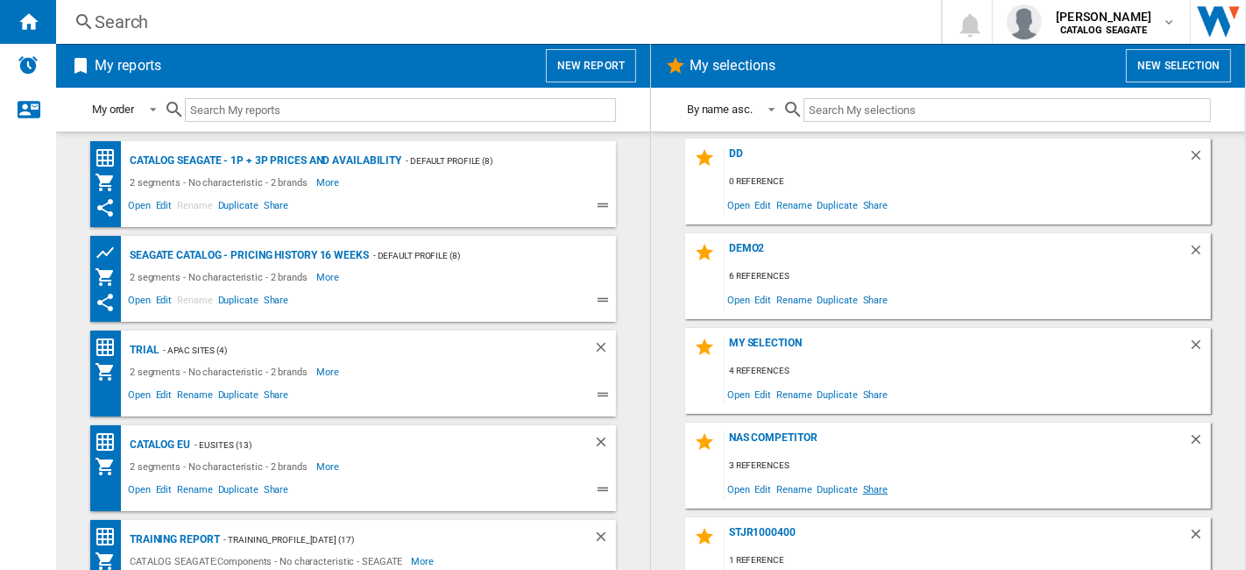
click at [872, 489] on span "Share" at bounding box center [876, 489] width 31 height 24
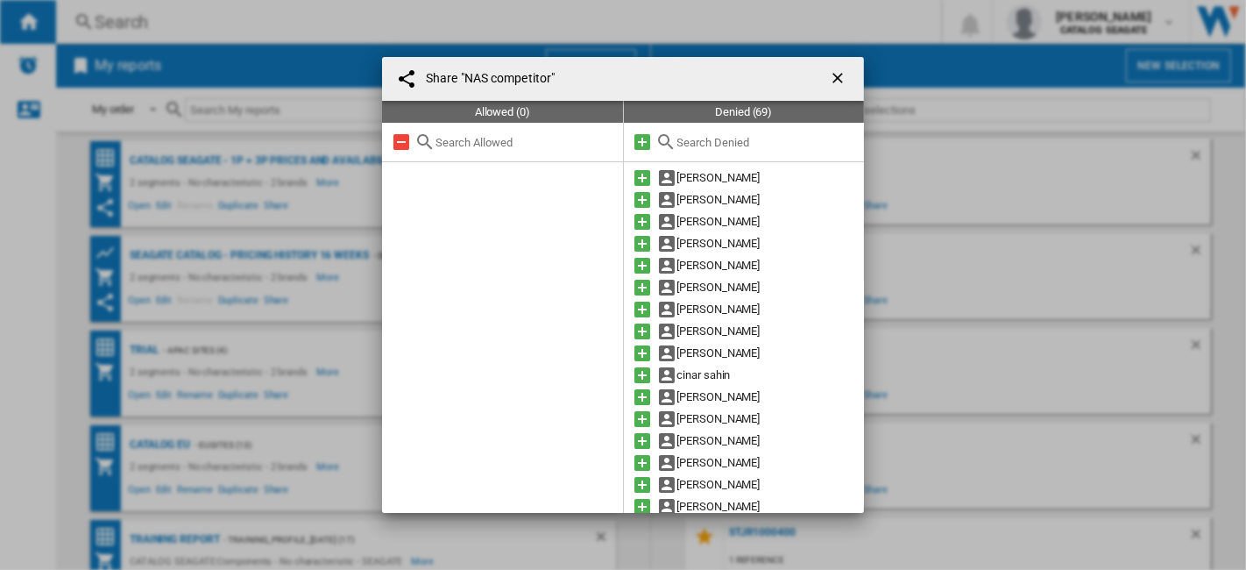
click at [728, 131] on div at bounding box center [744, 142] width 241 height 39
click at [728, 137] on input "text" at bounding box center [766, 142] width 179 height 13
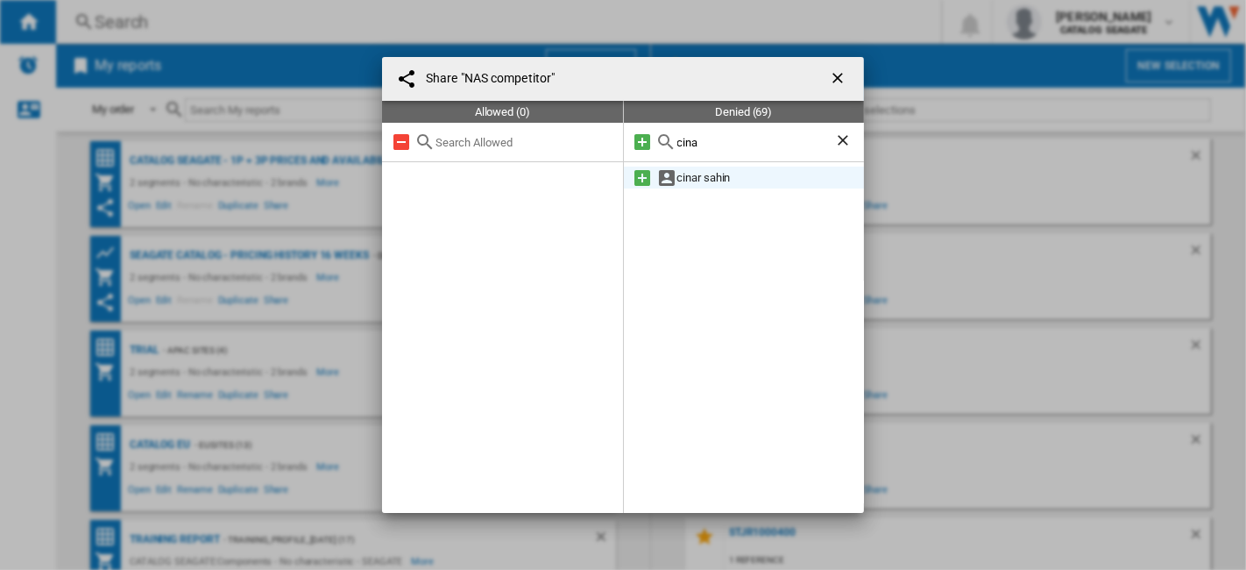
type input "cina"
click at [638, 179] on md-icon at bounding box center [643, 177] width 21 height 21
click at [842, 141] on ng-md-icon "Clear search" at bounding box center [844, 141] width 21 height 21
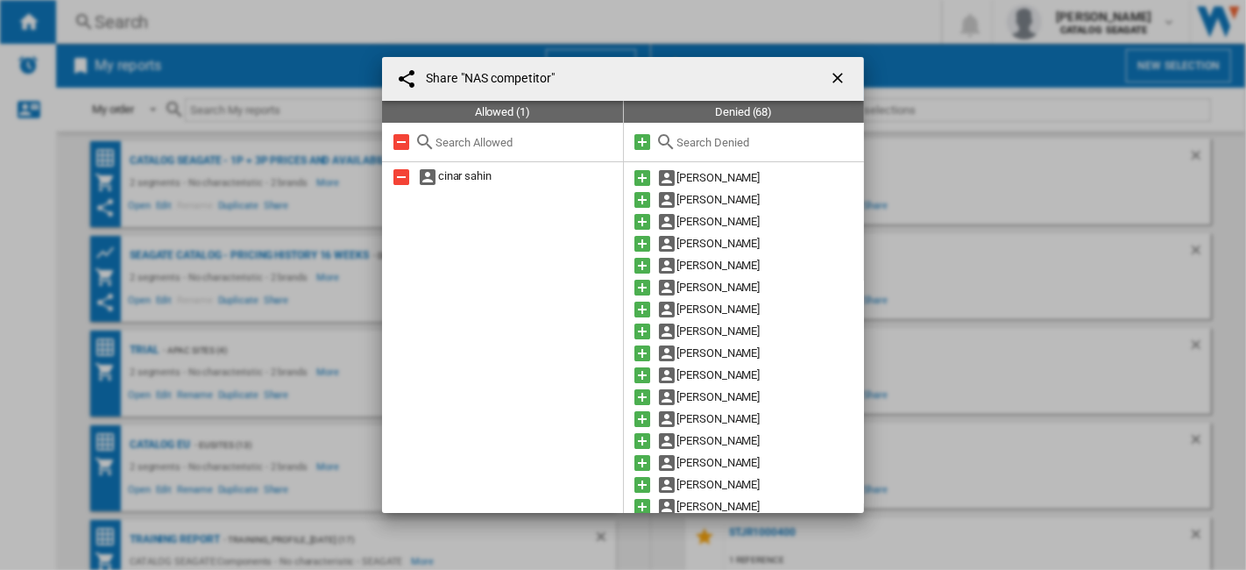
click at [727, 141] on input "text" at bounding box center [766, 142] width 179 height 13
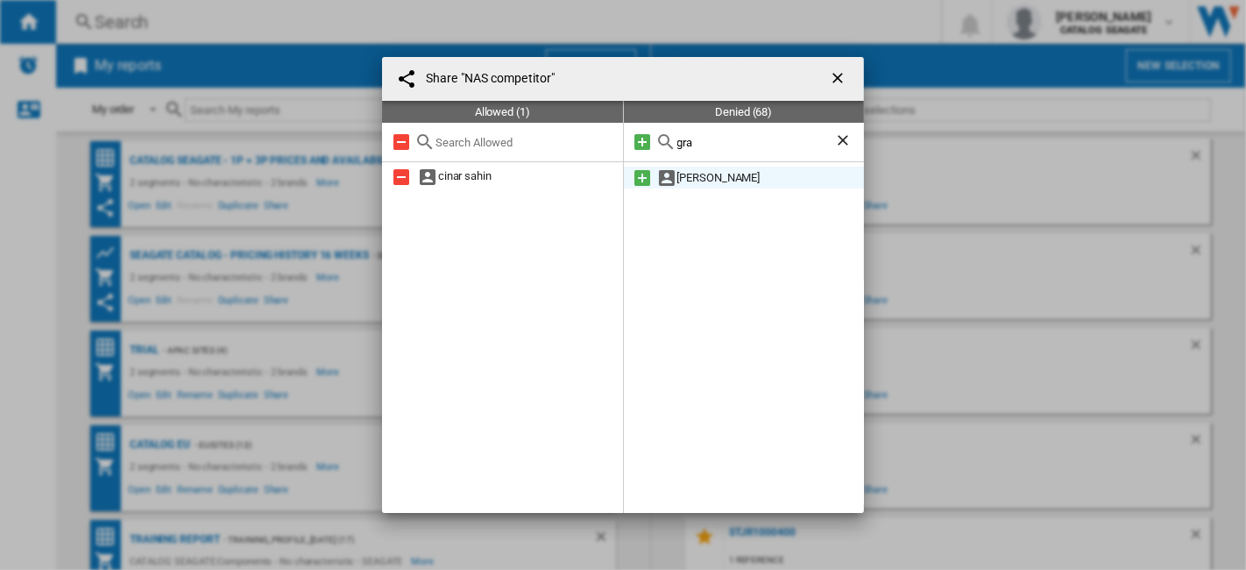
type input "gra"
click at [643, 171] on md-icon at bounding box center [643, 177] width 21 height 21
click at [839, 81] on ng-md-icon "getI18NText('BUTTONS.CLOSE_DIALOG')" at bounding box center [839, 79] width 21 height 21
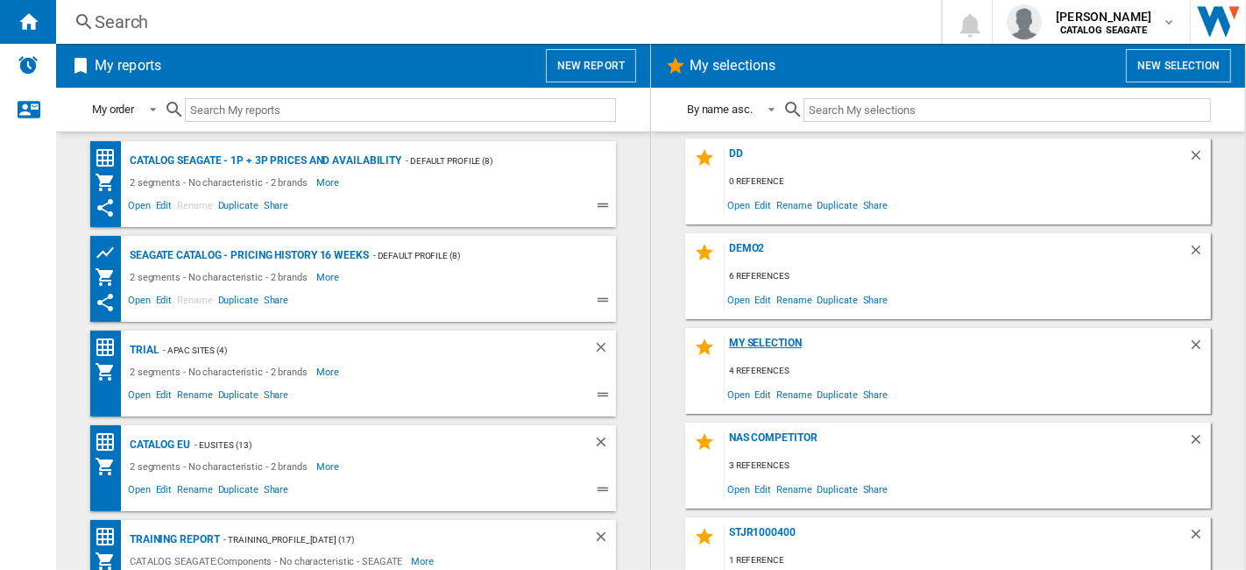
click at [783, 347] on div "My selection" at bounding box center [957, 349] width 464 height 24
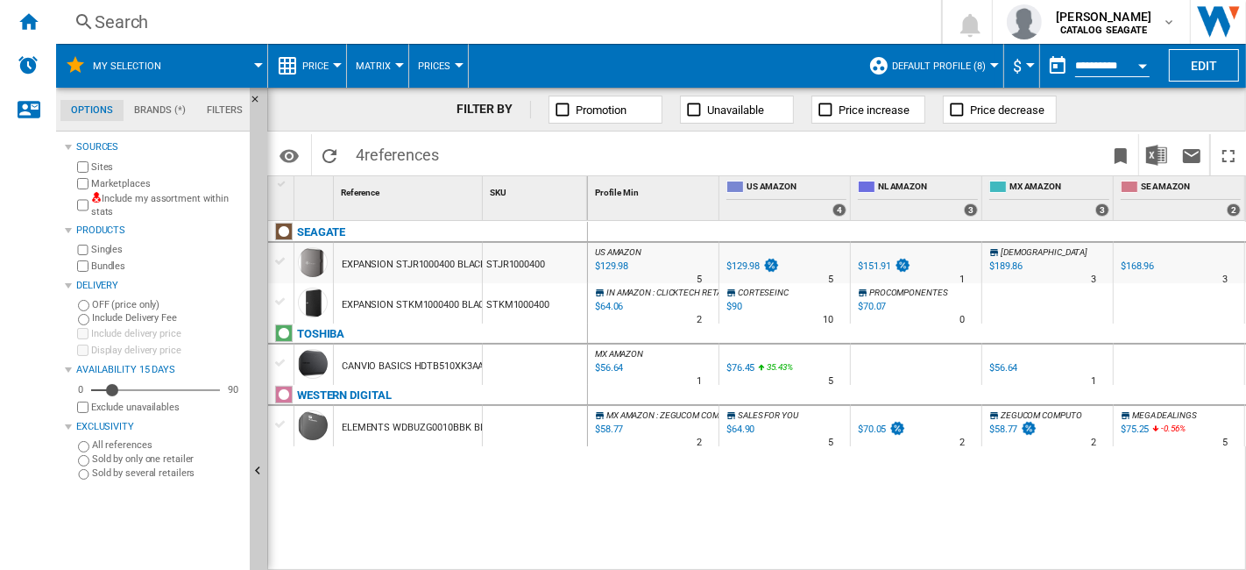
click at [255, 69] on span at bounding box center [222, 66] width 73 height 44
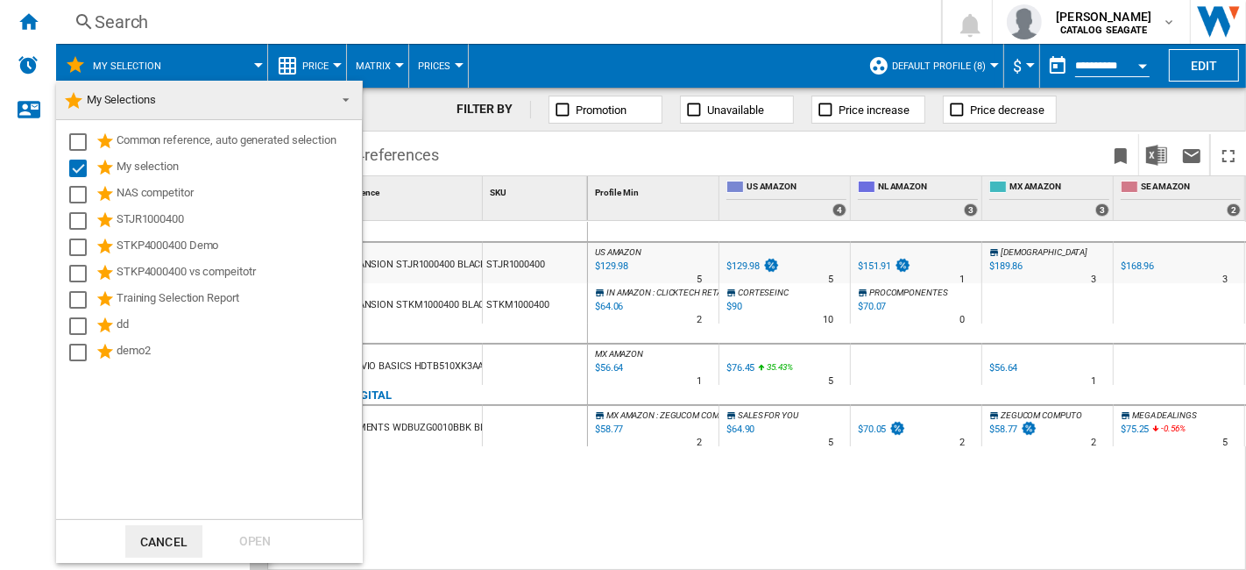
click at [225, 6] on md-backdrop at bounding box center [623, 285] width 1246 height 570
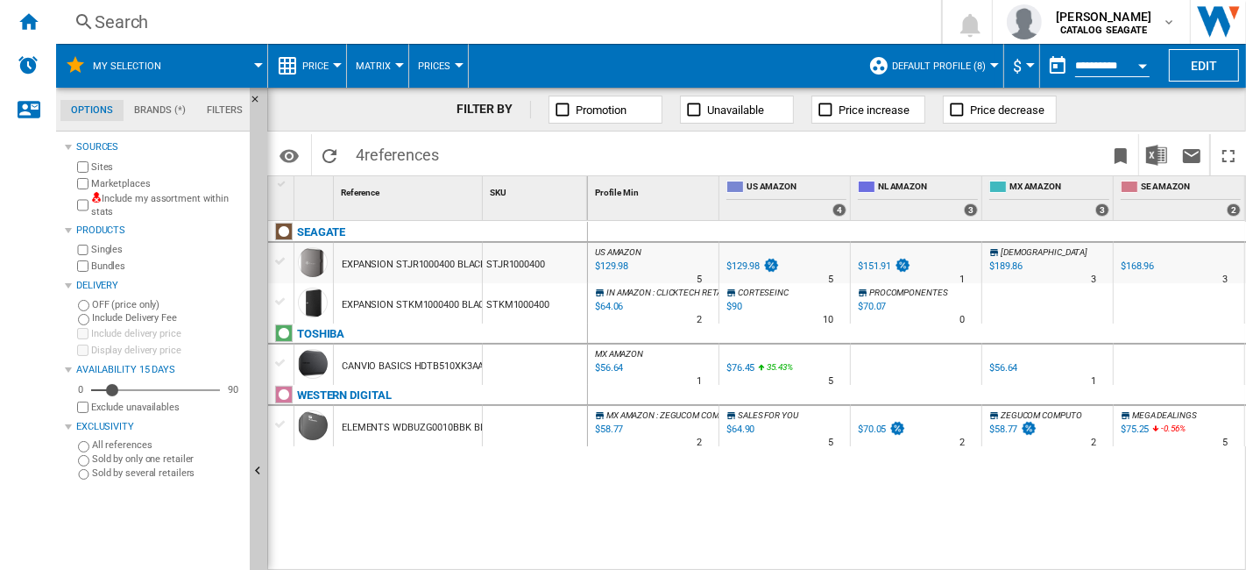
click at [240, 68] on span at bounding box center [222, 66] width 73 height 44
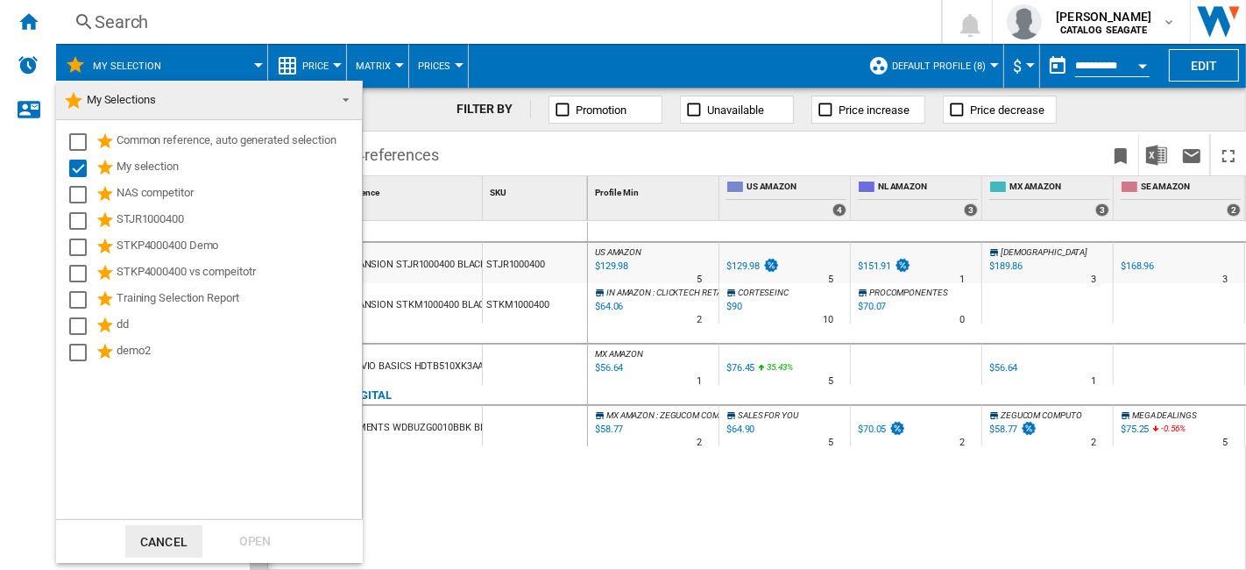
click at [119, 106] on span "My Selections" at bounding box center [121, 99] width 69 height 13
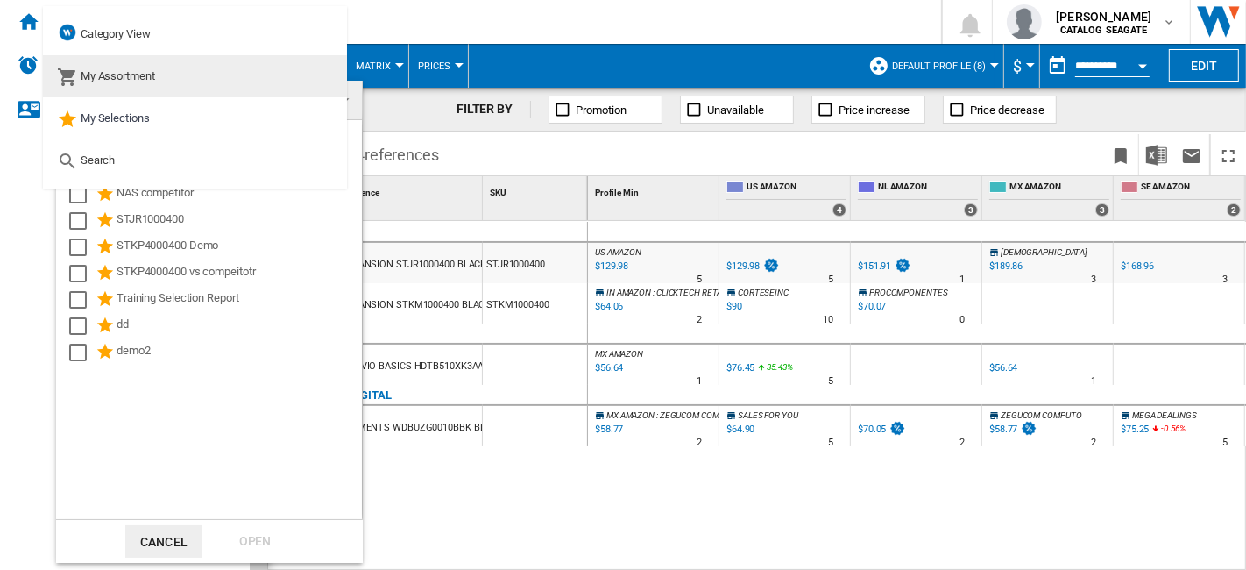
click at [150, 81] on span "My Assortment" at bounding box center [118, 75] width 74 height 13
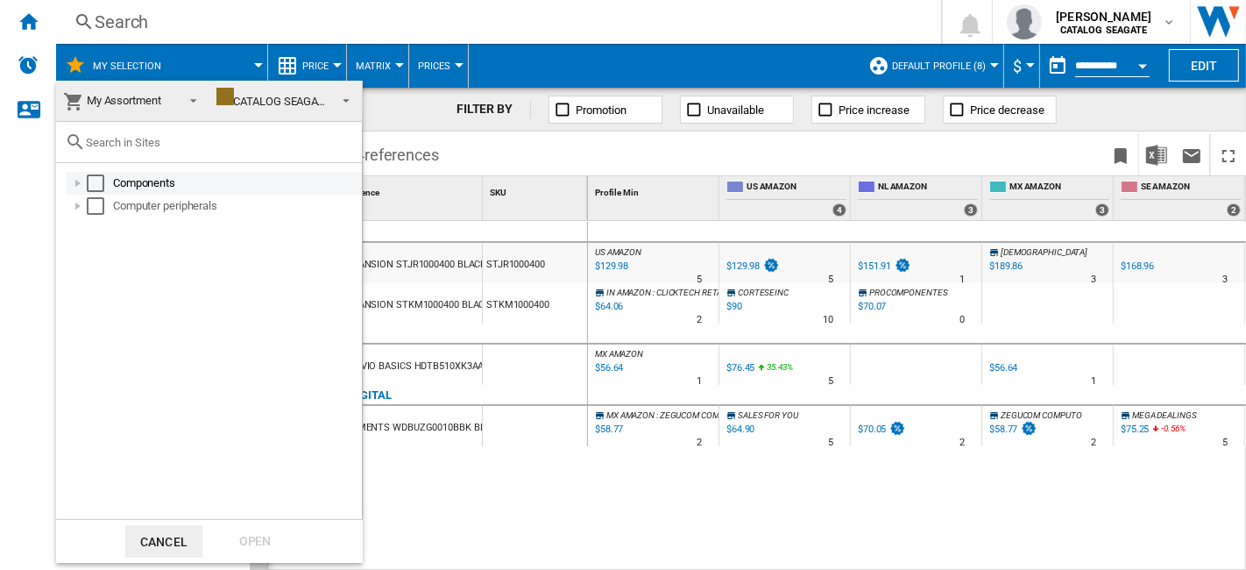
click at [75, 183] on div at bounding box center [78, 183] width 18 height 18
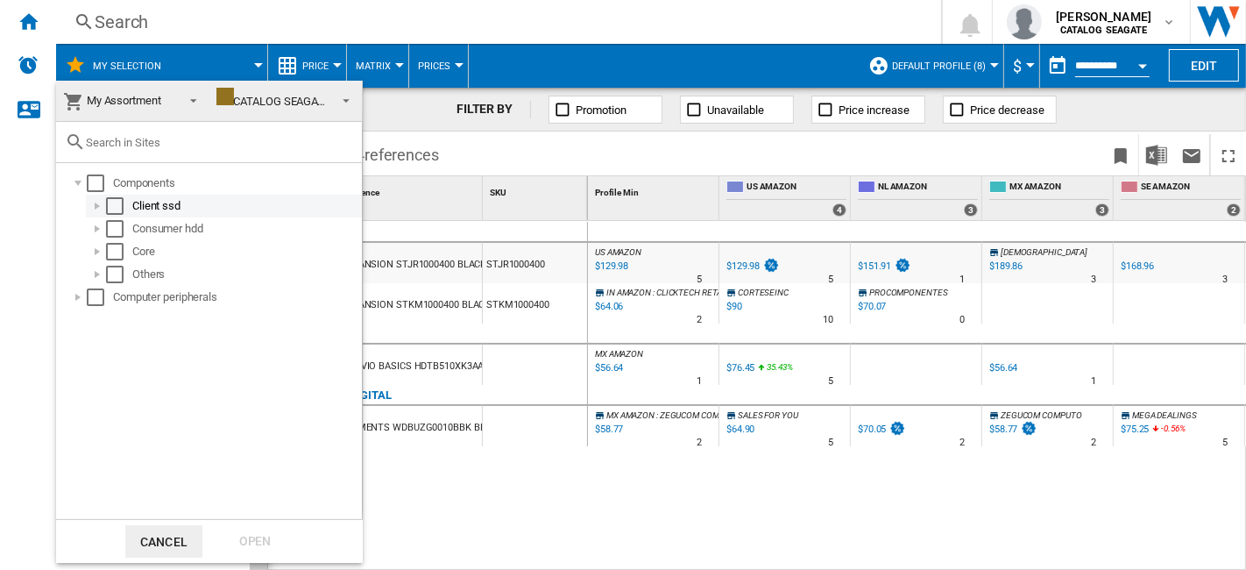
click at [102, 205] on div at bounding box center [98, 206] width 18 height 18
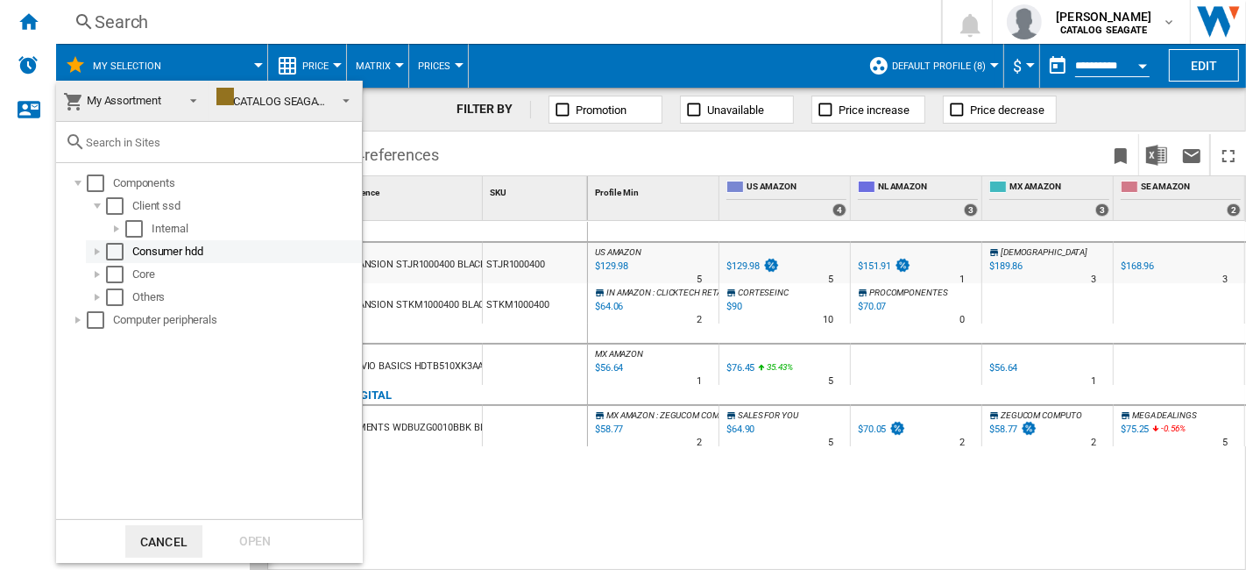
click at [101, 250] on div at bounding box center [98, 252] width 18 height 18
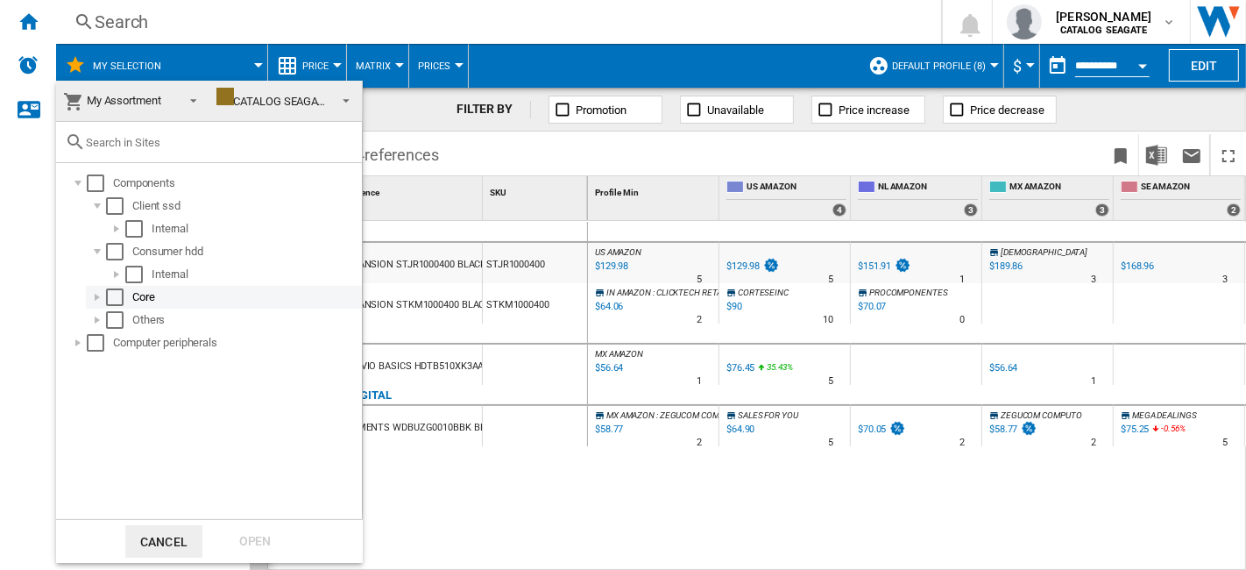
click at [95, 304] on div at bounding box center [98, 297] width 18 height 18
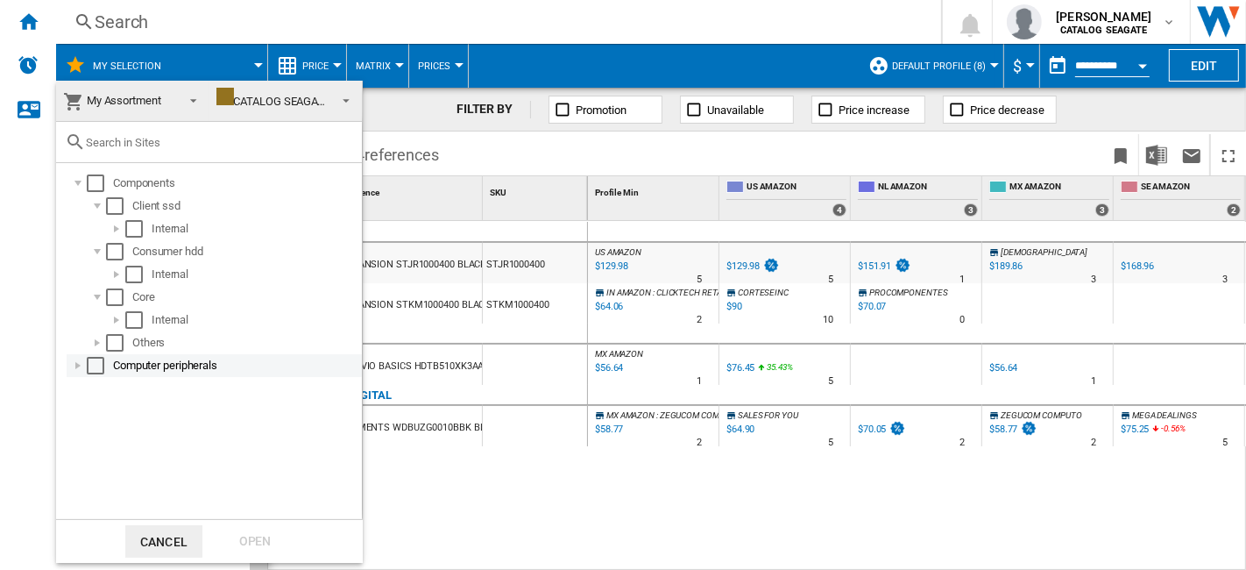
click at [67, 366] on div "Computer peripherals" at bounding box center [214, 365] width 295 height 23
click at [73, 361] on div at bounding box center [78, 366] width 18 height 18
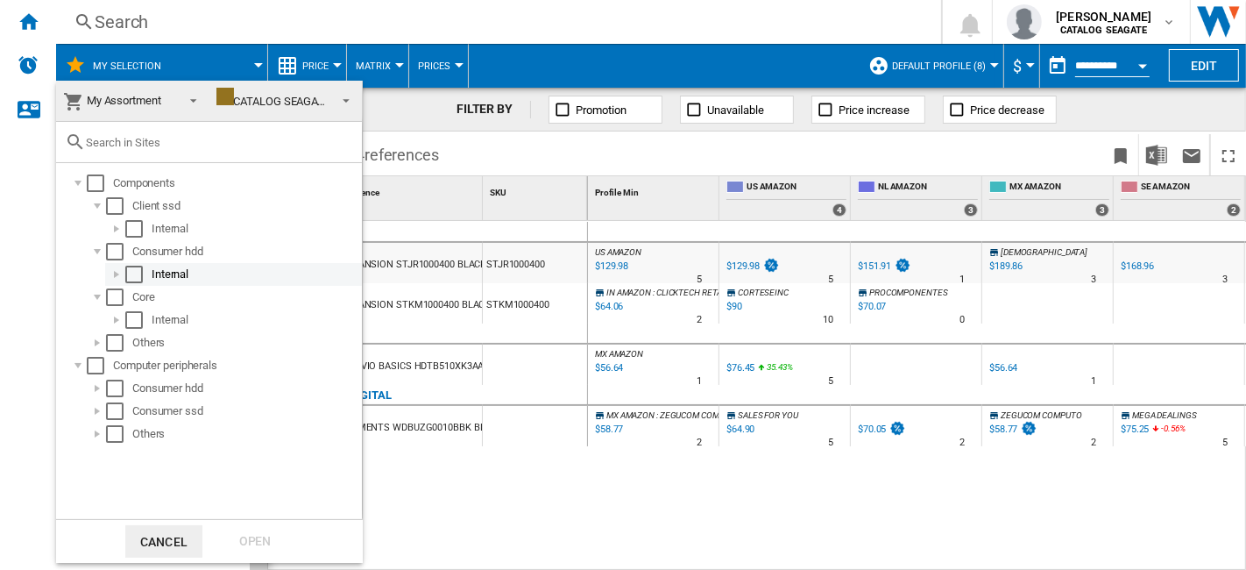
click at [117, 276] on div at bounding box center [117, 275] width 18 height 18
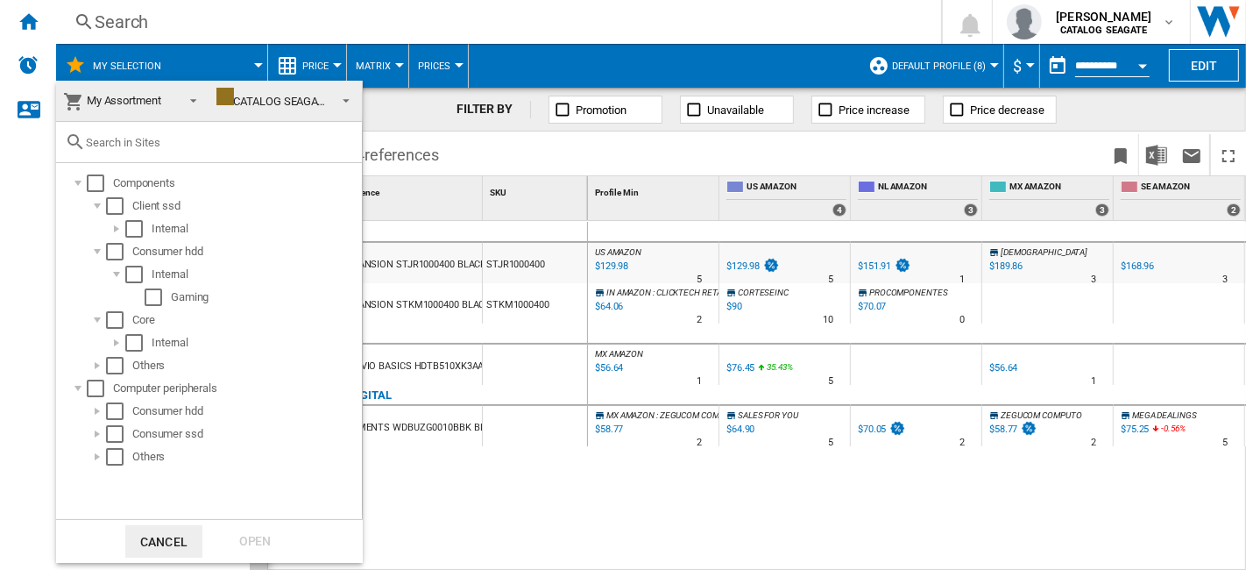
click at [856, 551] on md-backdrop at bounding box center [623, 285] width 1246 height 570
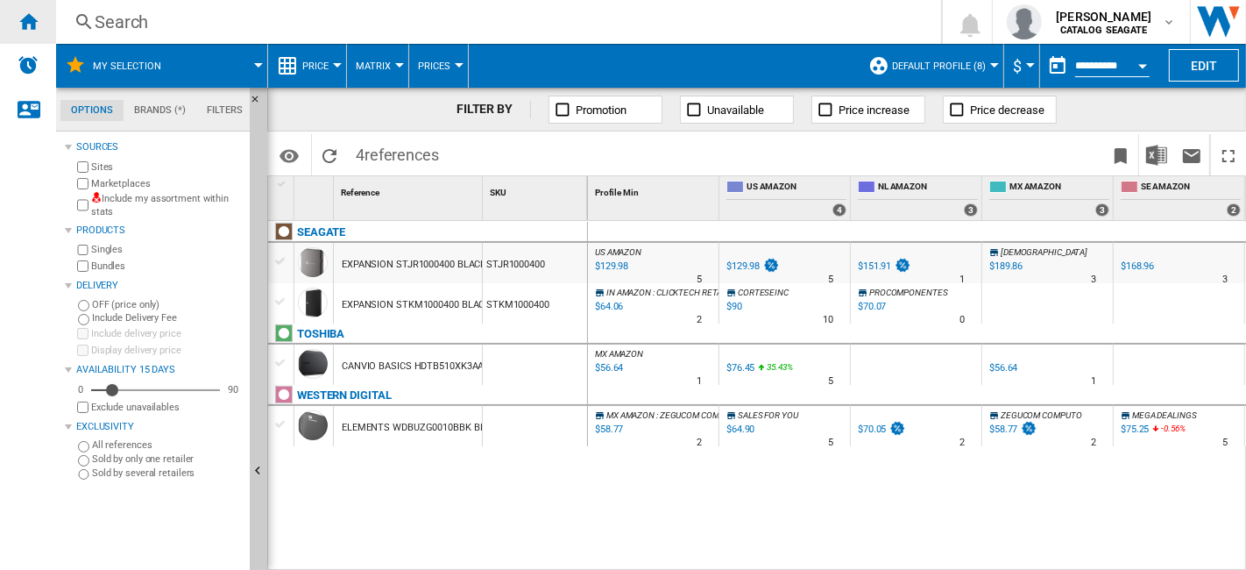
click at [33, 26] on ng-md-icon "Home" at bounding box center [28, 21] width 21 height 21
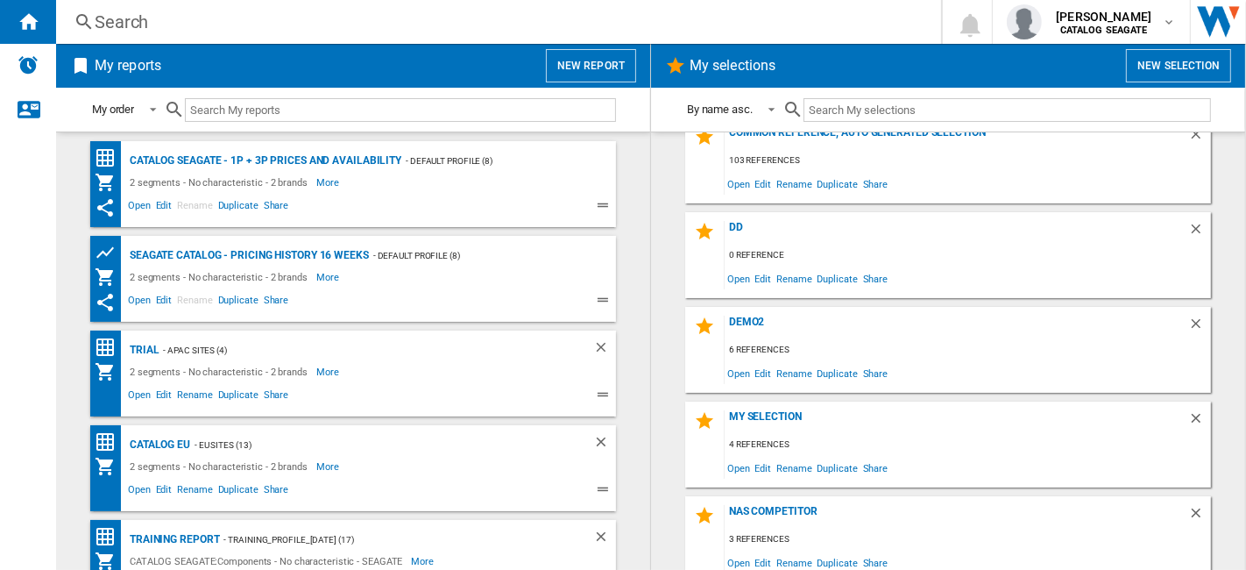
scroll to position [97, 0]
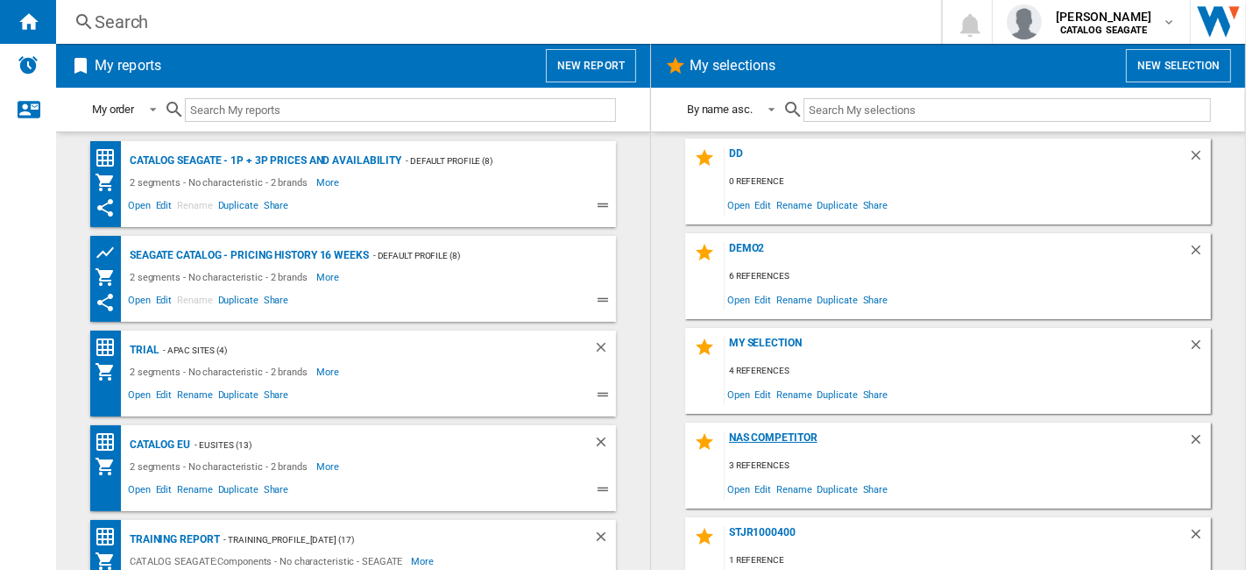
click at [796, 439] on div "NAS competitor" at bounding box center [957, 443] width 464 height 24
